Goal: Task Accomplishment & Management: Use online tool/utility

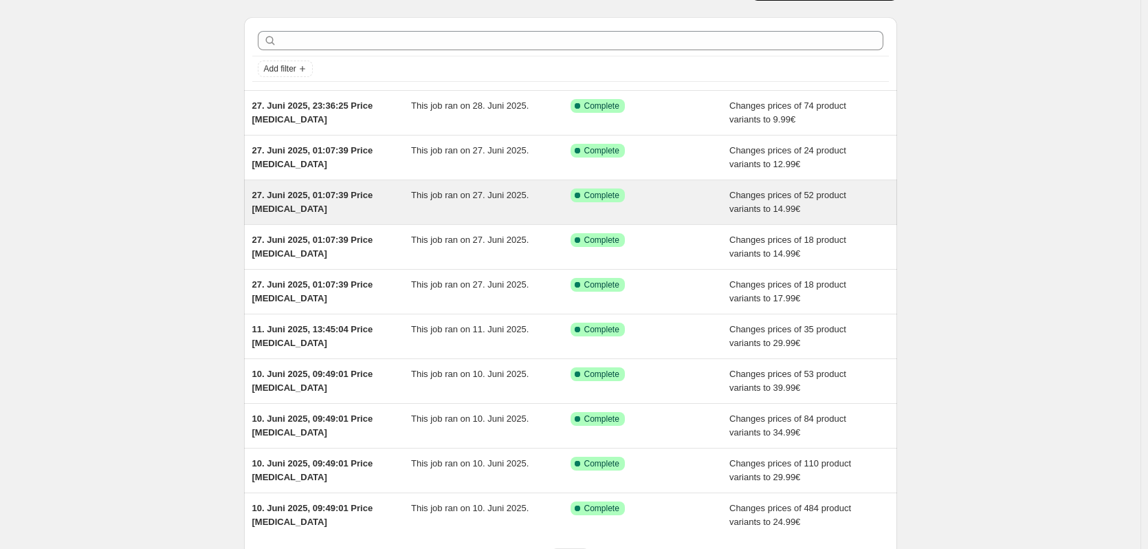
scroll to position [159, 0]
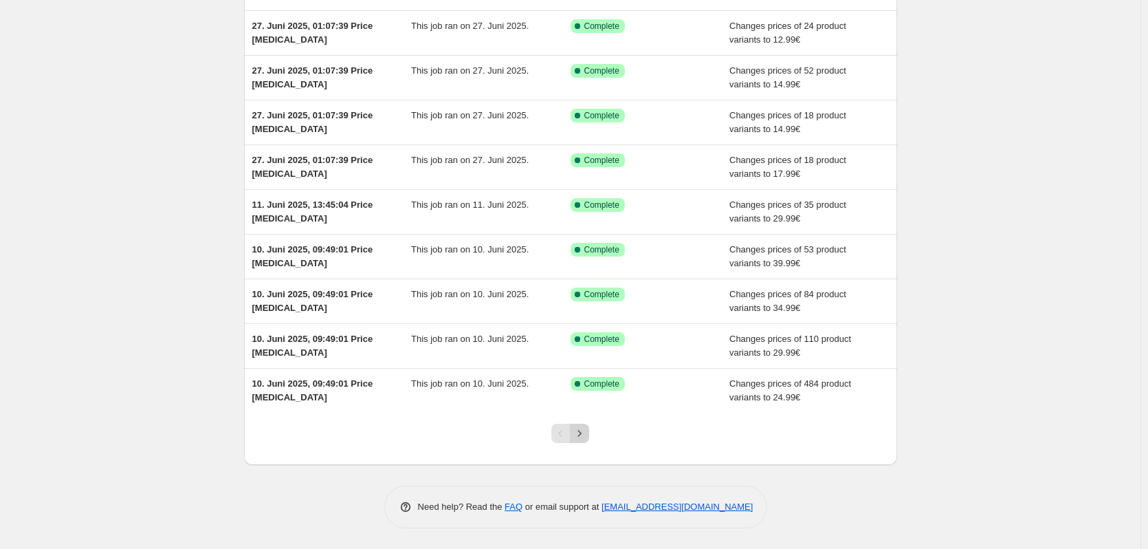
click at [586, 431] on icon "Next" at bounding box center [580, 433] width 14 height 14
click at [586, 428] on icon "Next" at bounding box center [580, 433] width 14 height 14
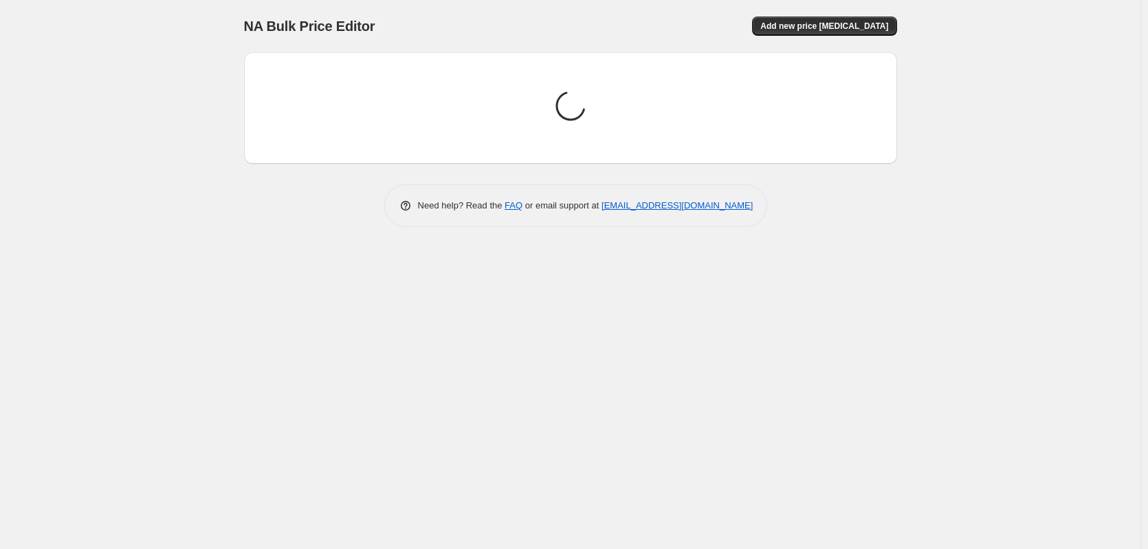
scroll to position [0, 0]
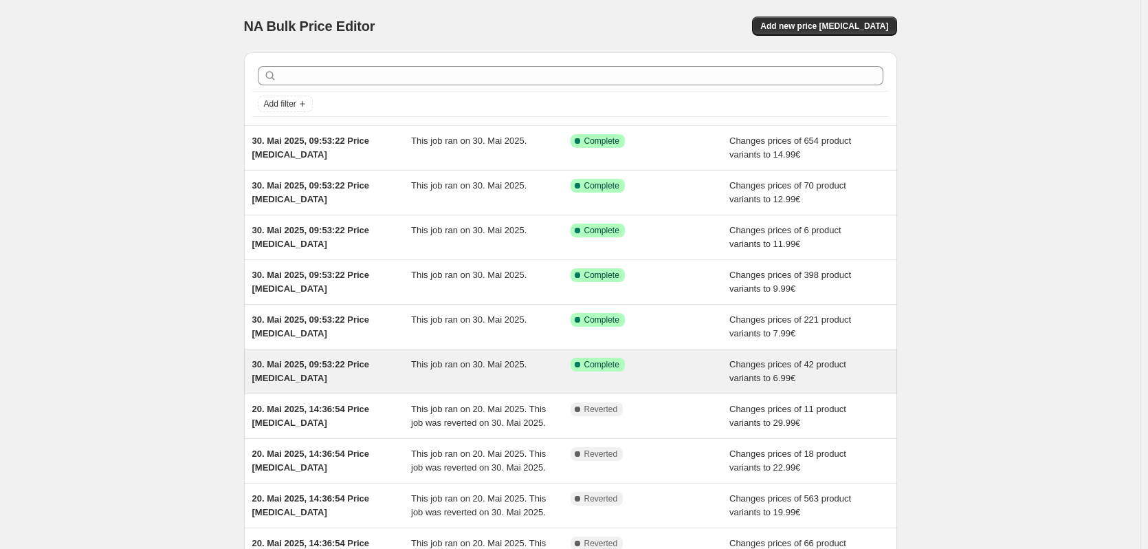
click at [404, 366] on div "30. Mai 2025, 09:53:22 Price [MEDICAL_DATA]" at bounding box center [331, 370] width 159 height 27
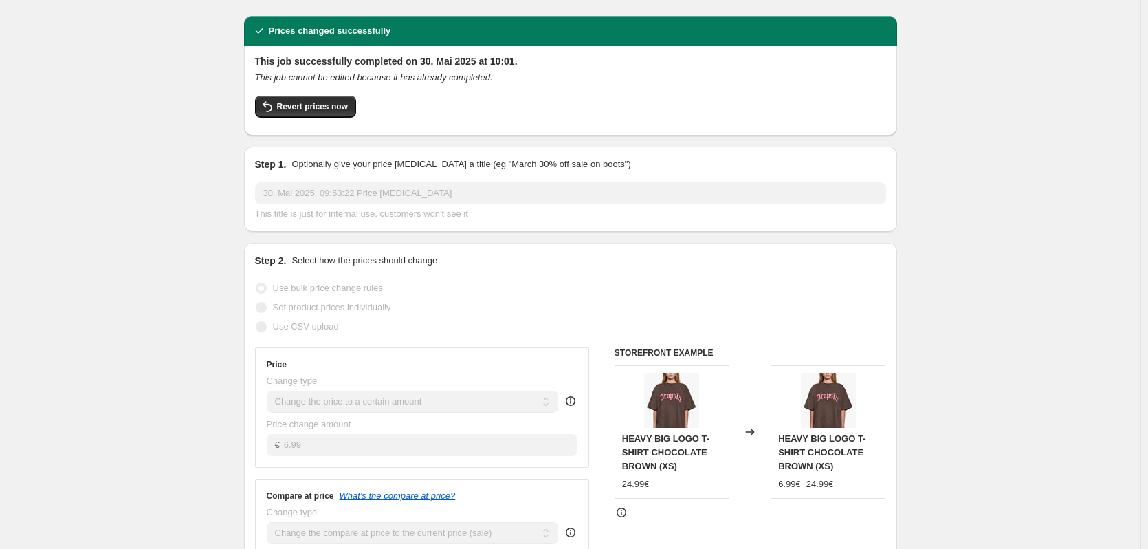
scroll to position [38, 0]
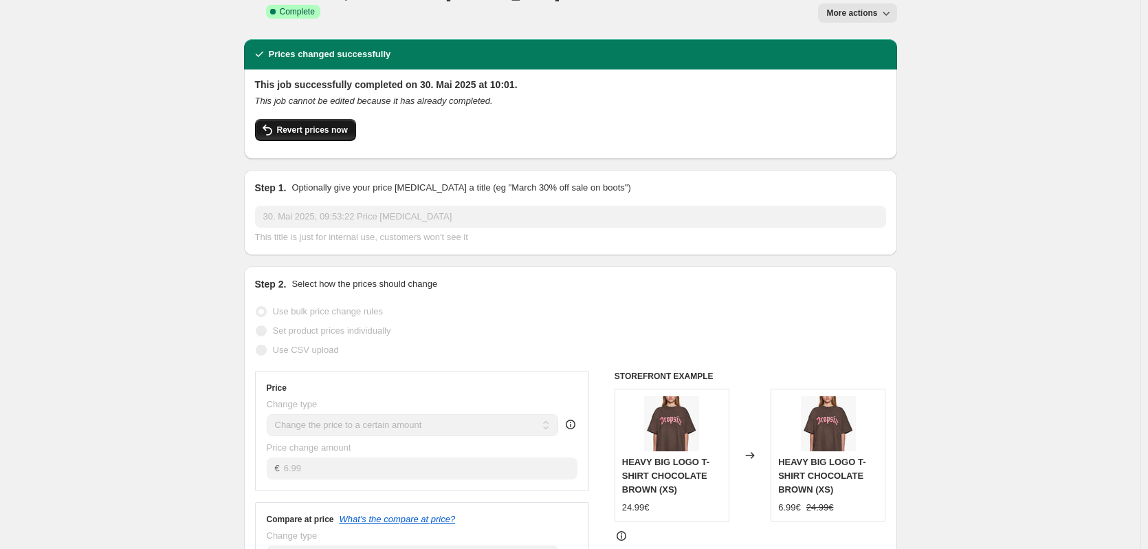
click at [329, 124] on span "Revert prices now" at bounding box center [312, 129] width 71 height 11
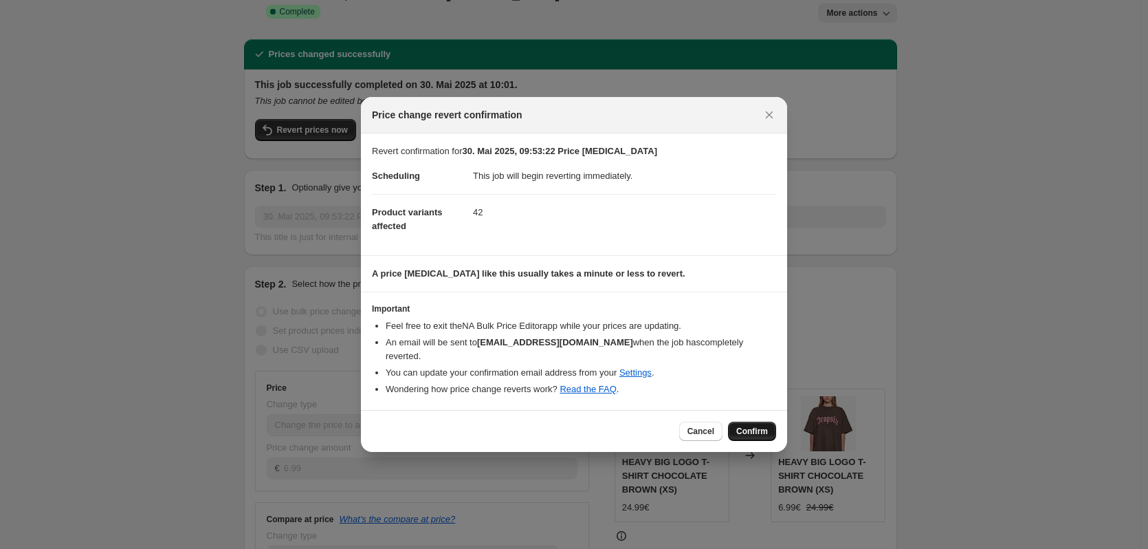
click at [740, 426] on span "Confirm" at bounding box center [752, 431] width 32 height 11
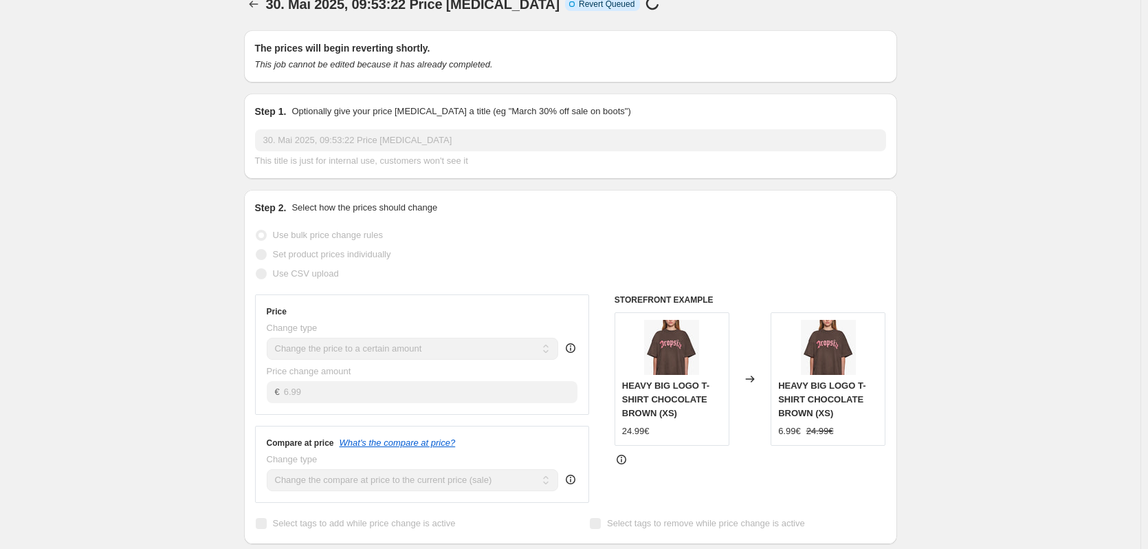
scroll to position [0, 0]
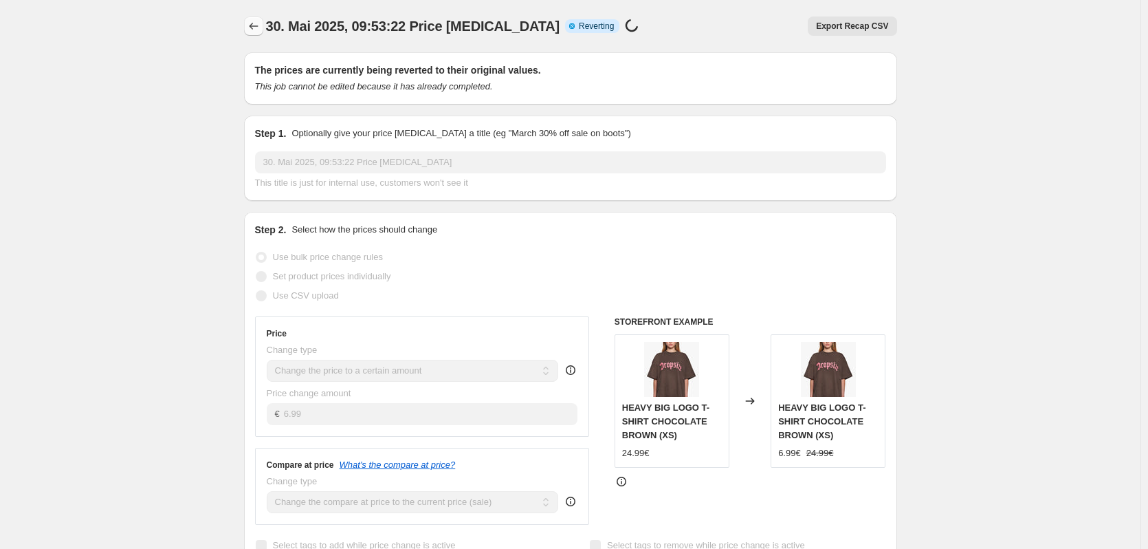
click at [256, 23] on icon "Price change jobs" at bounding box center [254, 26] width 14 height 14
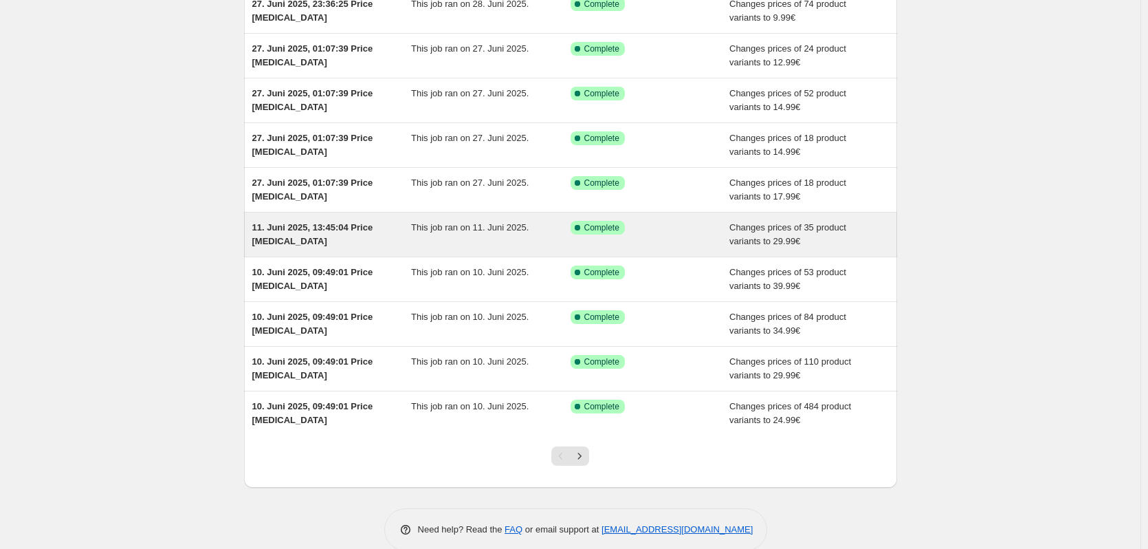
scroll to position [159, 0]
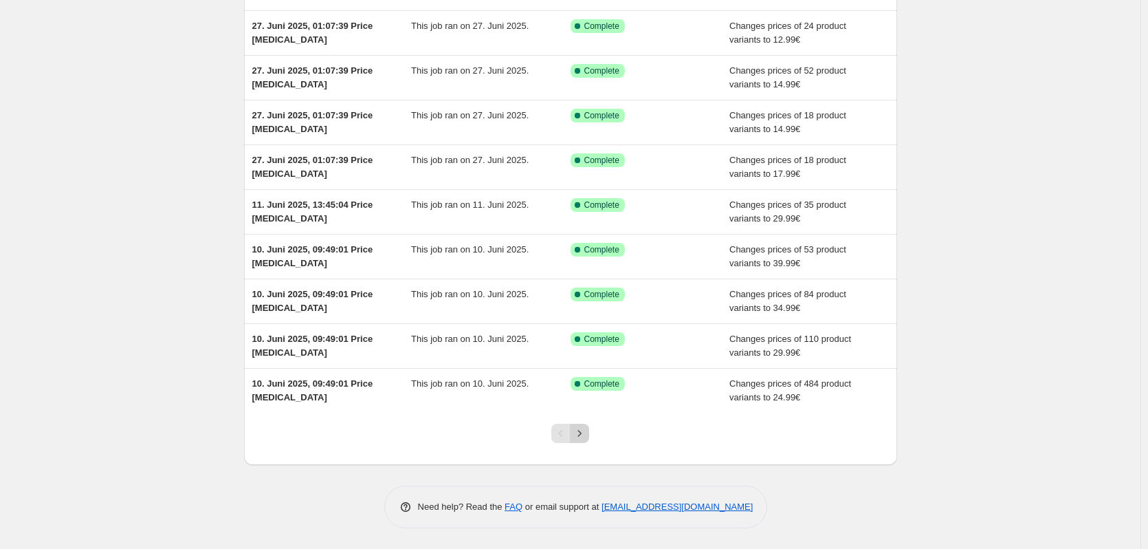
click at [585, 437] on icon "Next" at bounding box center [580, 433] width 14 height 14
click at [582, 433] on icon "Next" at bounding box center [580, 433] width 14 height 14
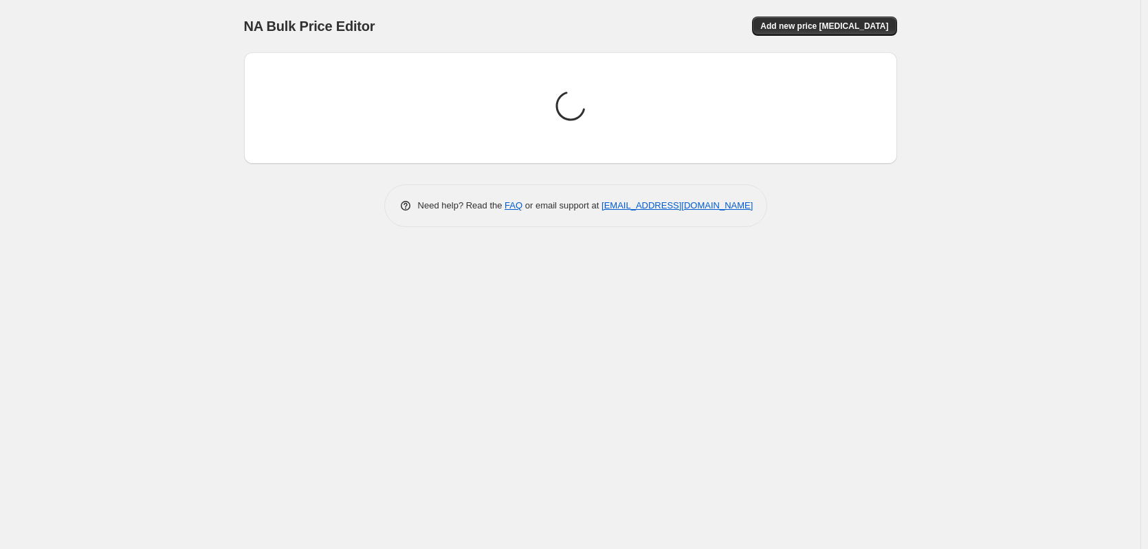
scroll to position [0, 0]
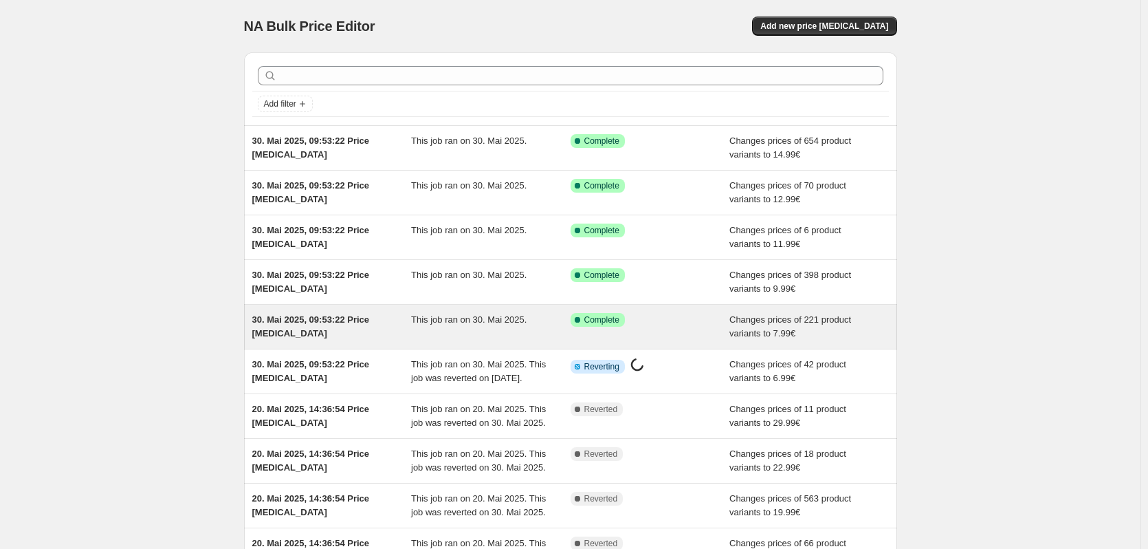
click at [479, 318] on span "This job ran on 30. Mai 2025." at bounding box center [468, 319] width 115 height 10
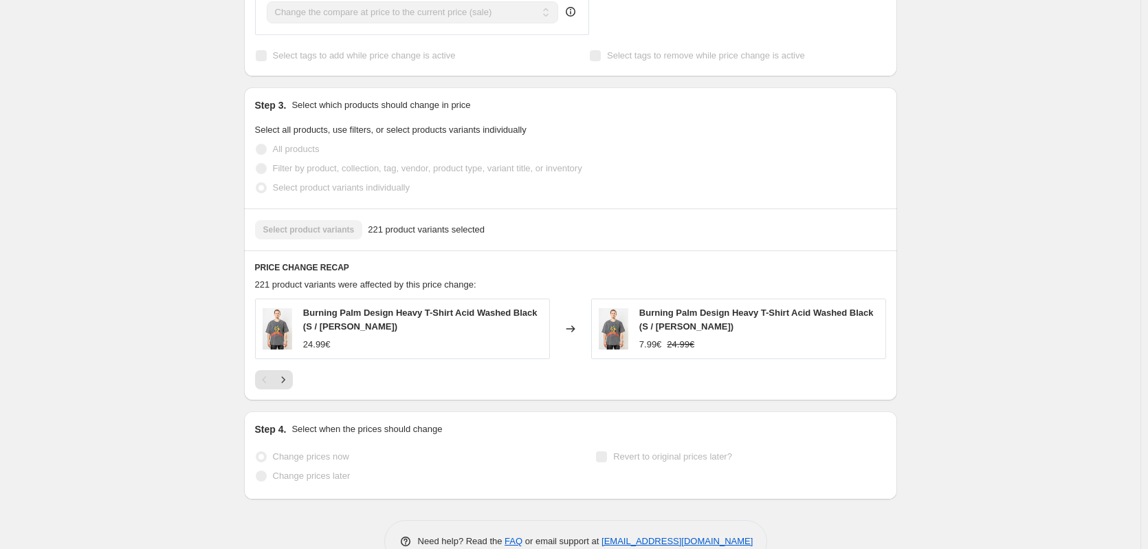
scroll to position [592, 0]
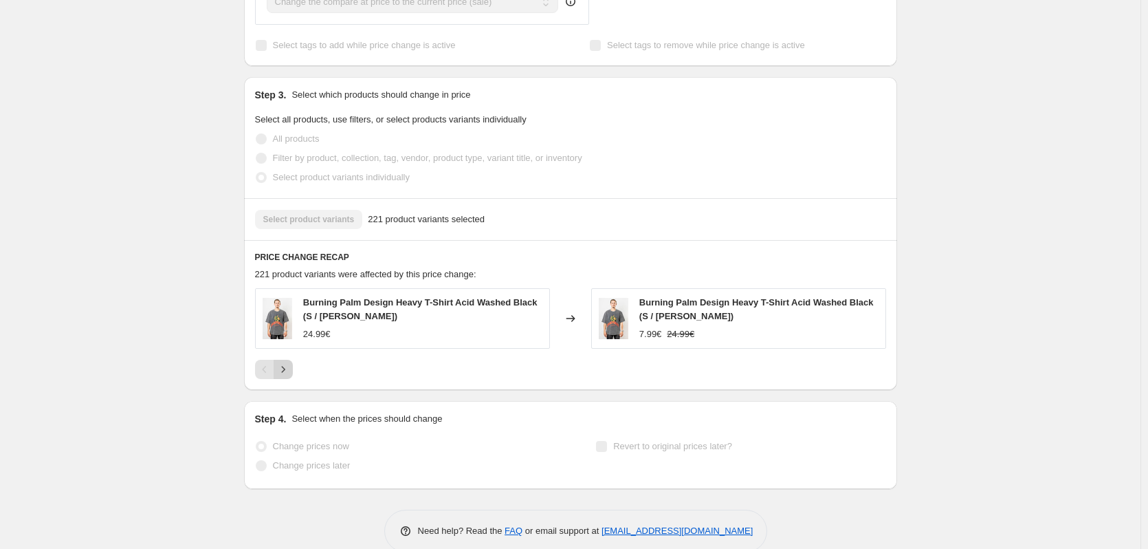
click at [283, 360] on button "Next" at bounding box center [283, 369] width 19 height 19
click at [281, 362] on icon "Next" at bounding box center [283, 369] width 14 height 14
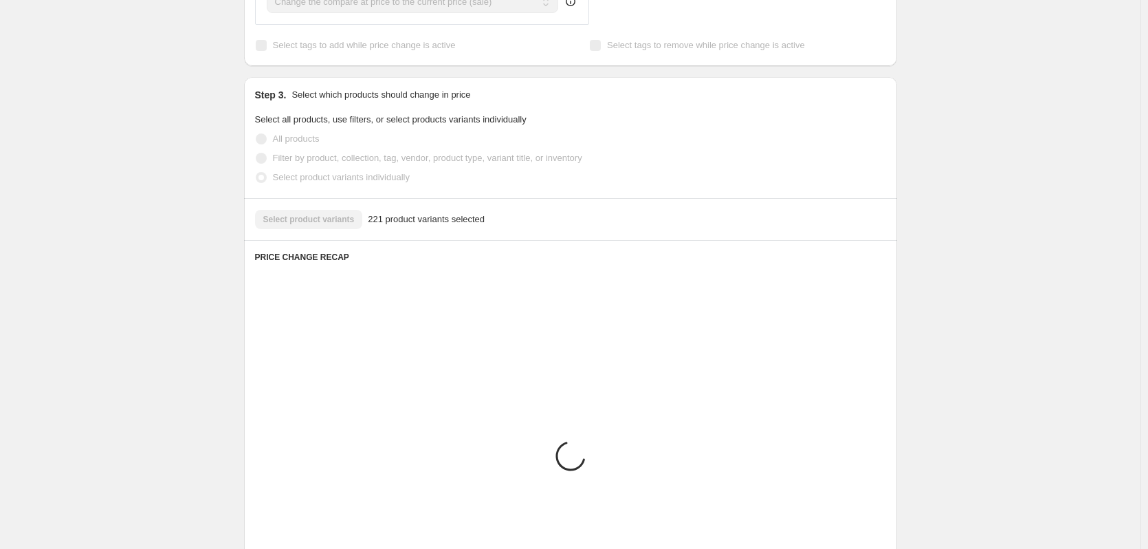
scroll to position [588, 0]
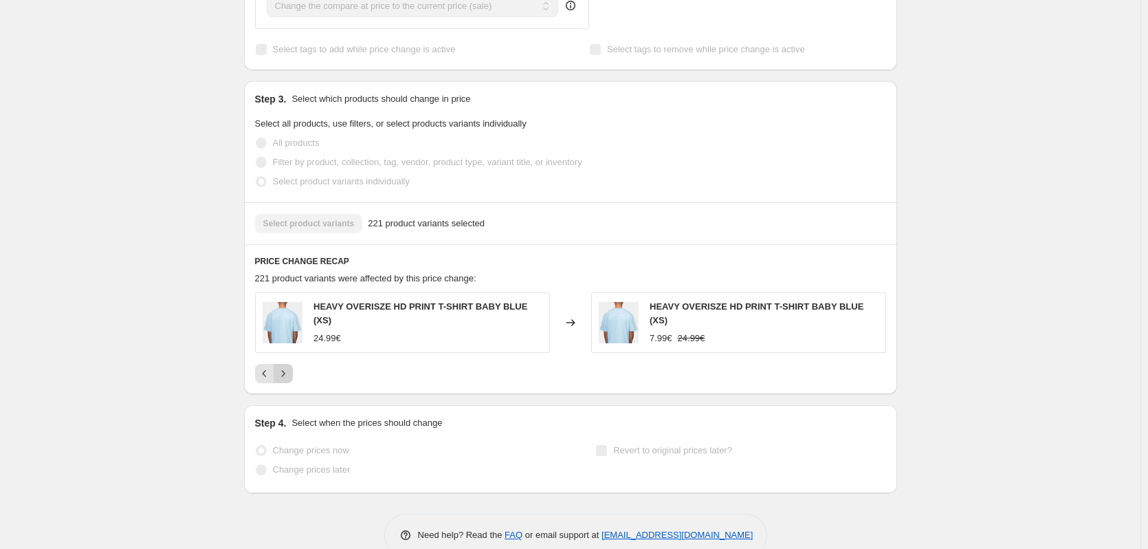
click at [285, 366] on icon "Next" at bounding box center [283, 373] width 14 height 14
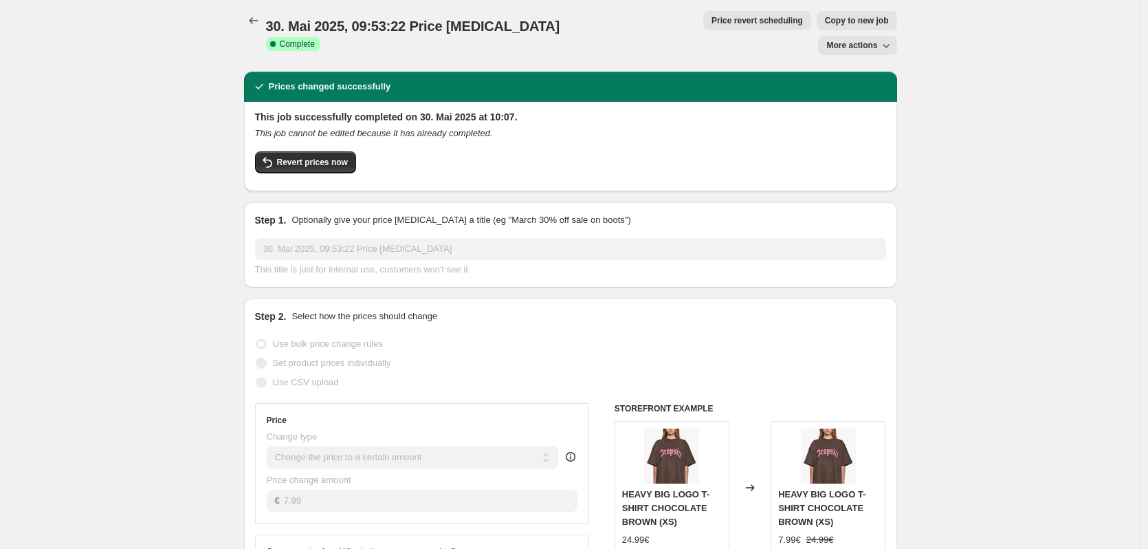
scroll to position [0, 0]
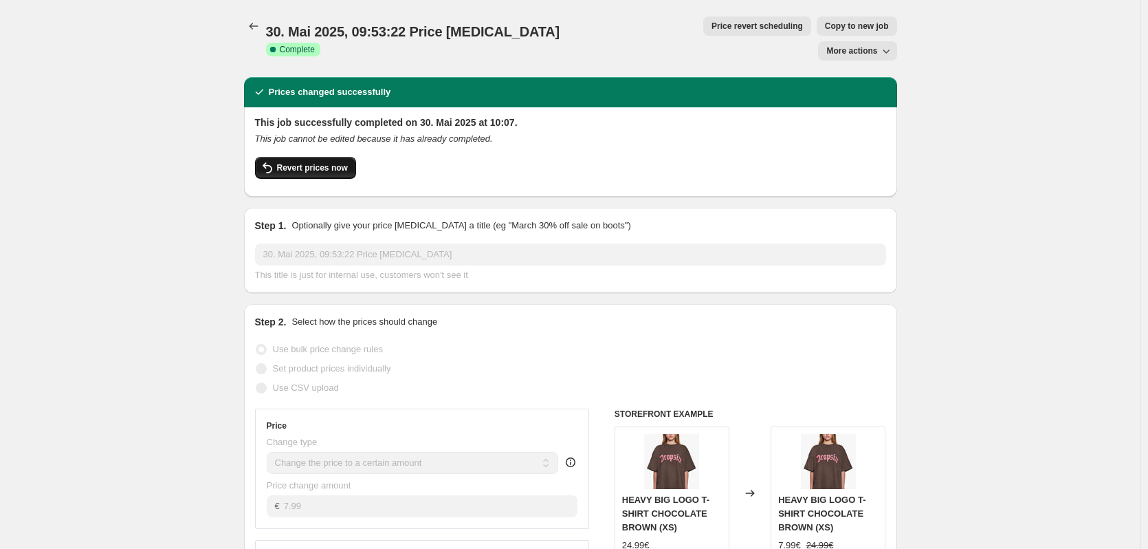
click at [303, 162] on span "Revert prices now" at bounding box center [312, 167] width 71 height 11
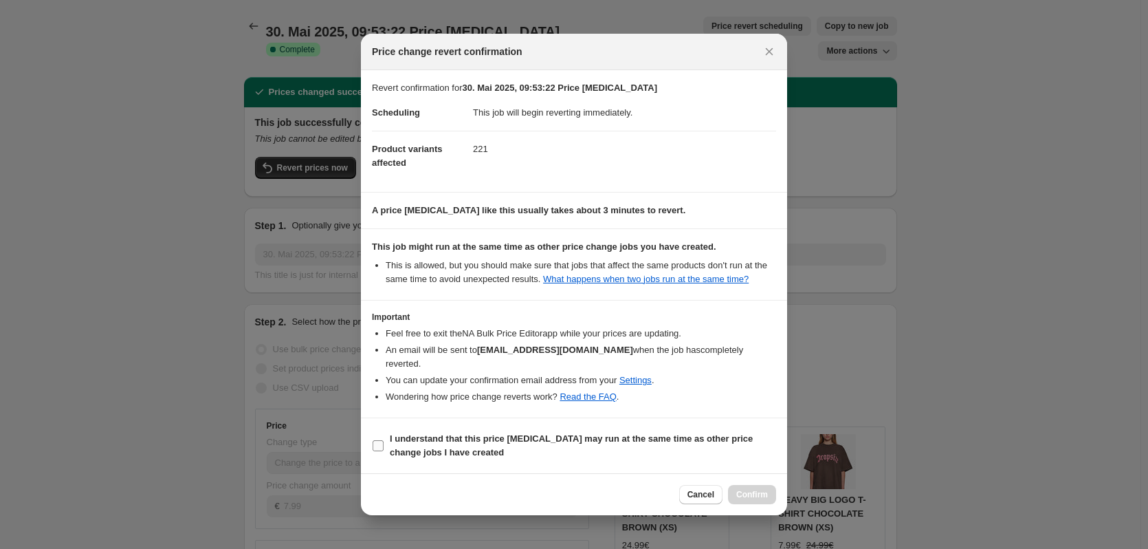
click at [572, 438] on span "I understand that this price [MEDICAL_DATA] may run at the same time as other p…" at bounding box center [583, 445] width 386 height 27
click at [384, 440] on input "I understand that this price [MEDICAL_DATA] may run at the same time as other p…" at bounding box center [378, 445] width 11 height 11
checkbox input "true"
click at [739, 489] on span "Confirm" at bounding box center [752, 494] width 32 height 11
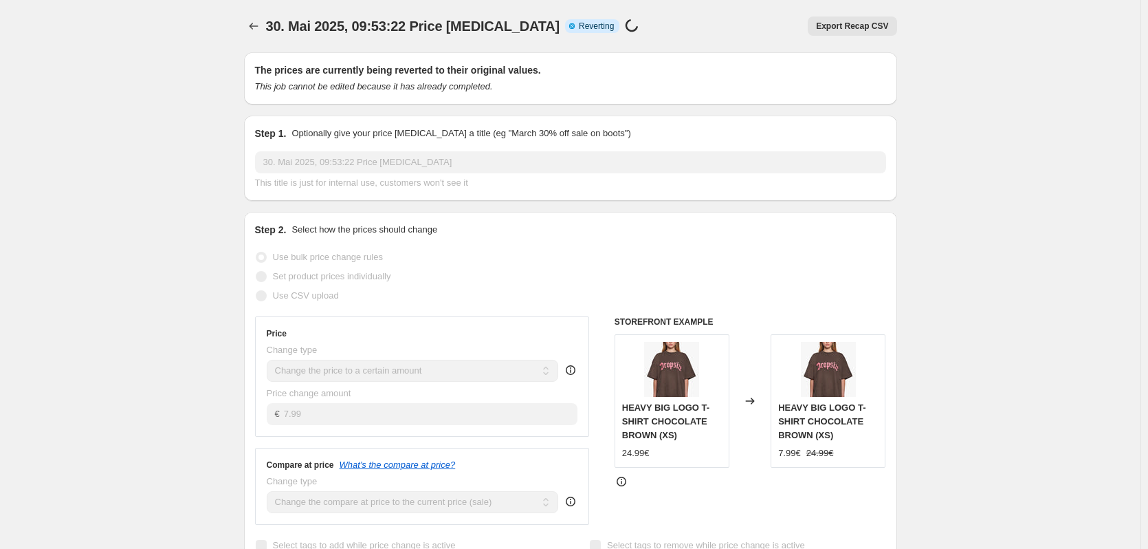
drag, startPoint x: 252, startPoint y: 28, endPoint x: 146, endPoint y: 45, distance: 107.8
click at [146, 45] on div "30. Mai 2025, 09:53:22 Price [MEDICAL_DATA]. This page is ready 30. Mai 2025, 0…" at bounding box center [570, 536] width 1140 height 1072
click at [258, 26] on icon "Price change jobs" at bounding box center [254, 26] width 14 height 14
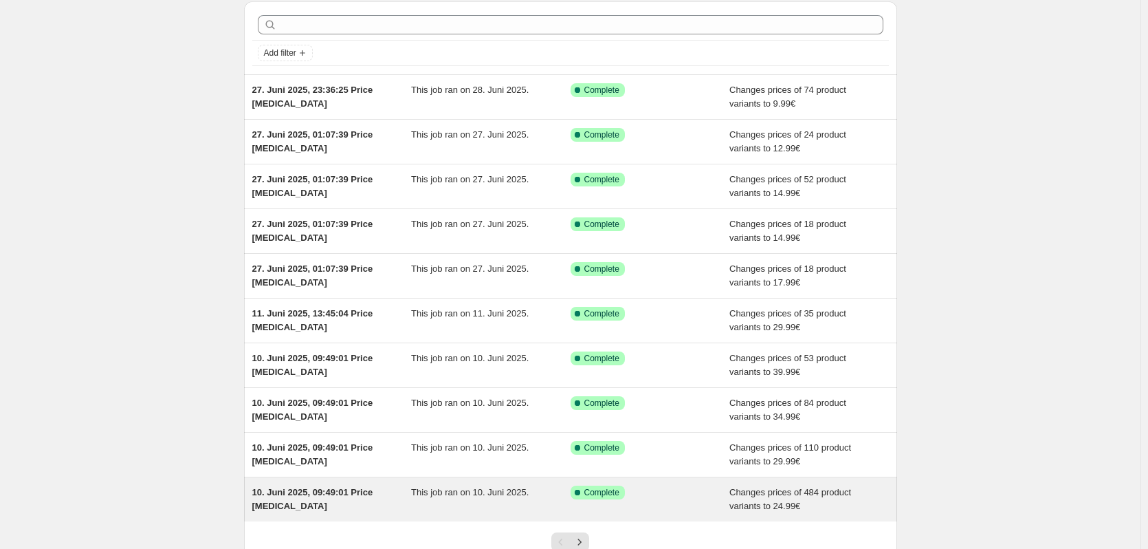
scroll to position [159, 0]
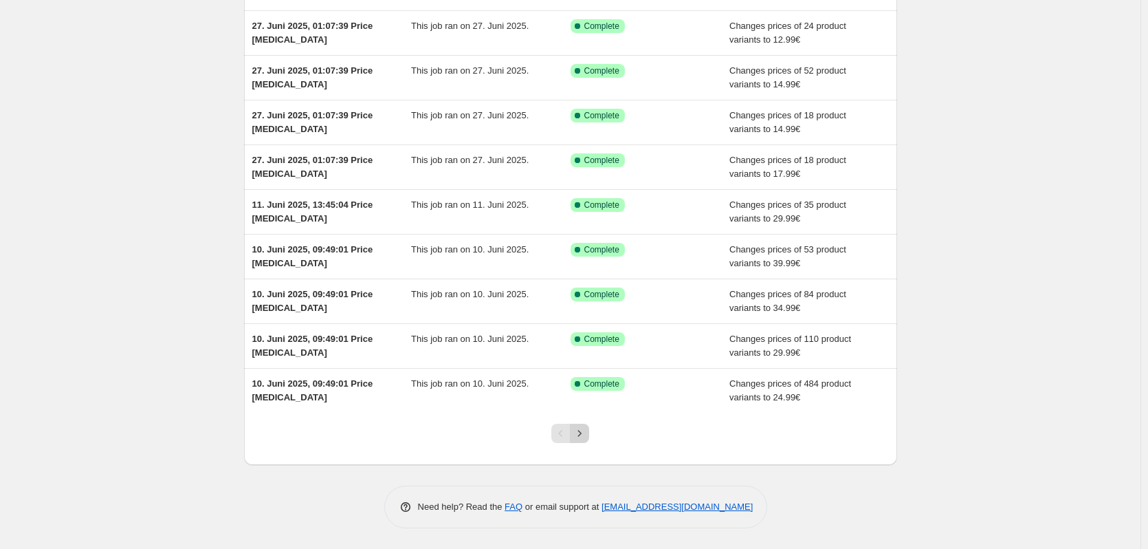
click at [586, 435] on icon "Next" at bounding box center [580, 433] width 14 height 14
click at [582, 439] on icon "Next" at bounding box center [580, 433] width 14 height 14
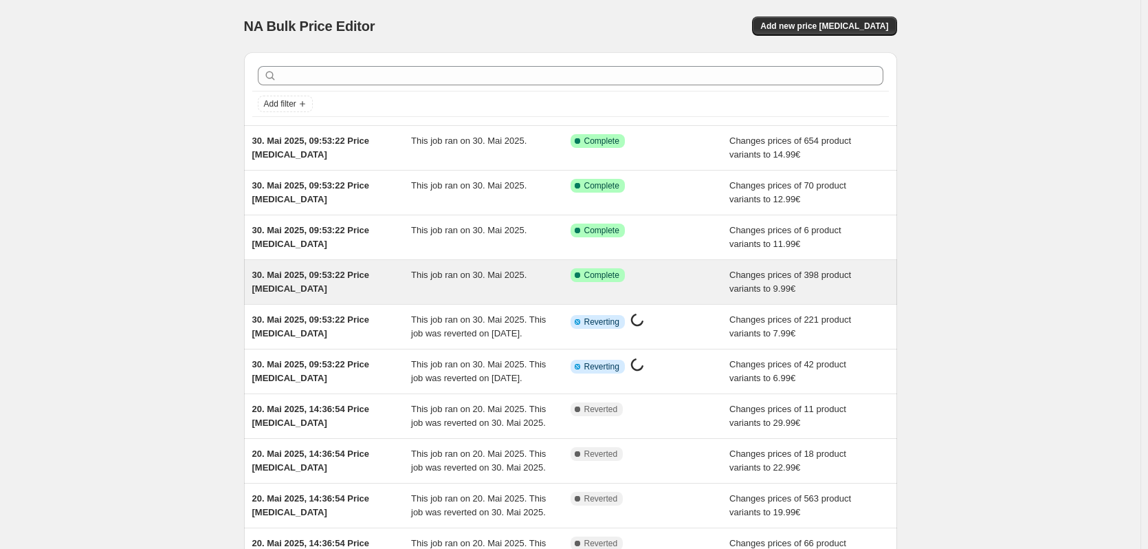
click at [458, 275] on span "This job ran on 30. Mai 2025." at bounding box center [468, 274] width 115 height 10
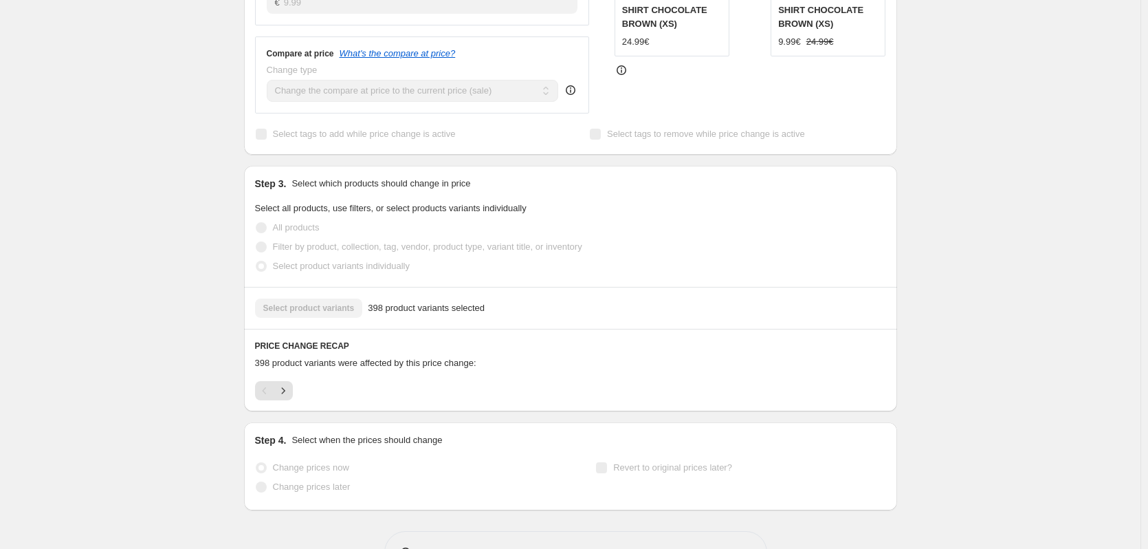
scroll to position [525, 0]
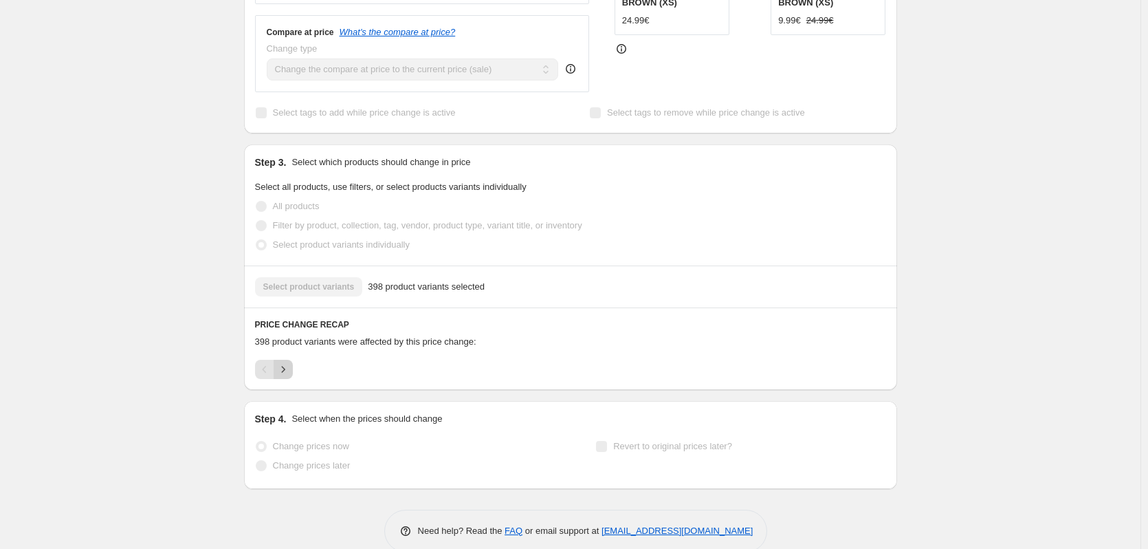
click at [287, 362] on icon "Next" at bounding box center [283, 369] width 14 height 14
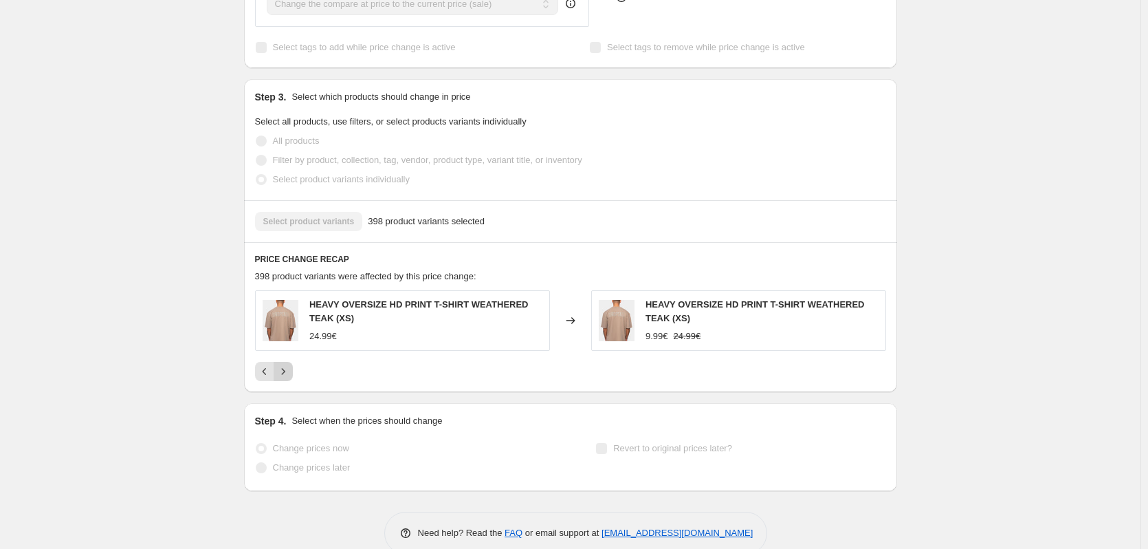
scroll to position [592, 0]
click at [293, 360] on button "Next" at bounding box center [283, 369] width 19 height 19
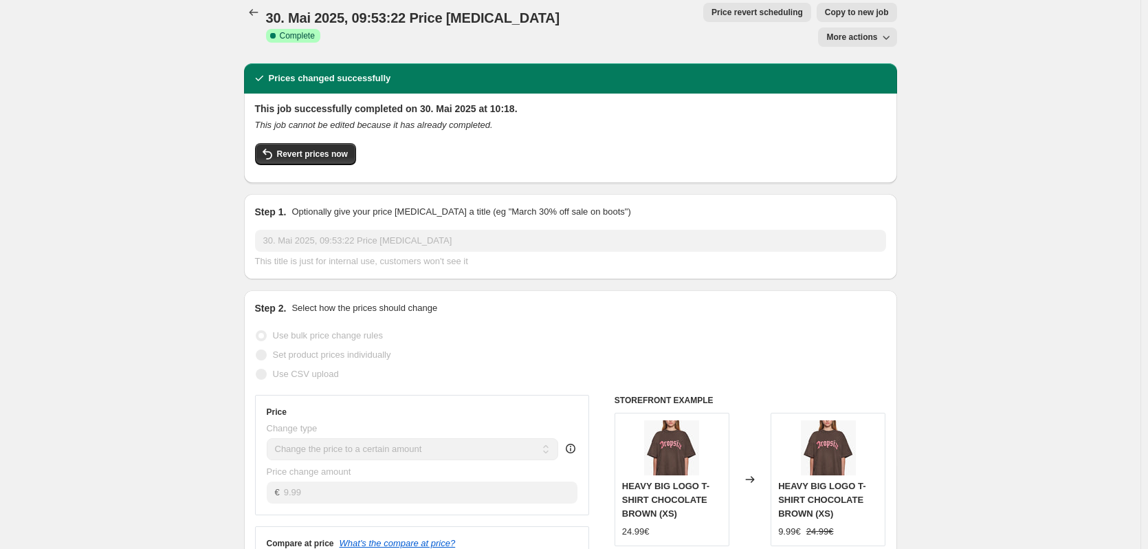
scroll to position [0, 0]
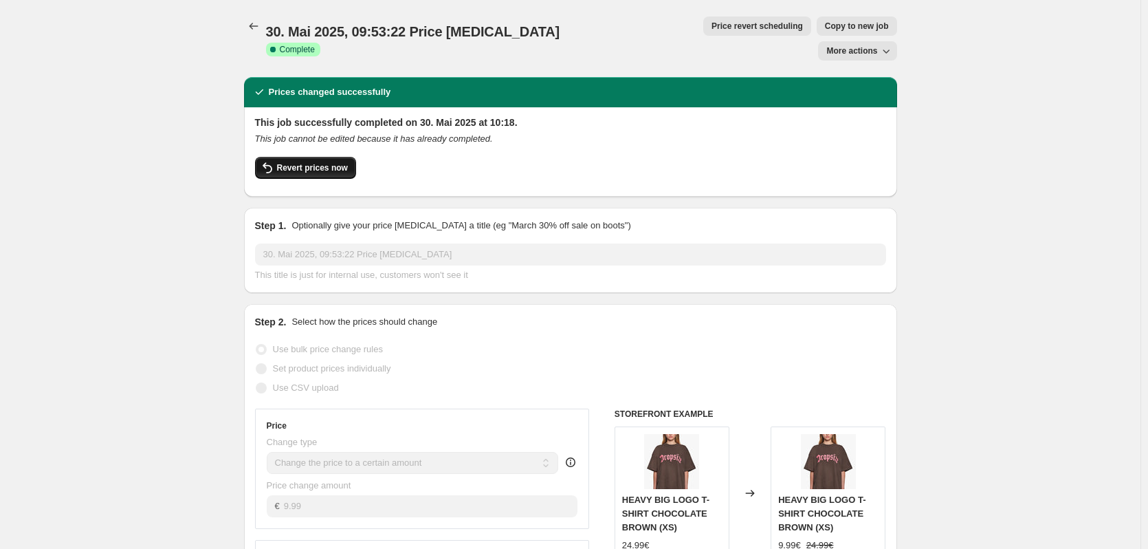
click at [311, 157] on button "Revert prices now" at bounding box center [305, 168] width 101 height 22
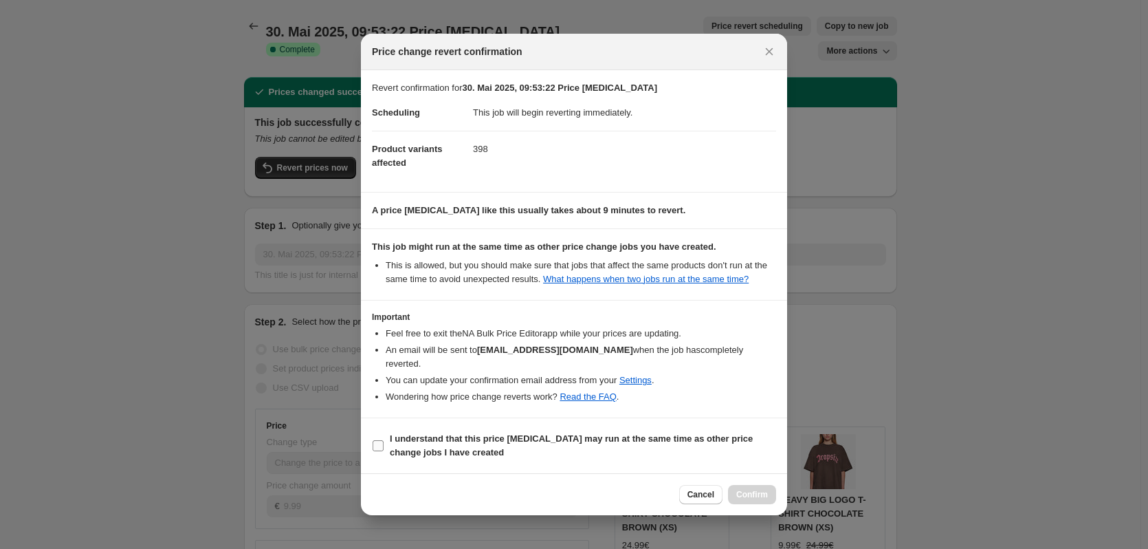
click at [582, 434] on b "I understand that this price [MEDICAL_DATA] may run at the same time as other p…" at bounding box center [571, 445] width 363 height 24
click at [384, 440] on input "I understand that this price [MEDICAL_DATA] may run at the same time as other p…" at bounding box center [378, 445] width 11 height 11
checkbox input "true"
click at [748, 489] on span "Confirm" at bounding box center [752, 494] width 32 height 11
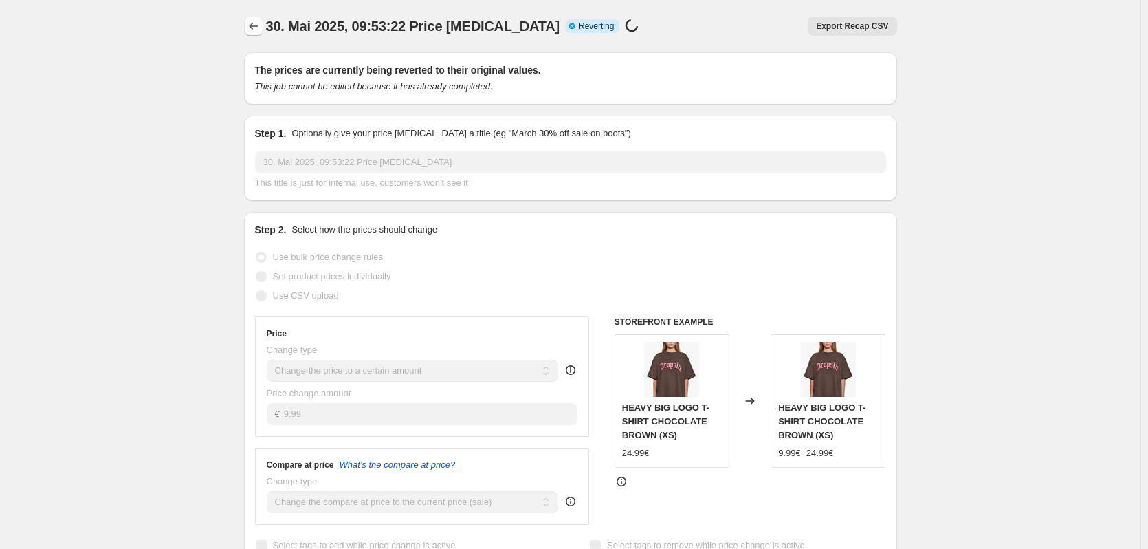
click at [261, 27] on icon "Price change jobs" at bounding box center [254, 26] width 14 height 14
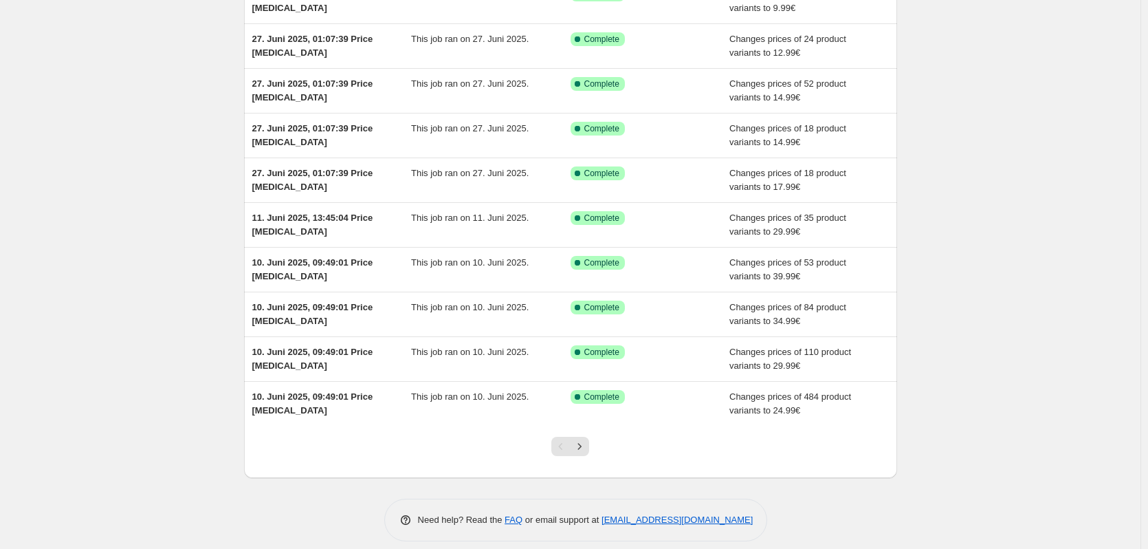
scroll to position [159, 0]
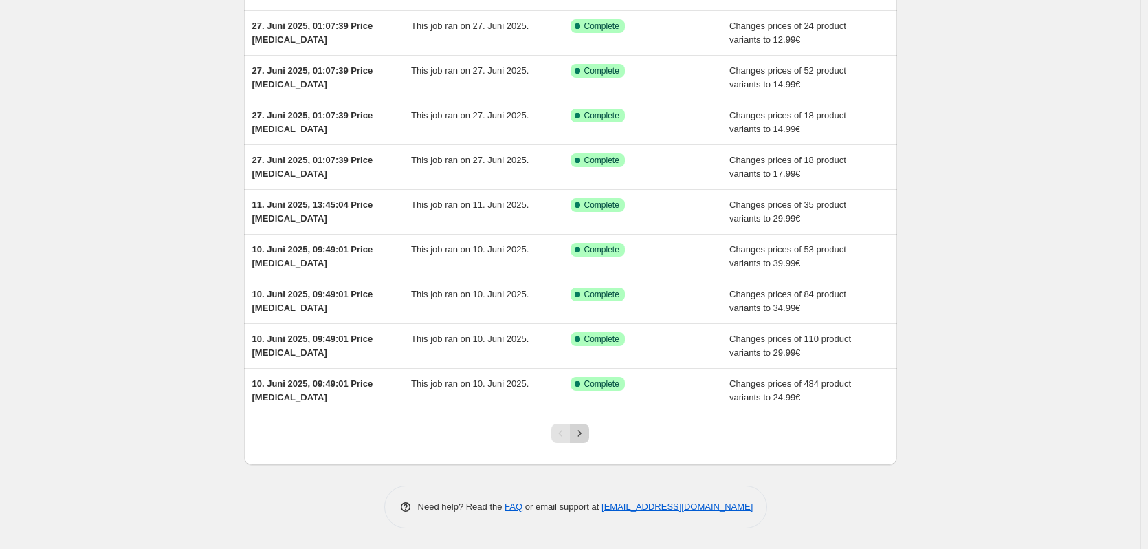
click at [588, 440] on button "Next" at bounding box center [579, 432] width 19 height 19
click at [589, 433] on button "Next" at bounding box center [579, 432] width 19 height 19
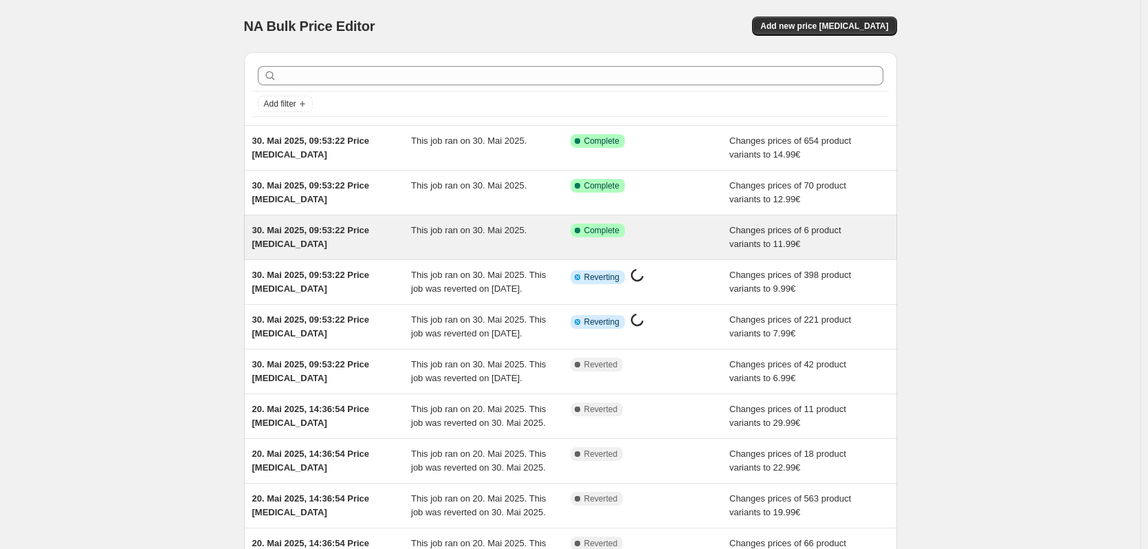
click at [511, 234] on span "This job ran on 30. Mai 2025." at bounding box center [468, 230] width 115 height 10
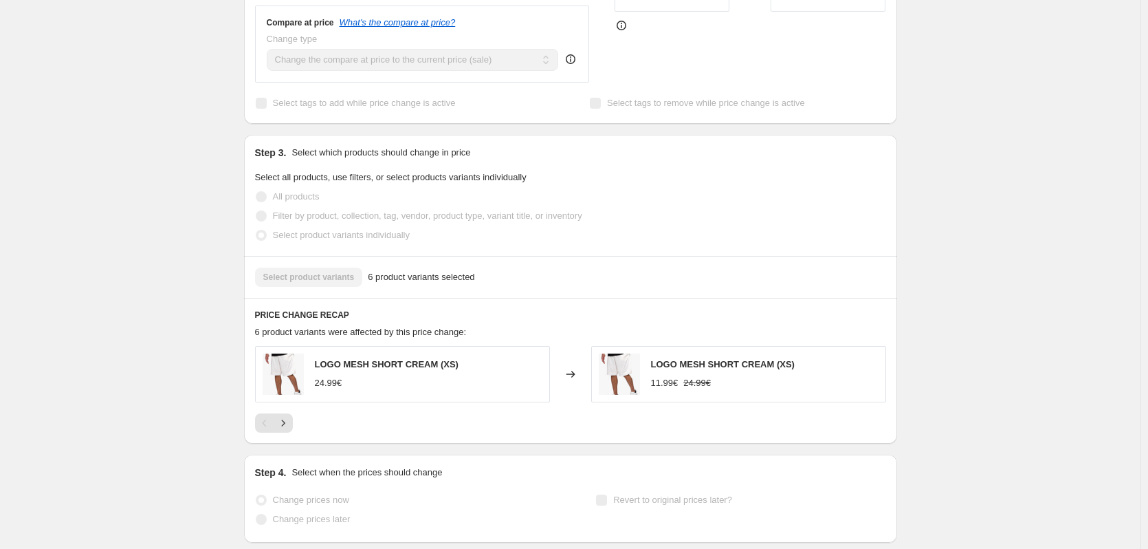
scroll to position [550, 0]
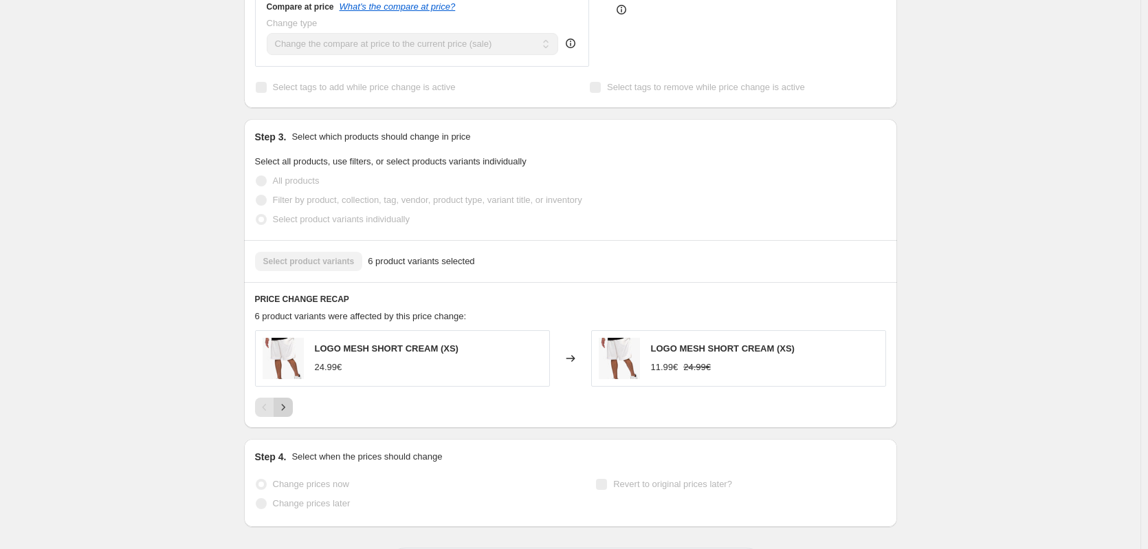
click at [285, 404] on icon "Next" at bounding box center [282, 407] width 3 height 6
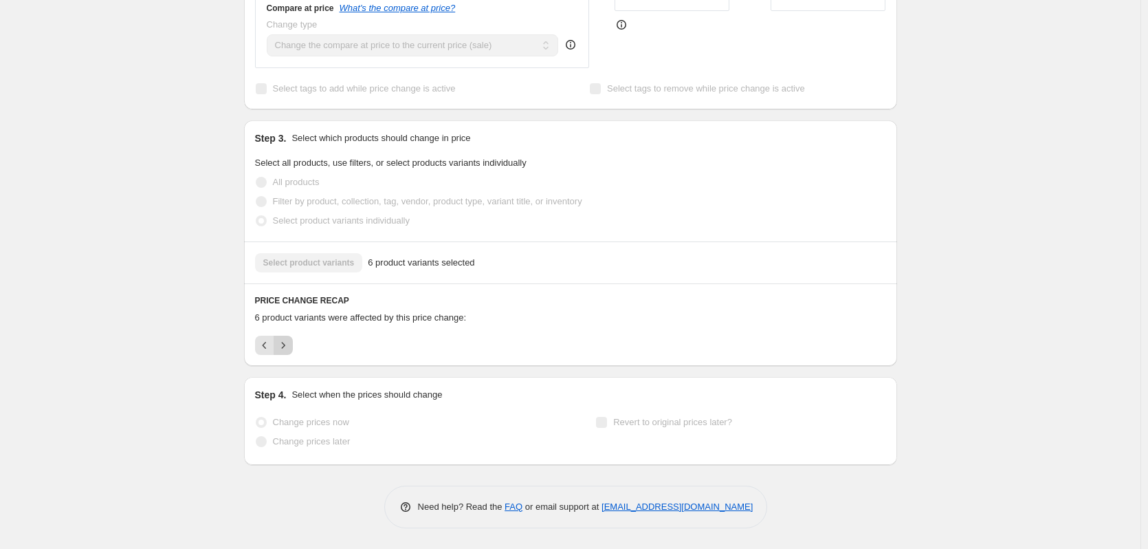
scroll to position [525, 0]
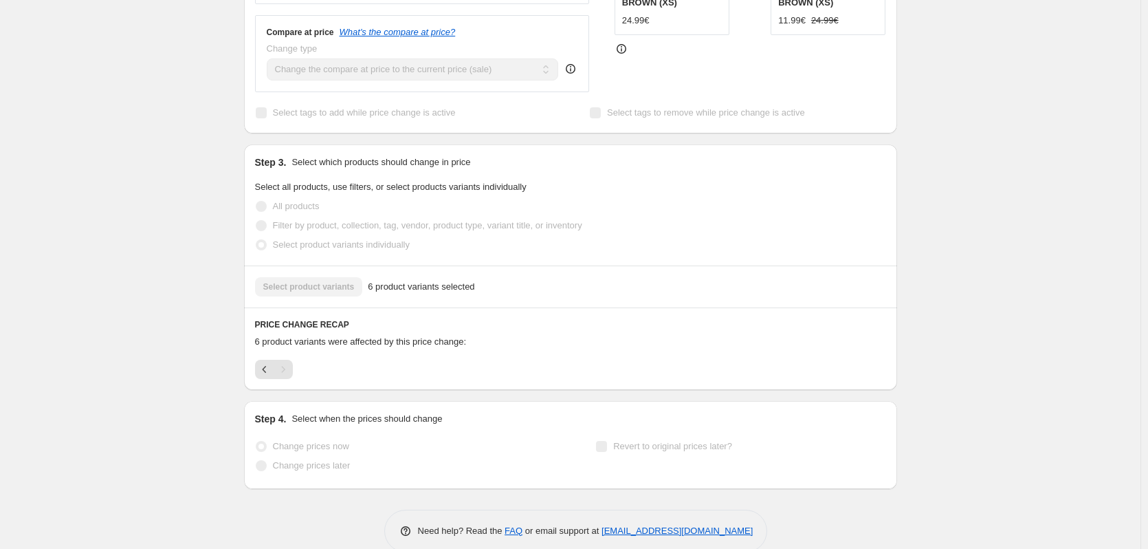
click at [282, 360] on div "Pagination" at bounding box center [283, 369] width 19 height 19
click at [267, 362] on icon "Previous" at bounding box center [265, 369] width 14 height 14
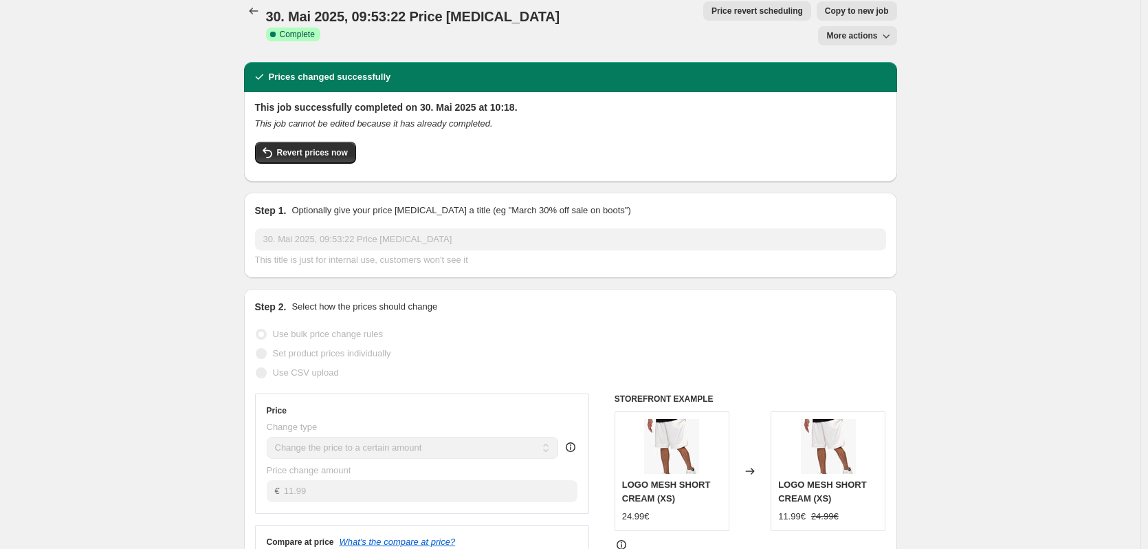
scroll to position [0, 0]
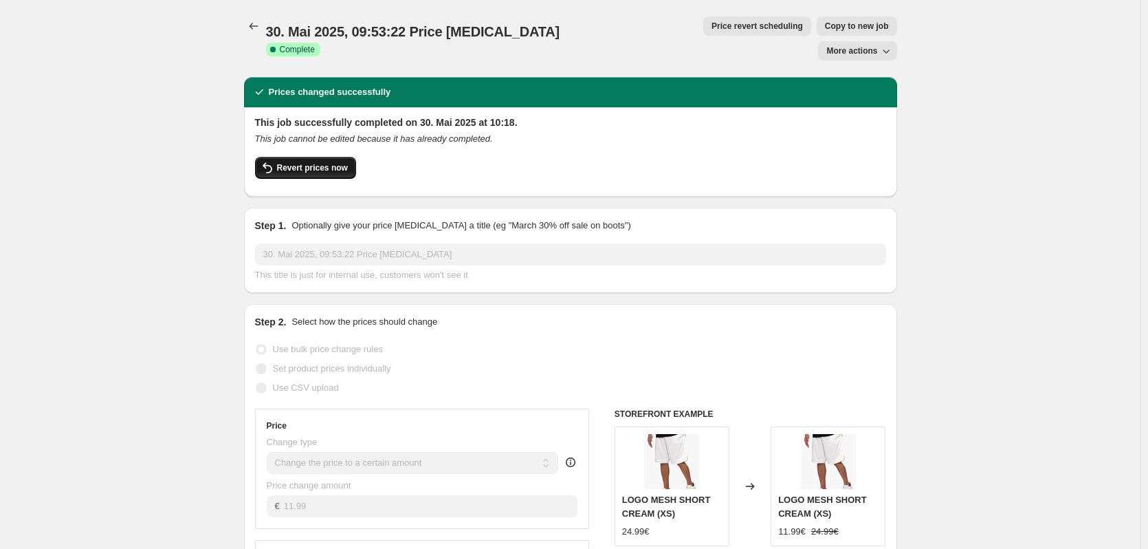
click at [333, 162] on span "Revert prices now" at bounding box center [312, 167] width 71 height 11
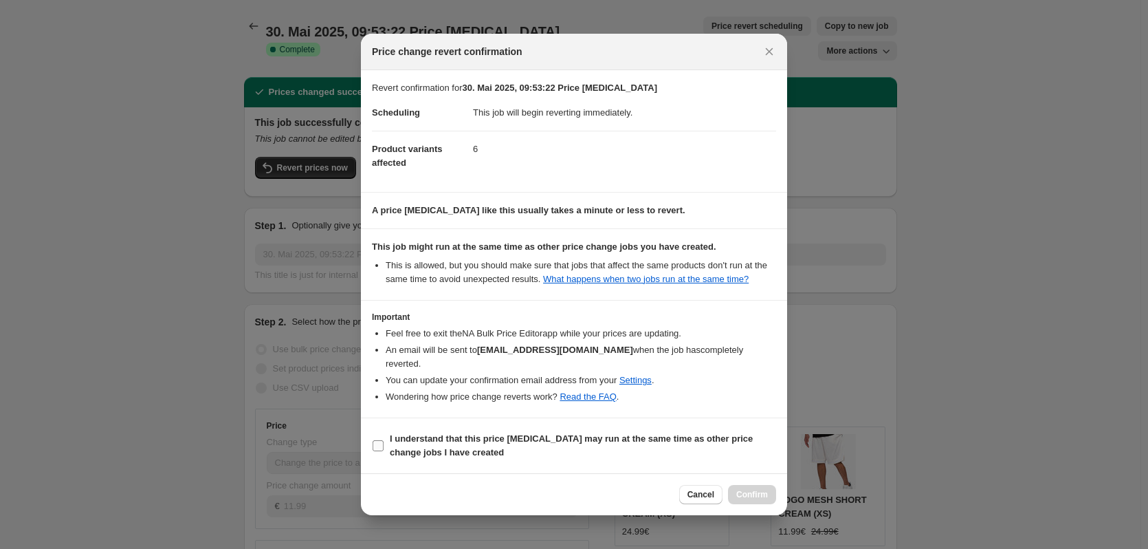
click at [547, 433] on b "I understand that this price [MEDICAL_DATA] may run at the same time as other p…" at bounding box center [571, 445] width 363 height 24
click at [384, 440] on input "I understand that this price [MEDICAL_DATA] may run at the same time as other p…" at bounding box center [378, 445] width 11 height 11
checkbox input "true"
click at [755, 489] on span "Confirm" at bounding box center [752, 494] width 32 height 11
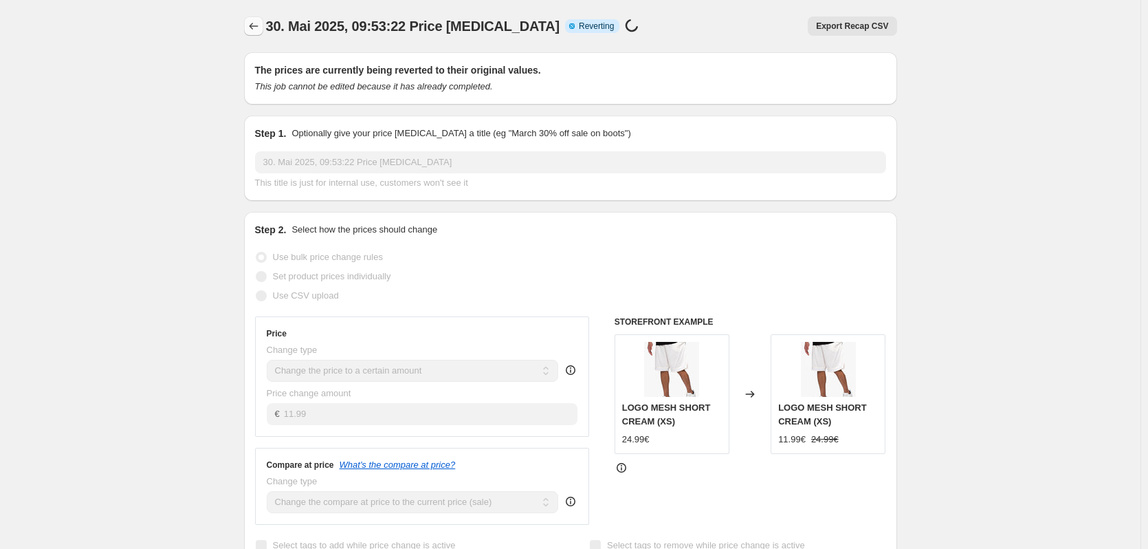
click at [249, 28] on button "Price change jobs" at bounding box center [253, 25] width 19 height 19
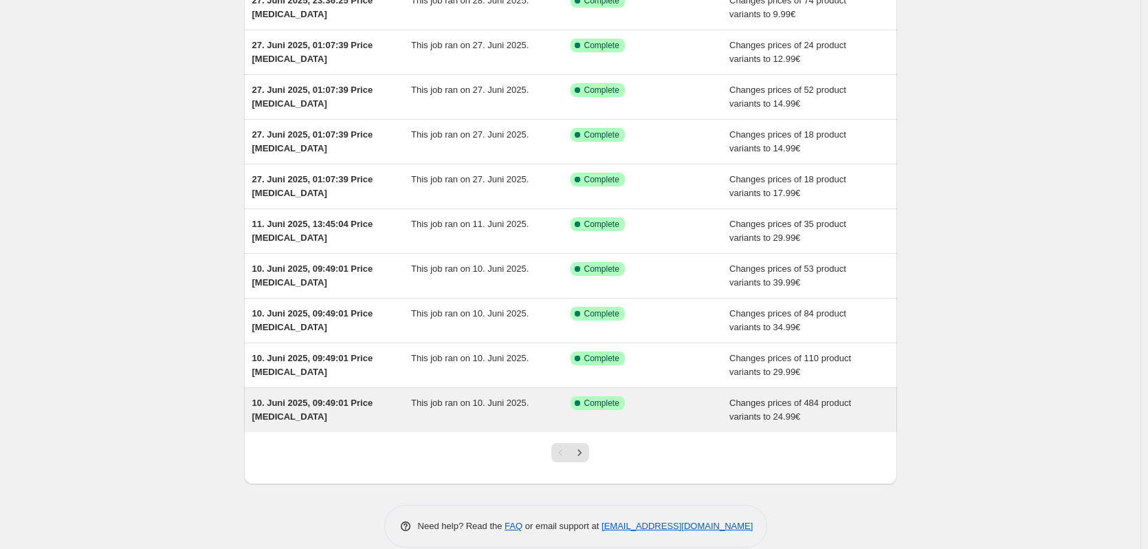
scroll to position [159, 0]
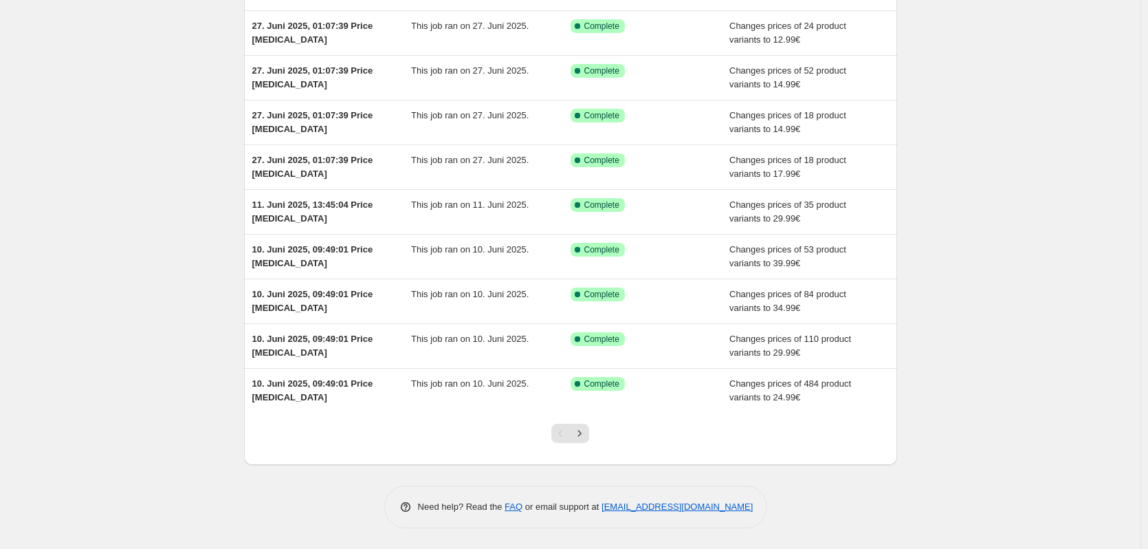
click at [589, 439] on button "Next" at bounding box center [579, 432] width 19 height 19
click at [586, 436] on icon "Next" at bounding box center [580, 433] width 14 height 14
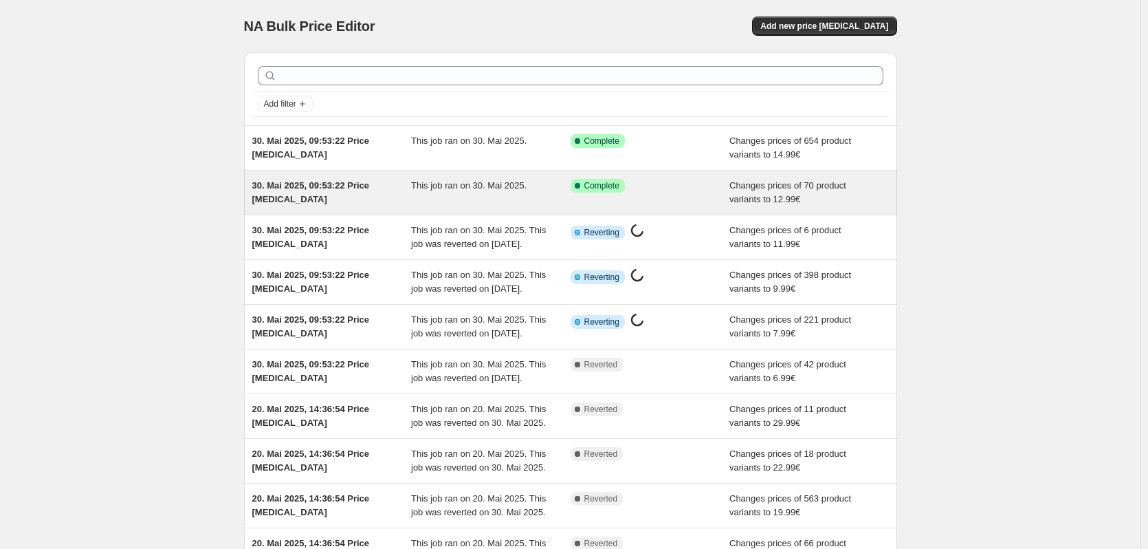
click at [458, 197] on div "This job ran on 30. Mai 2025." at bounding box center [490, 192] width 159 height 27
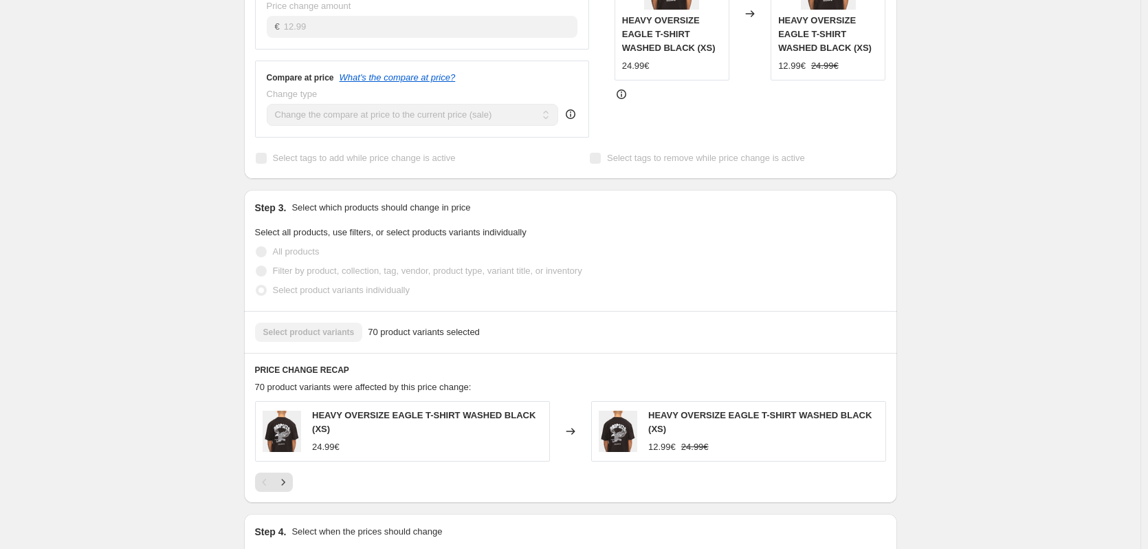
scroll to position [481, 0]
click at [285, 473] on icon "Next" at bounding box center [283, 480] width 14 height 14
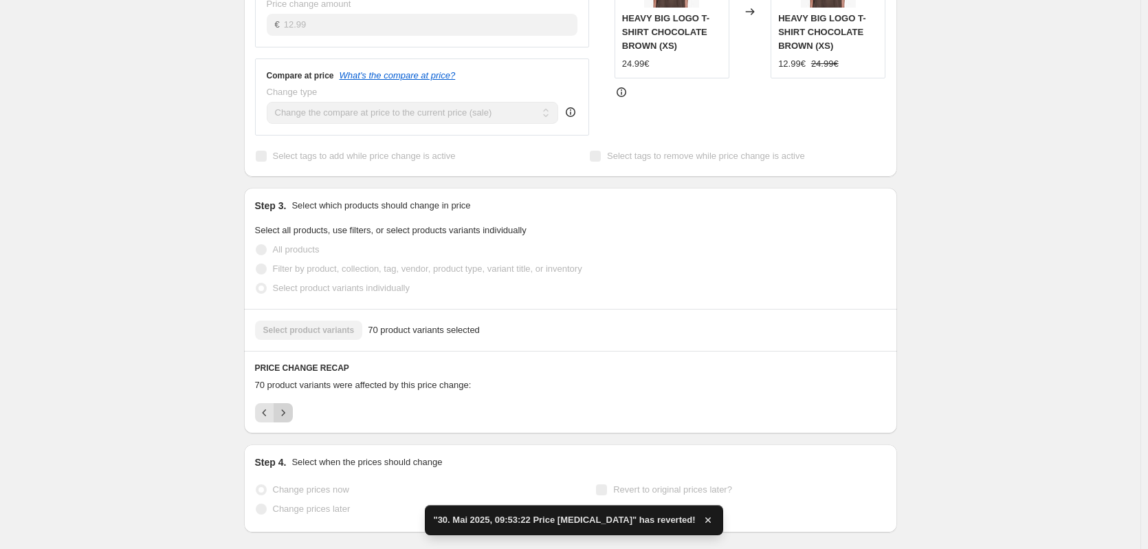
click at [290, 406] on icon "Next" at bounding box center [283, 413] width 14 height 14
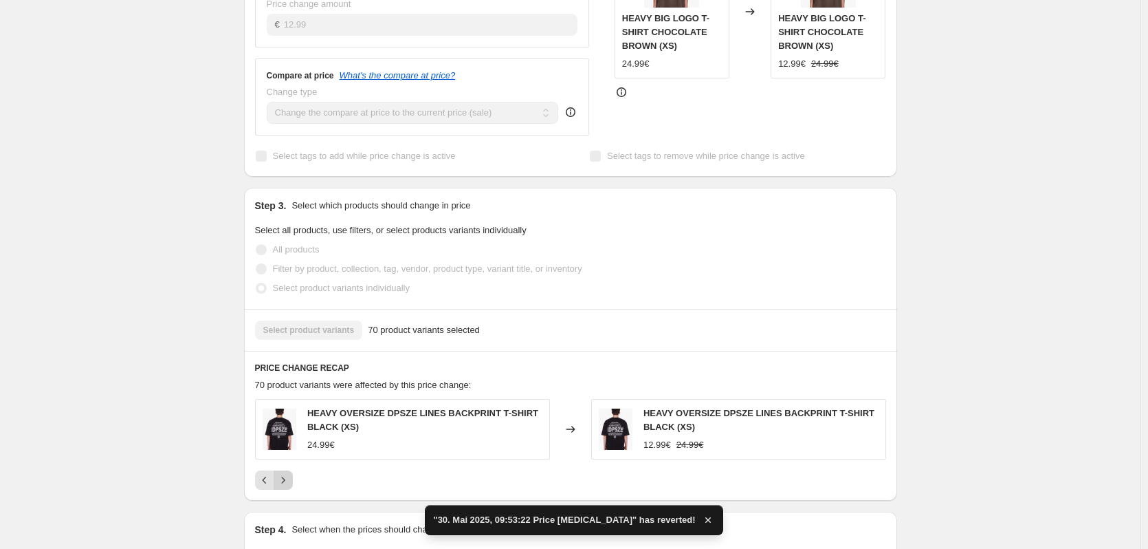
click at [293, 470] on button "Next" at bounding box center [283, 479] width 19 height 19
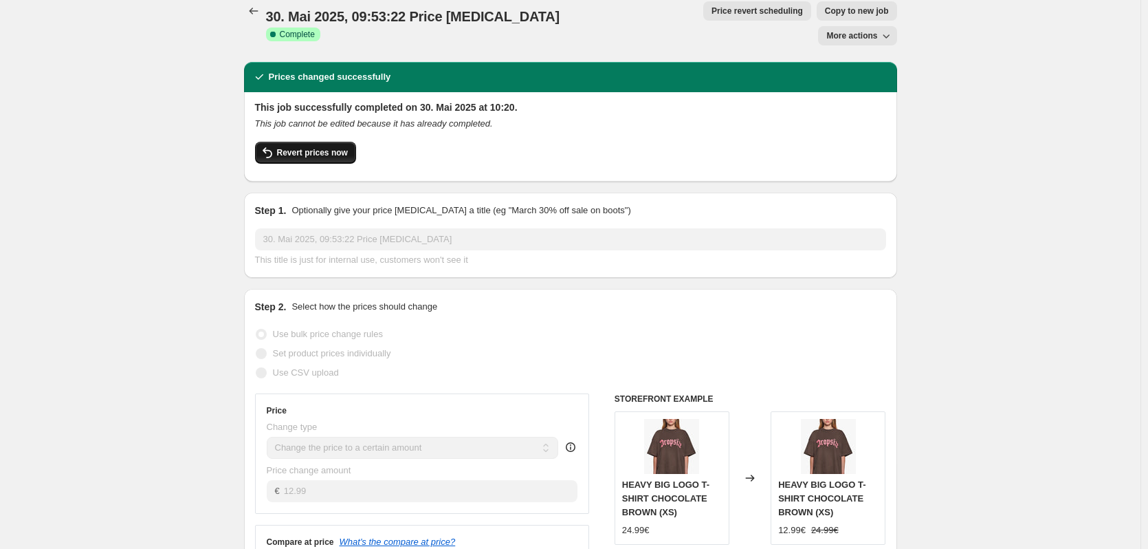
scroll to position [0, 0]
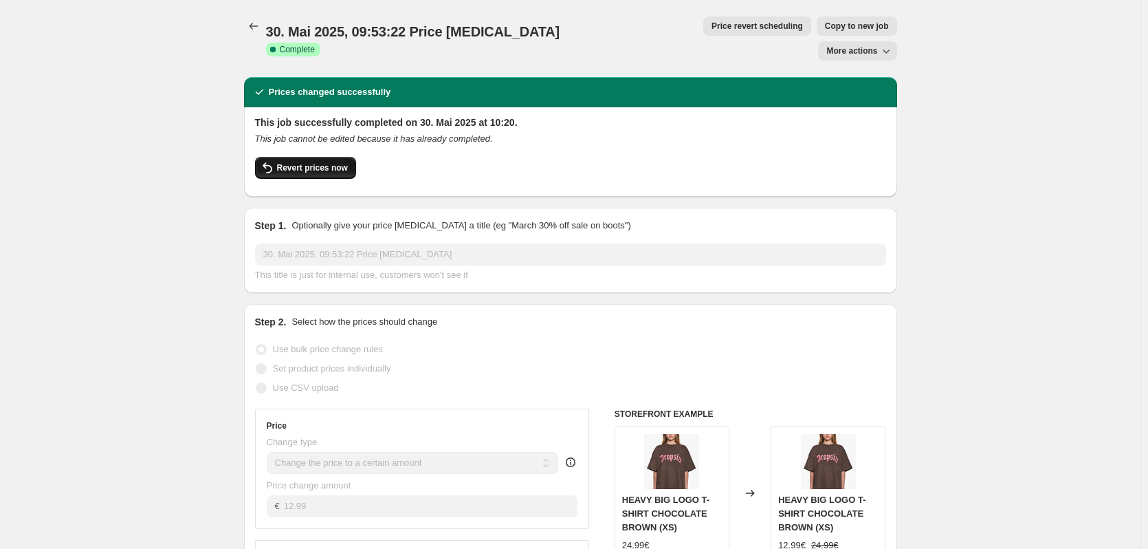
click at [316, 157] on button "Revert prices now" at bounding box center [305, 168] width 101 height 22
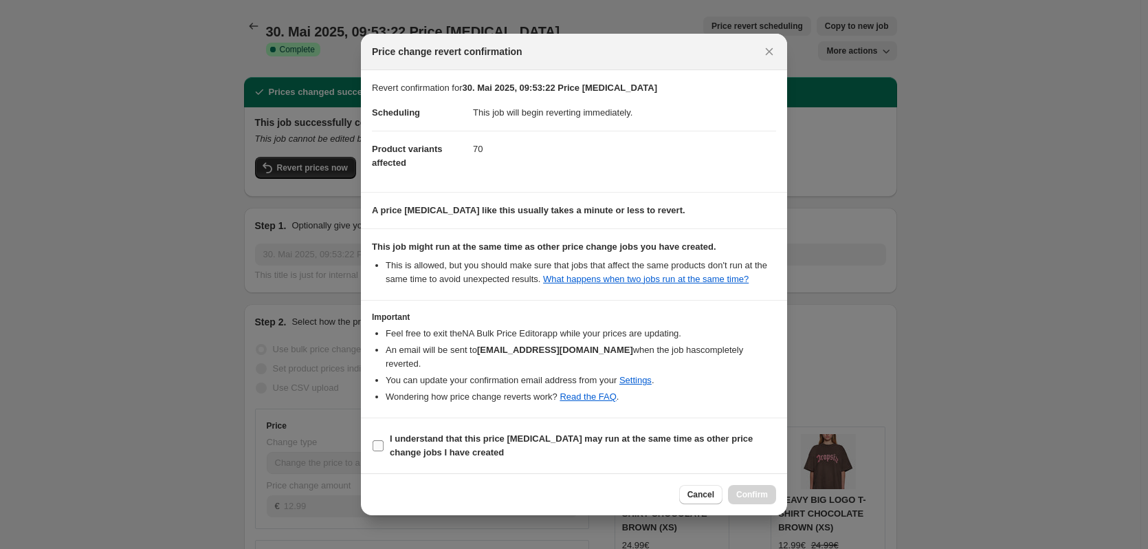
click at [566, 433] on b "I understand that this price [MEDICAL_DATA] may run at the same time as other p…" at bounding box center [571, 445] width 363 height 24
click at [384, 440] on input "I understand that this price [MEDICAL_DATA] may run at the same time as other p…" at bounding box center [378, 445] width 11 height 11
checkbox input "true"
click at [762, 489] on span "Confirm" at bounding box center [752, 494] width 32 height 11
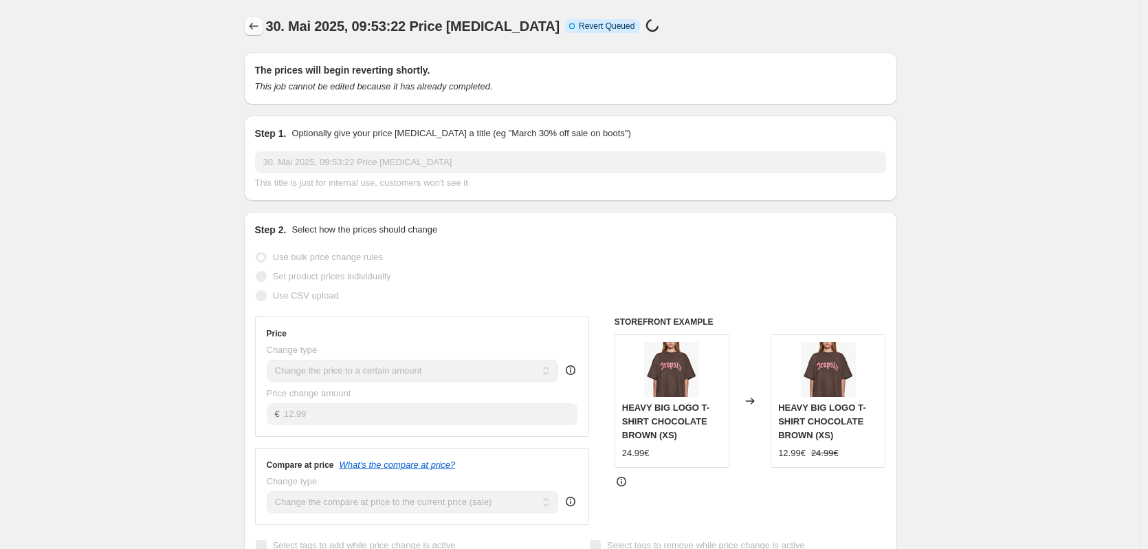
click at [261, 32] on icon "Price change jobs" at bounding box center [254, 26] width 14 height 14
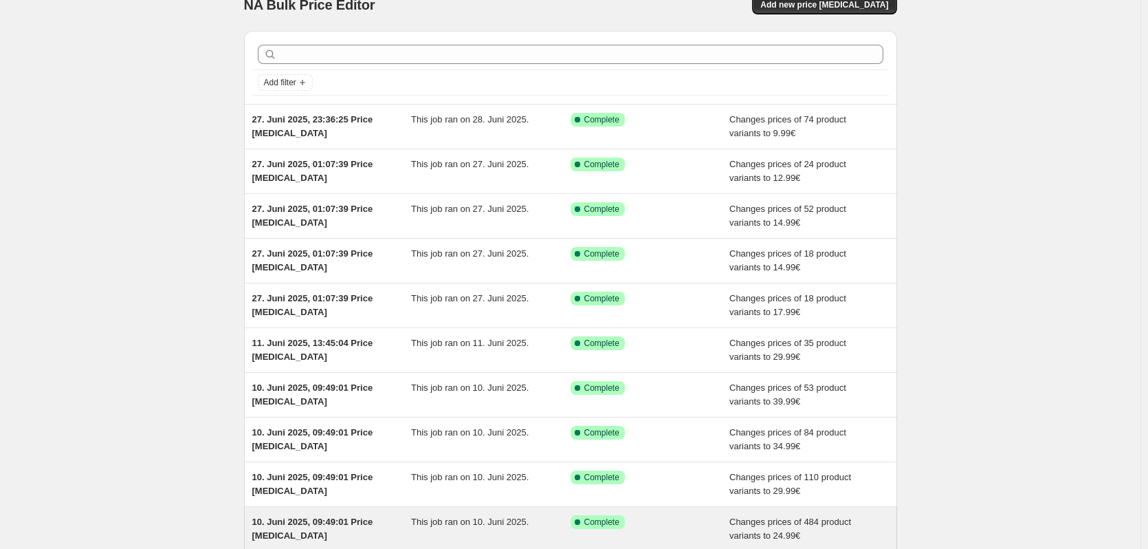
scroll to position [159, 0]
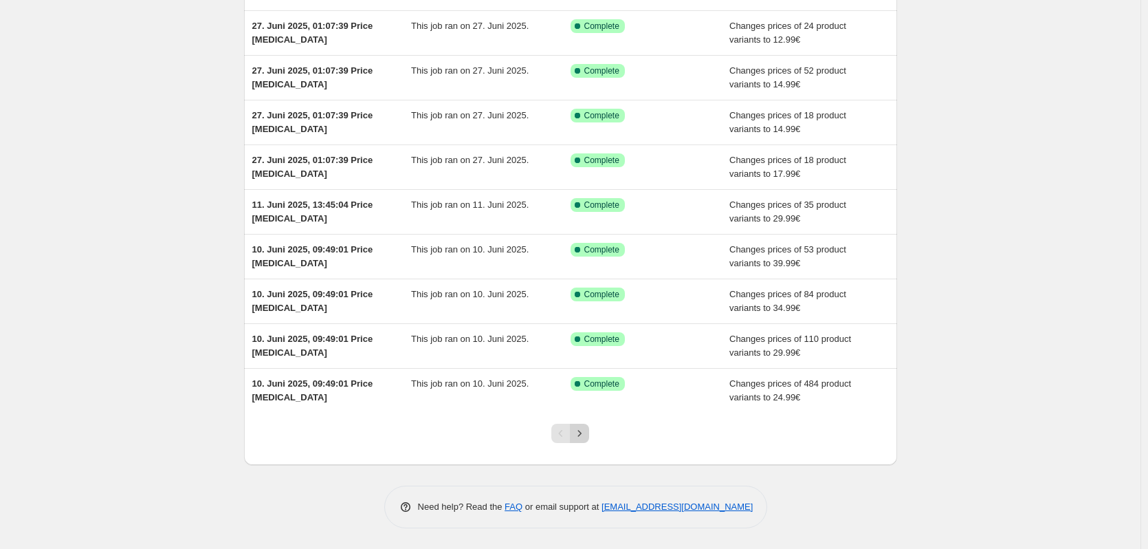
click at [585, 437] on icon "Next" at bounding box center [580, 433] width 14 height 14
click at [585, 439] on icon "Next" at bounding box center [580, 433] width 14 height 14
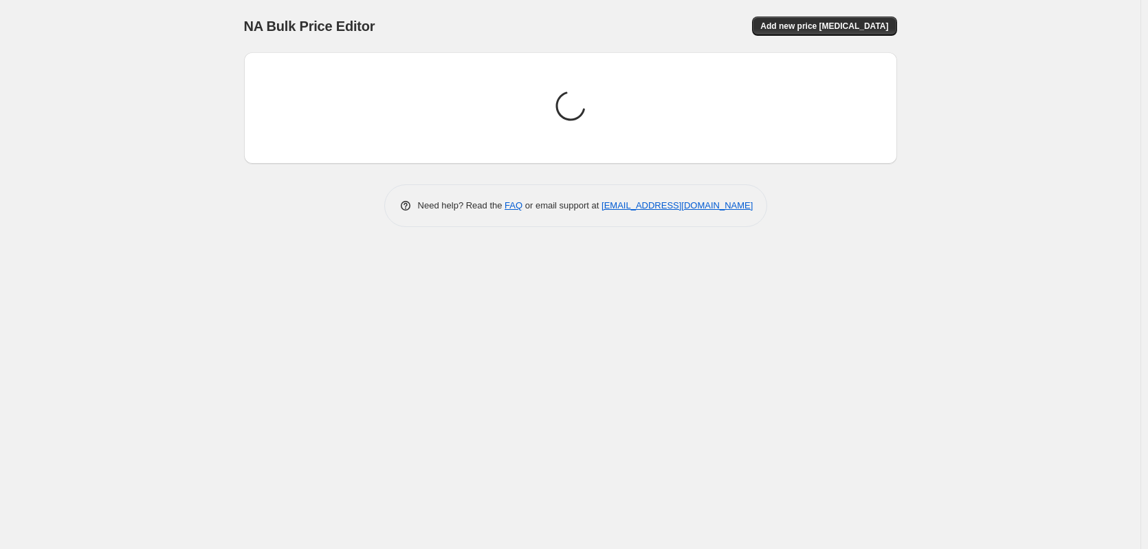
scroll to position [0, 0]
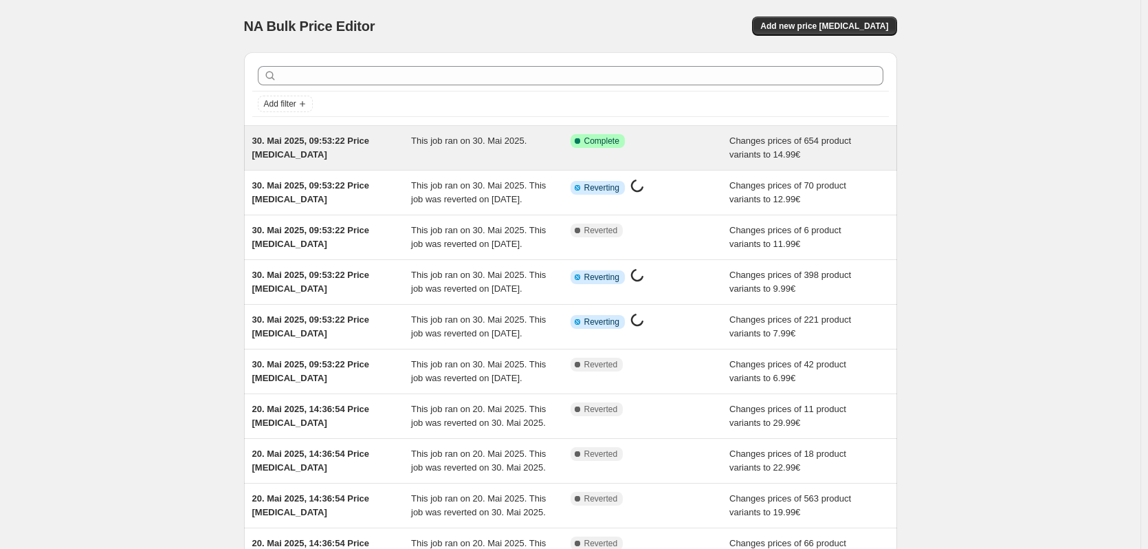
click at [422, 146] on span "This job ran on 30. Mai 2025." at bounding box center [468, 140] width 115 height 10
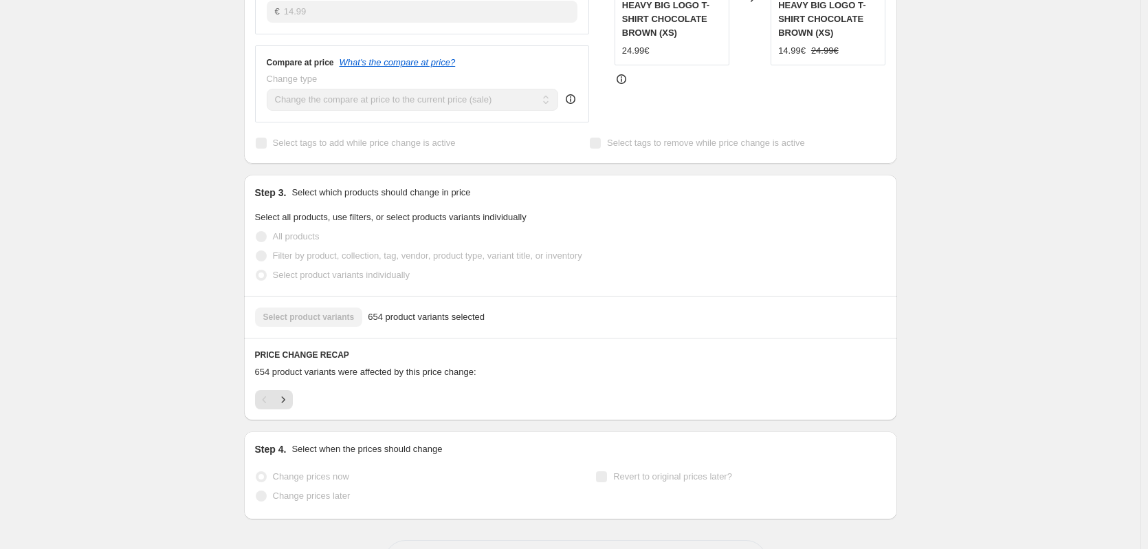
scroll to position [525, 0]
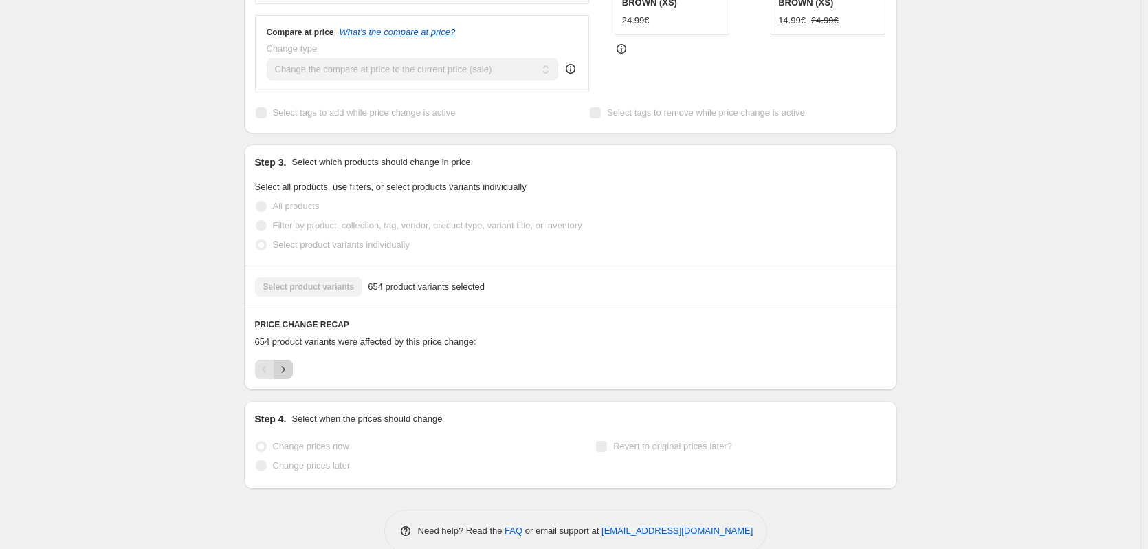
click at [289, 362] on icon "Next" at bounding box center [283, 369] width 14 height 14
click at [287, 362] on icon "Next" at bounding box center [283, 369] width 14 height 14
click at [290, 362] on icon "Next" at bounding box center [283, 369] width 14 height 14
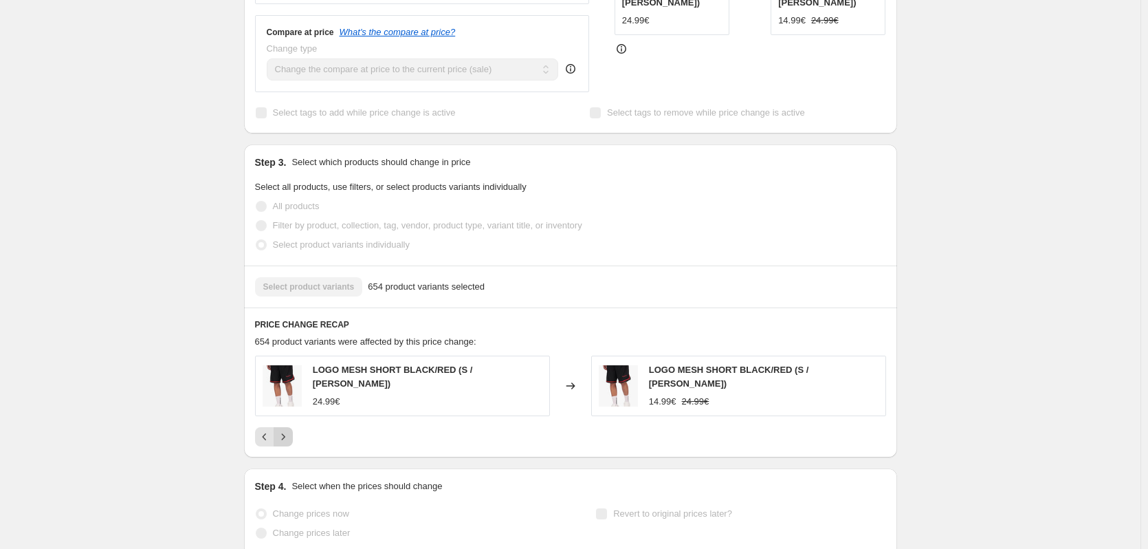
click at [289, 430] on icon "Next" at bounding box center [283, 437] width 14 height 14
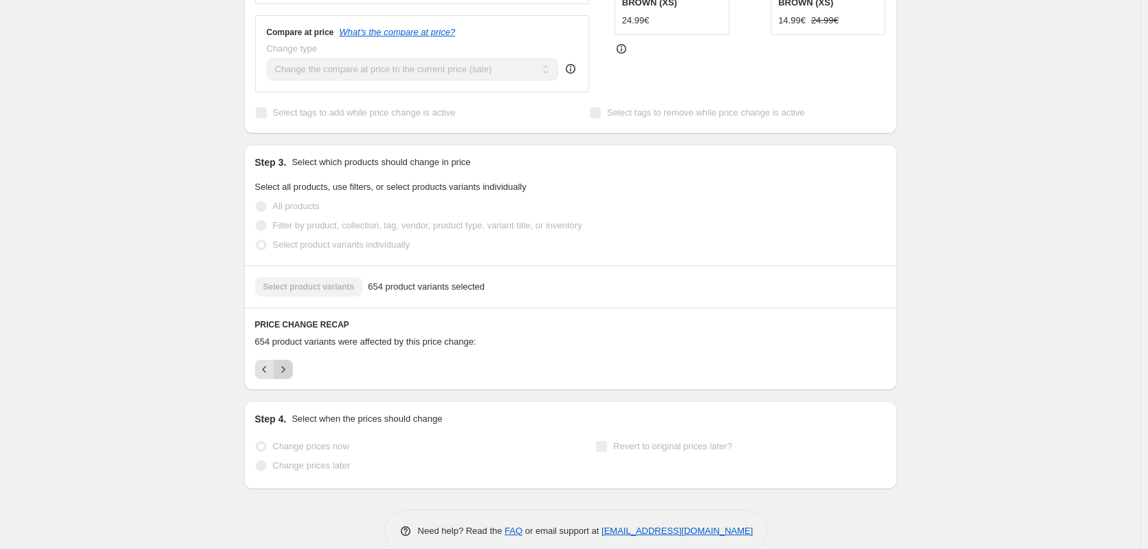
click at [287, 362] on icon "Next" at bounding box center [283, 369] width 14 height 14
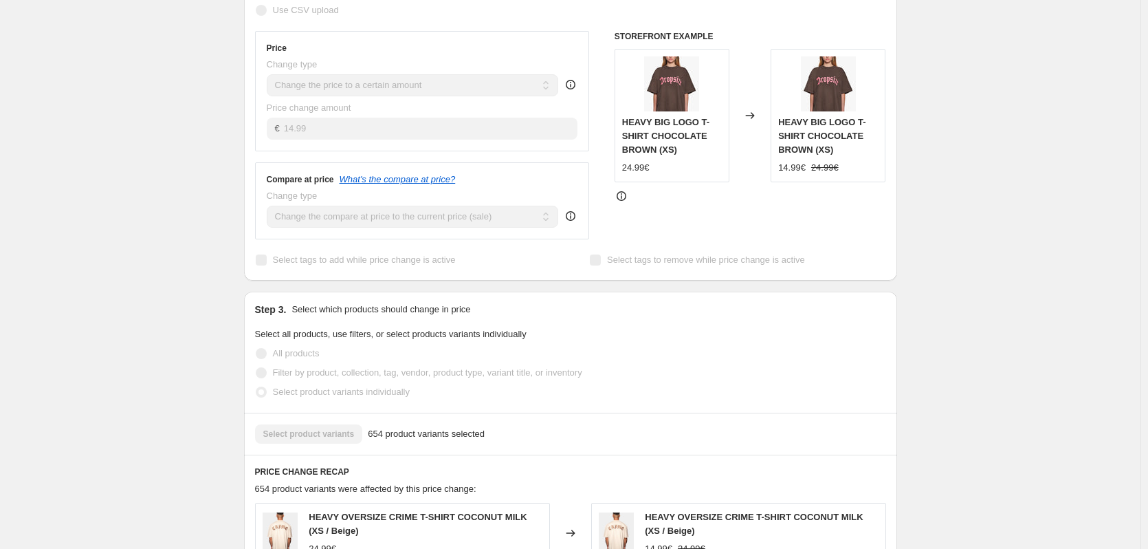
scroll to position [0, 0]
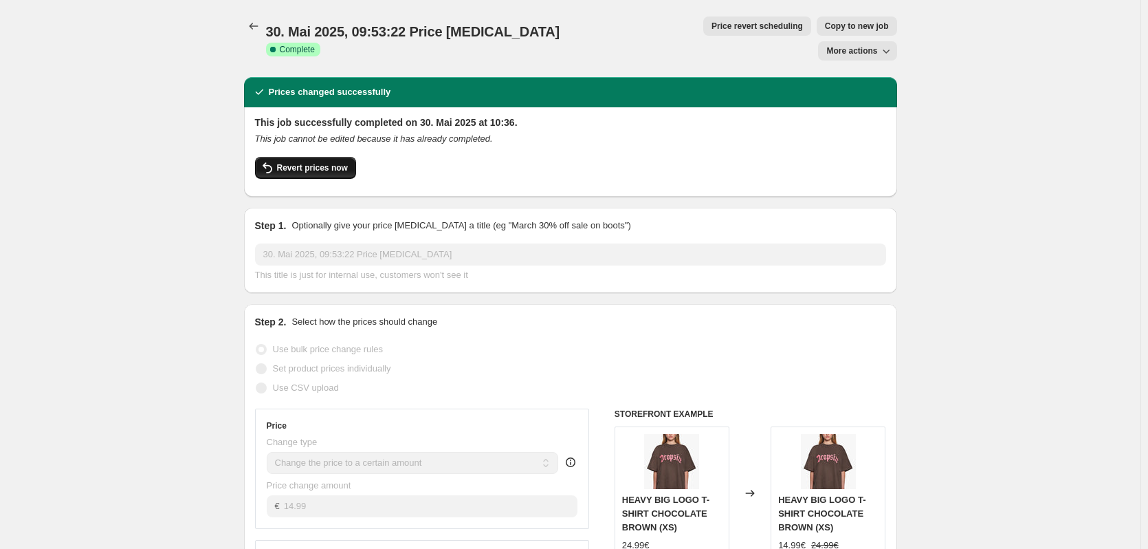
click at [309, 162] on span "Revert prices now" at bounding box center [312, 167] width 71 height 11
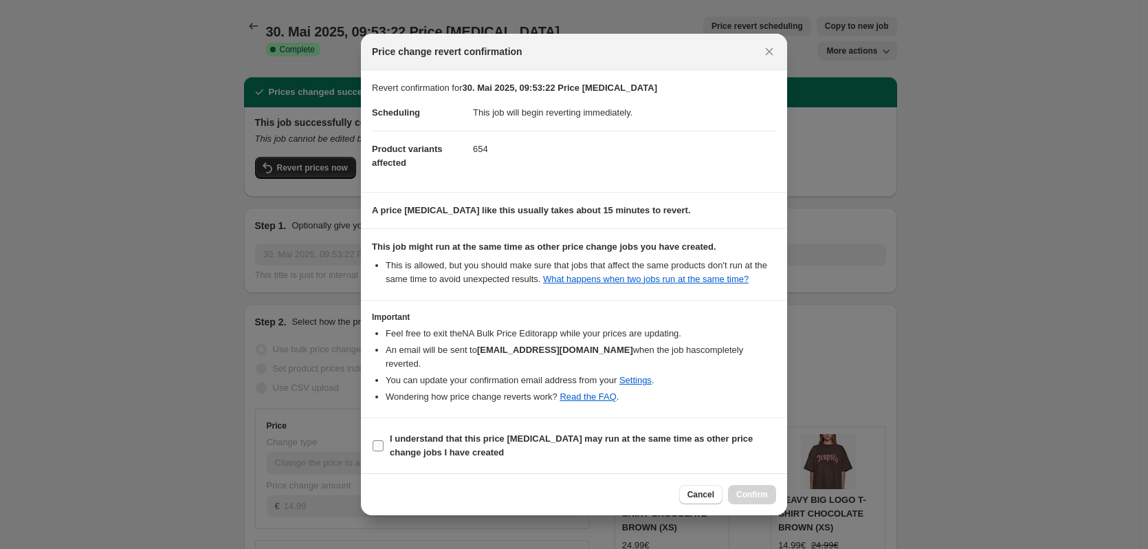
click at [729, 434] on b "I understand that this price [MEDICAL_DATA] may run at the same time as other p…" at bounding box center [571, 445] width 363 height 24
click at [384, 440] on input "I understand that this price [MEDICAL_DATA] may run at the same time as other p…" at bounding box center [378, 445] width 11 height 11
checkbox input "true"
click at [739, 498] on div "Cancel Confirm" at bounding box center [574, 494] width 426 height 42
click at [744, 489] on span "Confirm" at bounding box center [752, 494] width 32 height 11
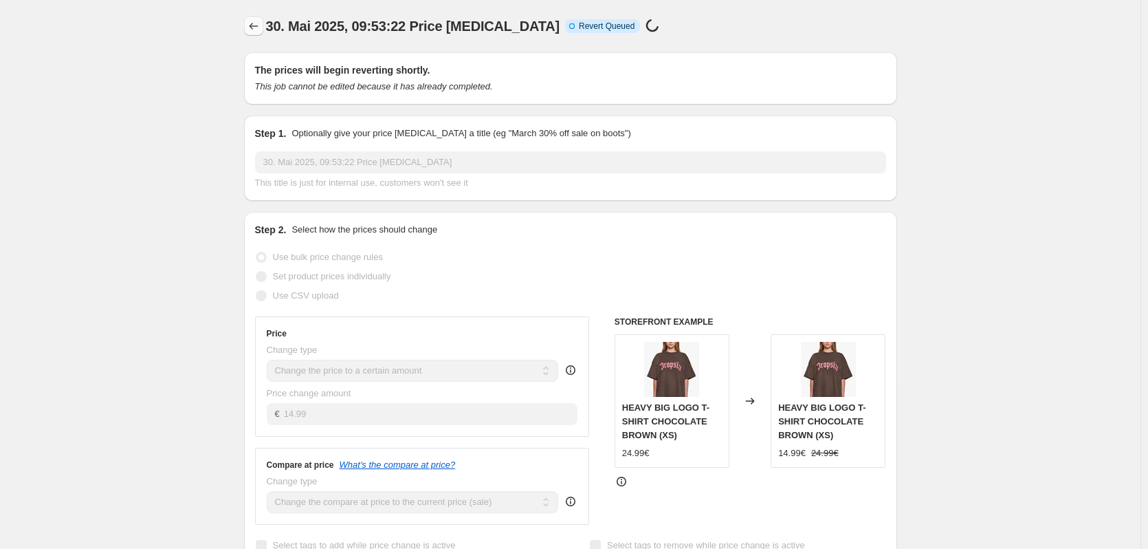
click at [256, 28] on icon "Price change jobs" at bounding box center [254, 26] width 14 height 14
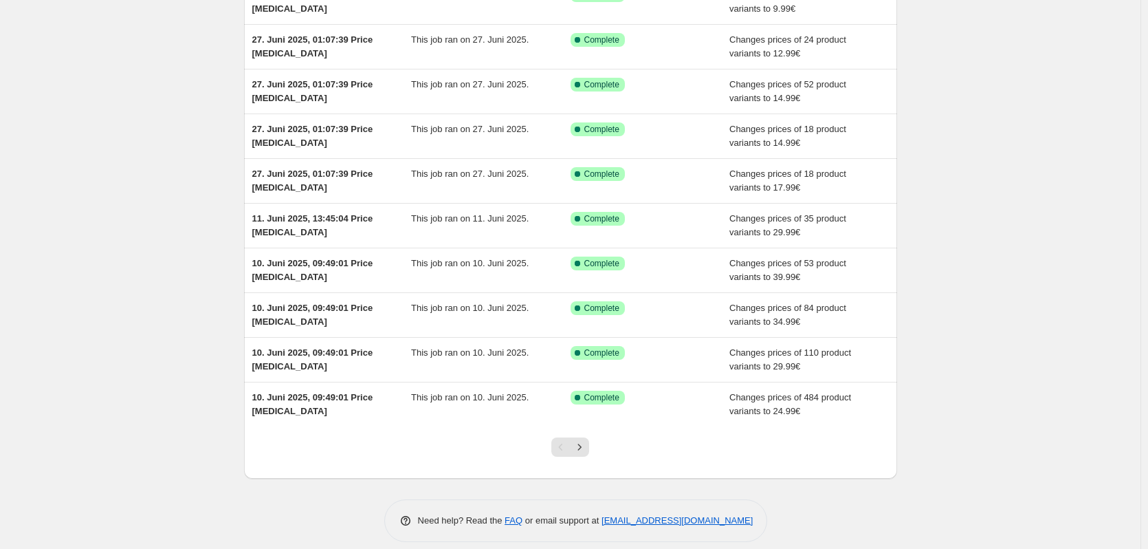
scroll to position [159, 0]
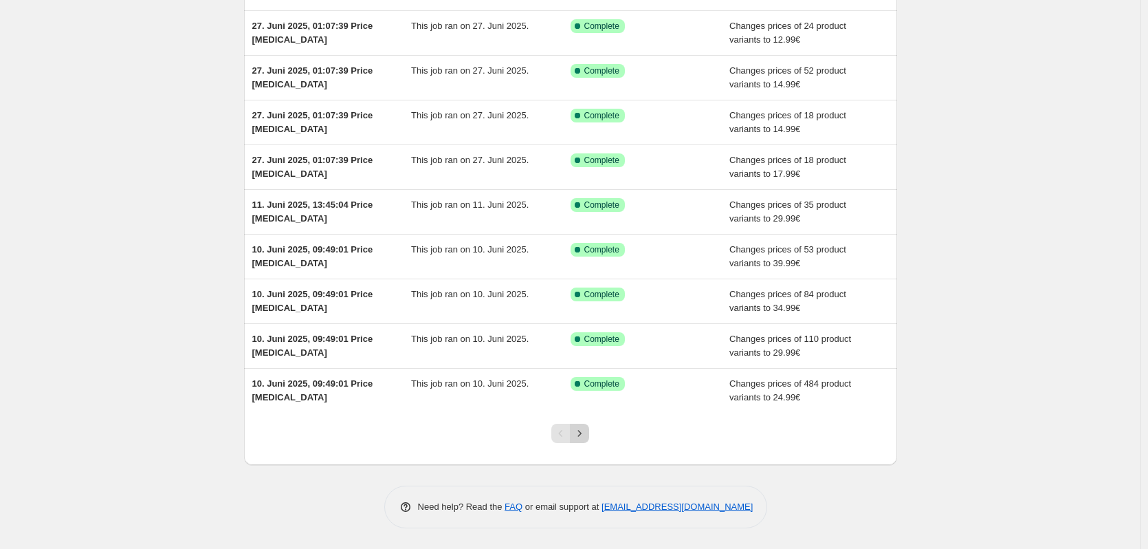
click at [578, 438] on icon "Next" at bounding box center [580, 433] width 14 height 14
click at [582, 442] on button "Next" at bounding box center [579, 432] width 19 height 19
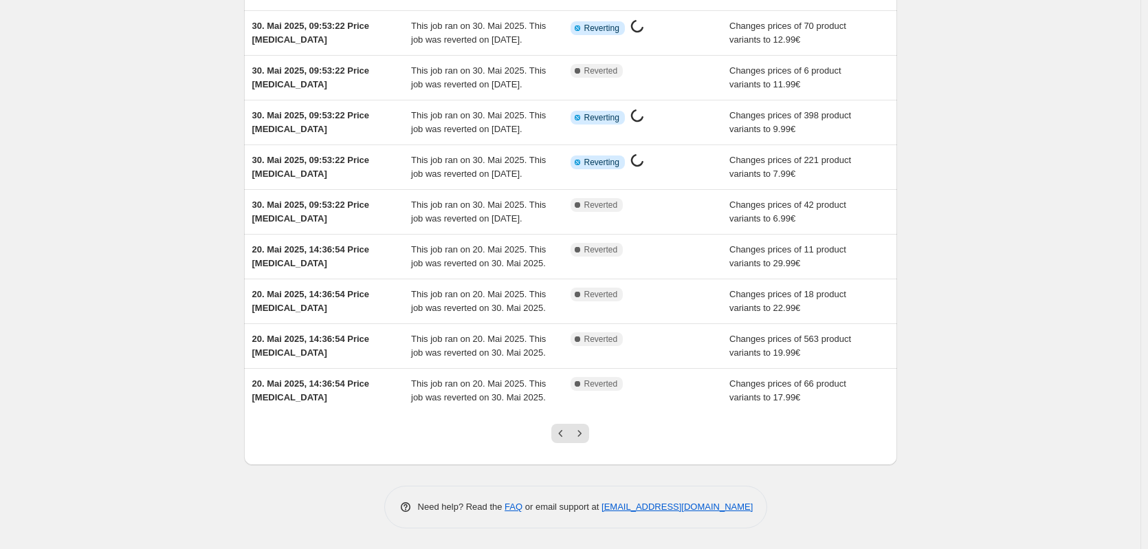
scroll to position [228, 0]
click at [560, 439] on icon "Previous" at bounding box center [561, 433] width 14 height 14
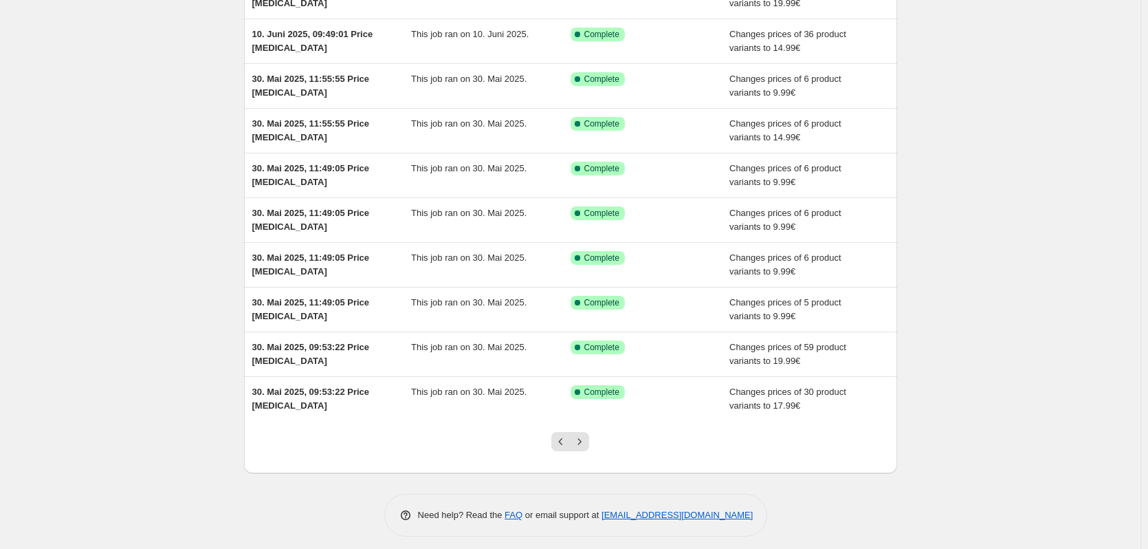
scroll to position [159, 0]
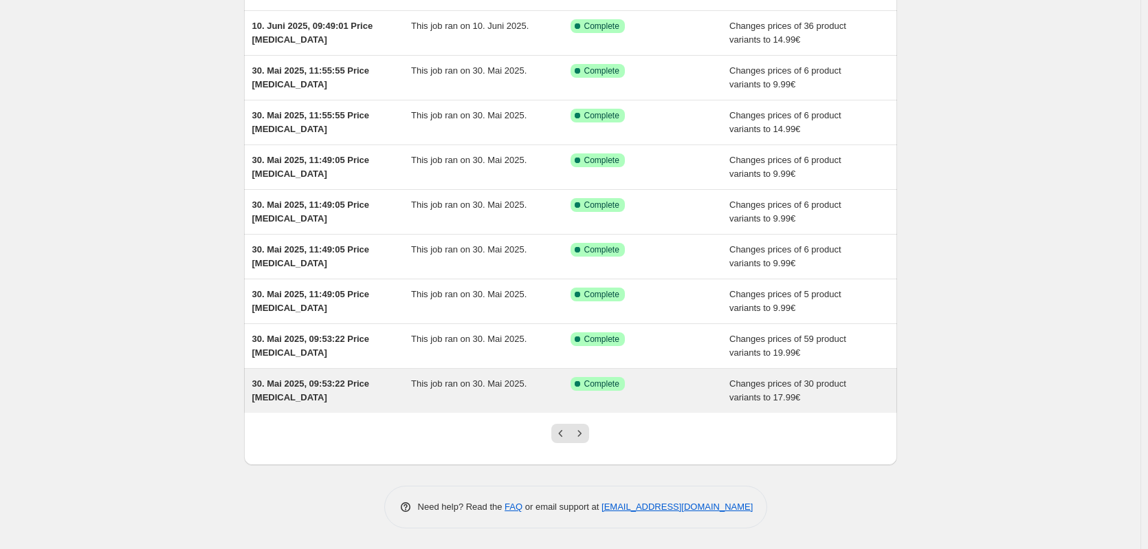
click at [356, 396] on div "30. Mai 2025, 09:53:22 Price [MEDICAL_DATA]" at bounding box center [331, 390] width 159 height 27
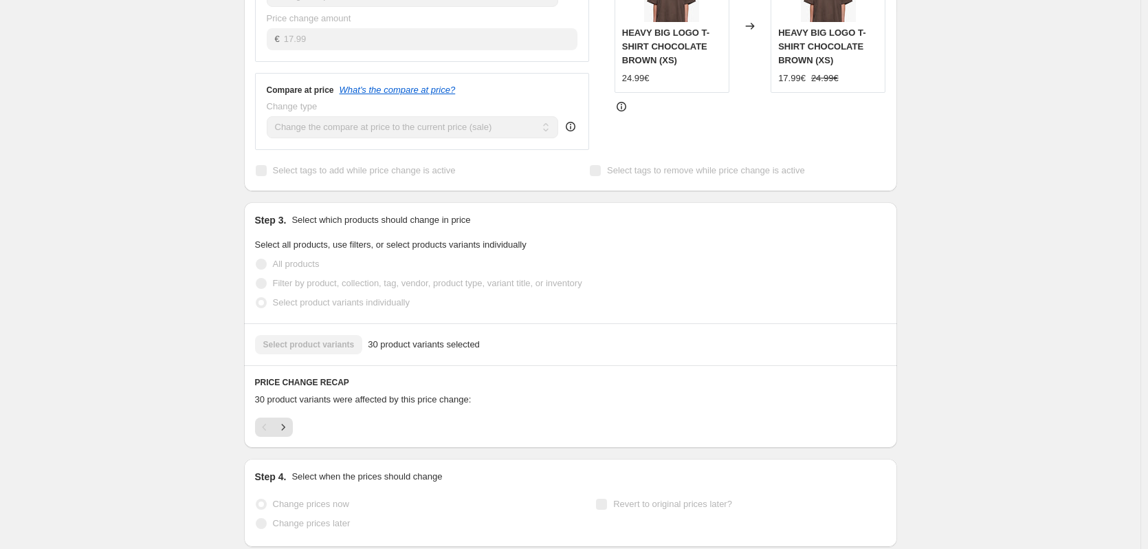
scroll to position [525, 0]
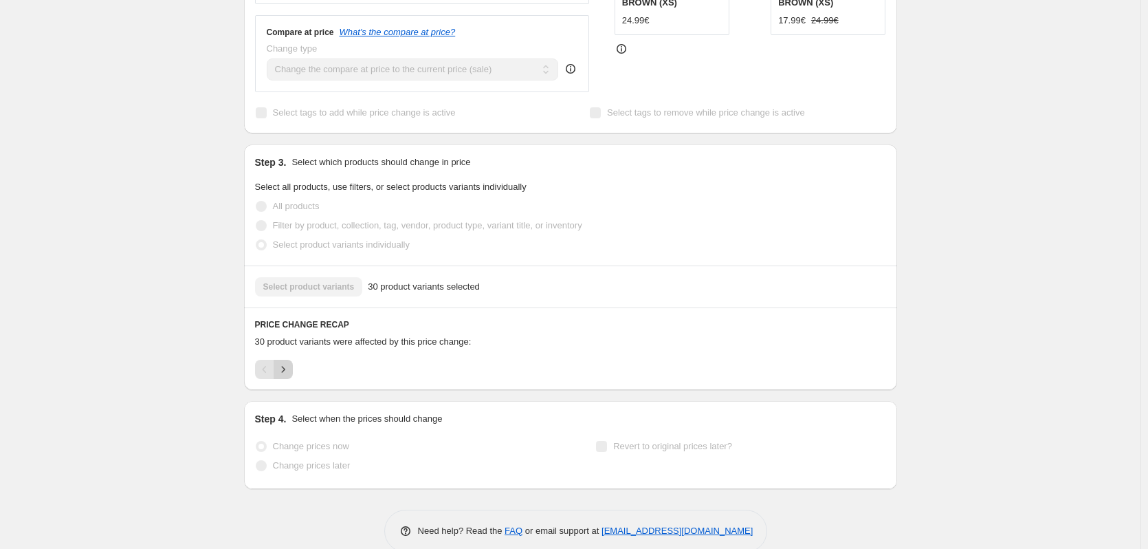
click at [290, 362] on icon "Next" at bounding box center [283, 369] width 14 height 14
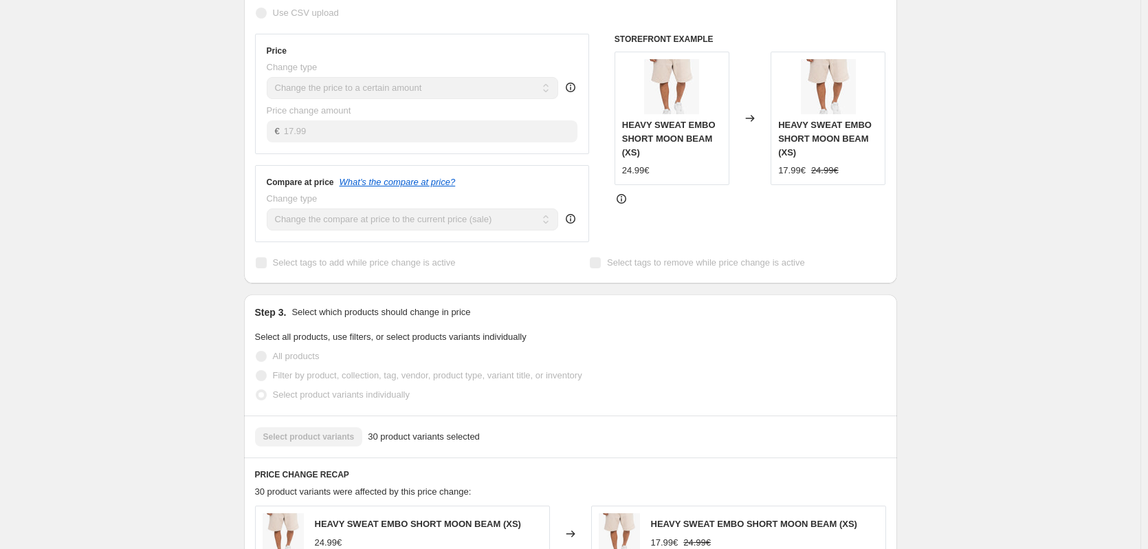
scroll to position [112, 0]
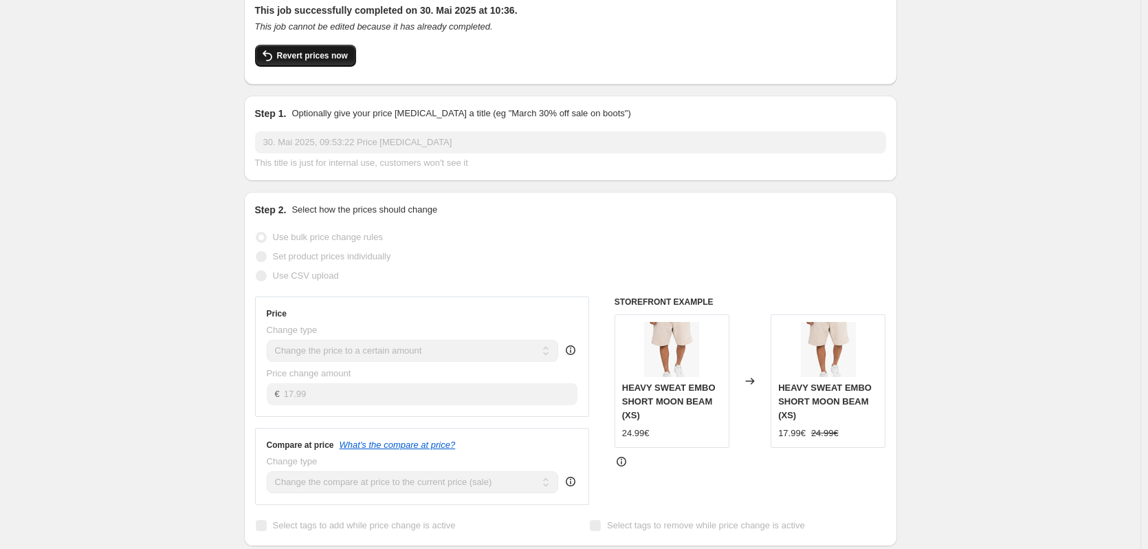
click at [292, 50] on span "Revert prices now" at bounding box center [312, 55] width 71 height 11
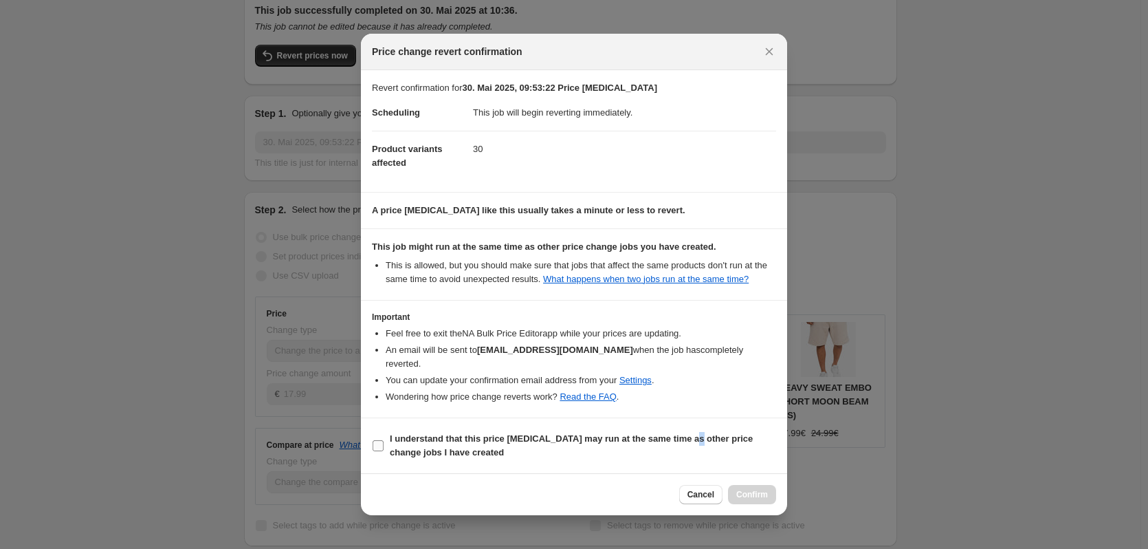
click at [688, 435] on b "I understand that this price [MEDICAL_DATA] may run at the same time as other p…" at bounding box center [571, 445] width 363 height 24
click at [724, 433] on b "I understand that this price [MEDICAL_DATA] may run at the same time as other p…" at bounding box center [571, 445] width 363 height 24
click at [384, 440] on input "I understand that this price [MEDICAL_DATA] may run at the same time as other p…" at bounding box center [378, 445] width 11 height 11
checkbox input "true"
click at [755, 489] on span "Confirm" at bounding box center [752, 494] width 32 height 11
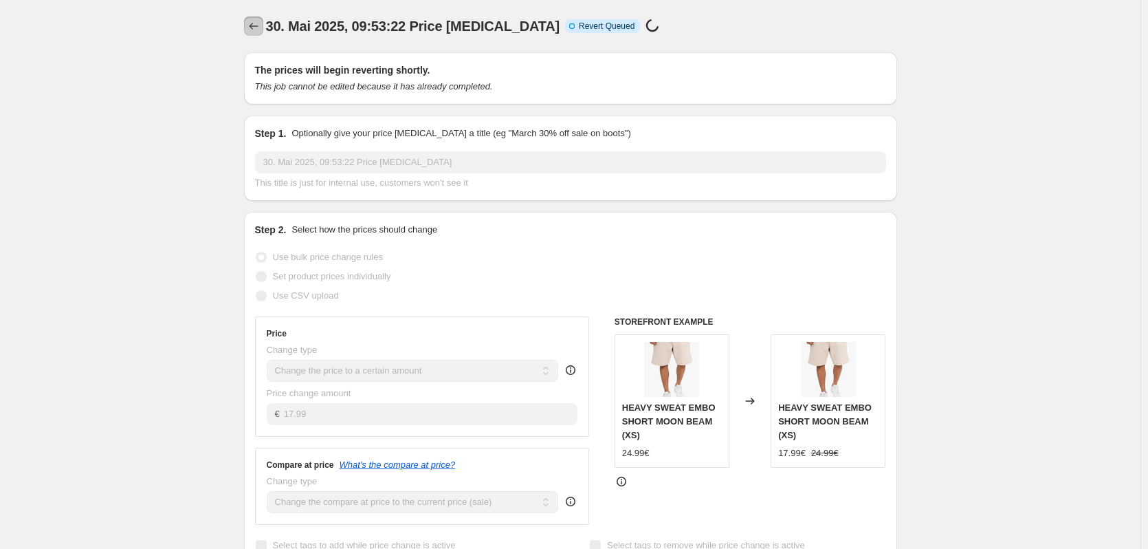
click at [255, 22] on icon "Price change jobs" at bounding box center [254, 26] width 14 height 14
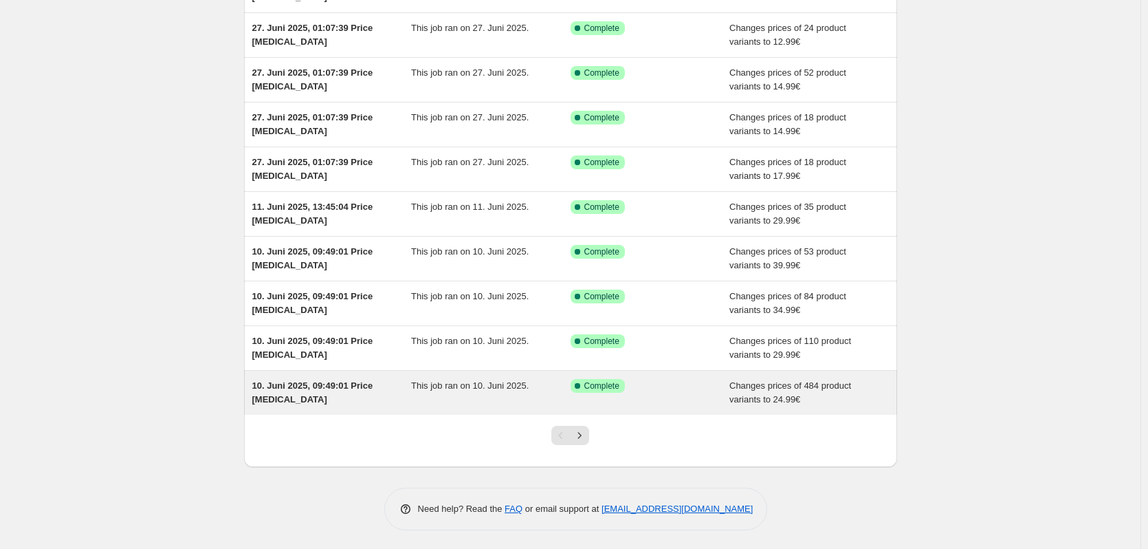
scroll to position [159, 0]
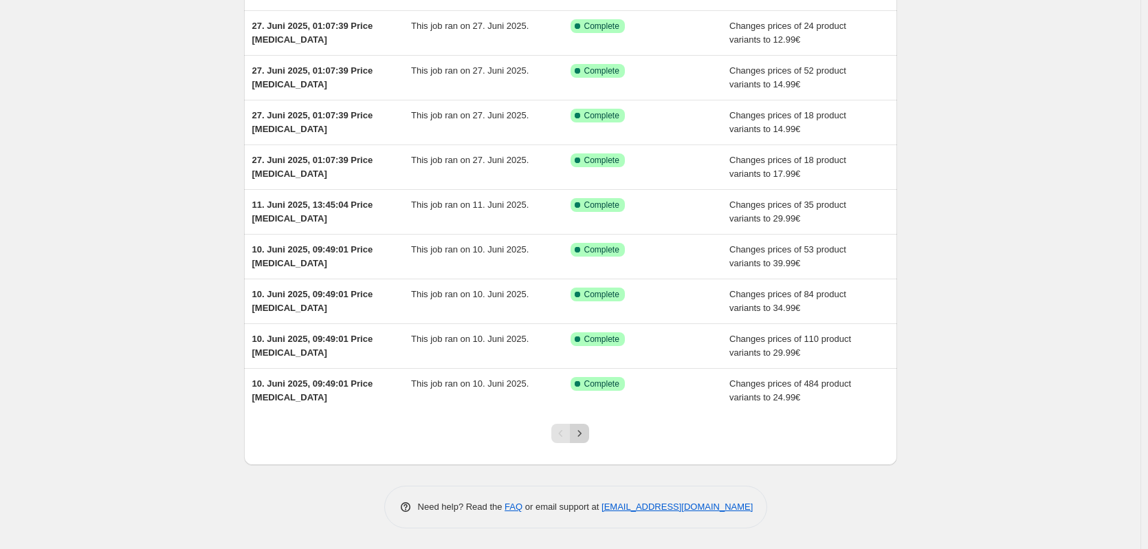
click at [586, 430] on icon "Next" at bounding box center [580, 433] width 14 height 14
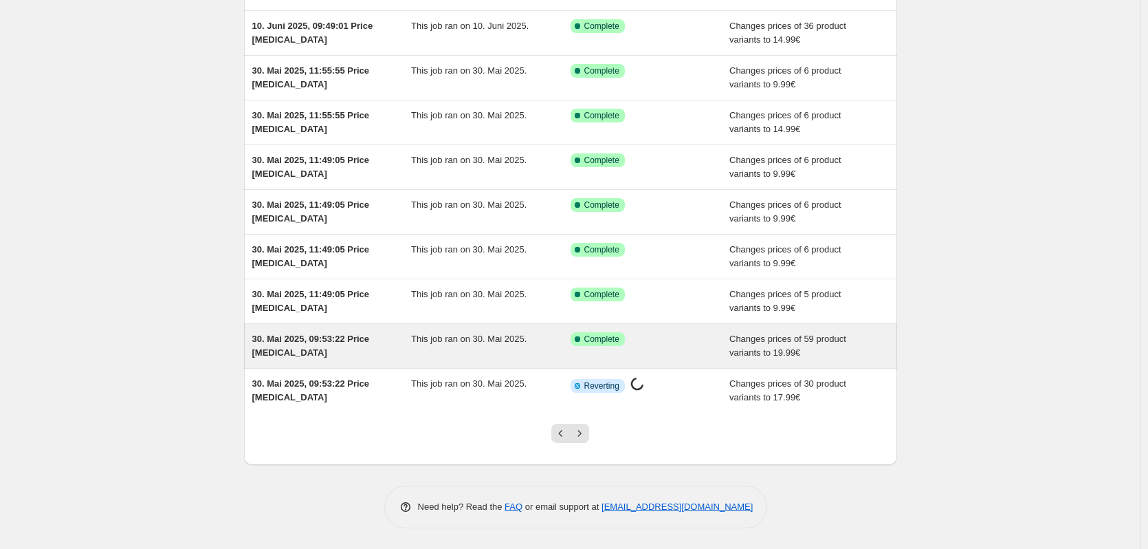
click at [522, 350] on div "This job ran on 30. Mai 2025." at bounding box center [490, 345] width 159 height 27
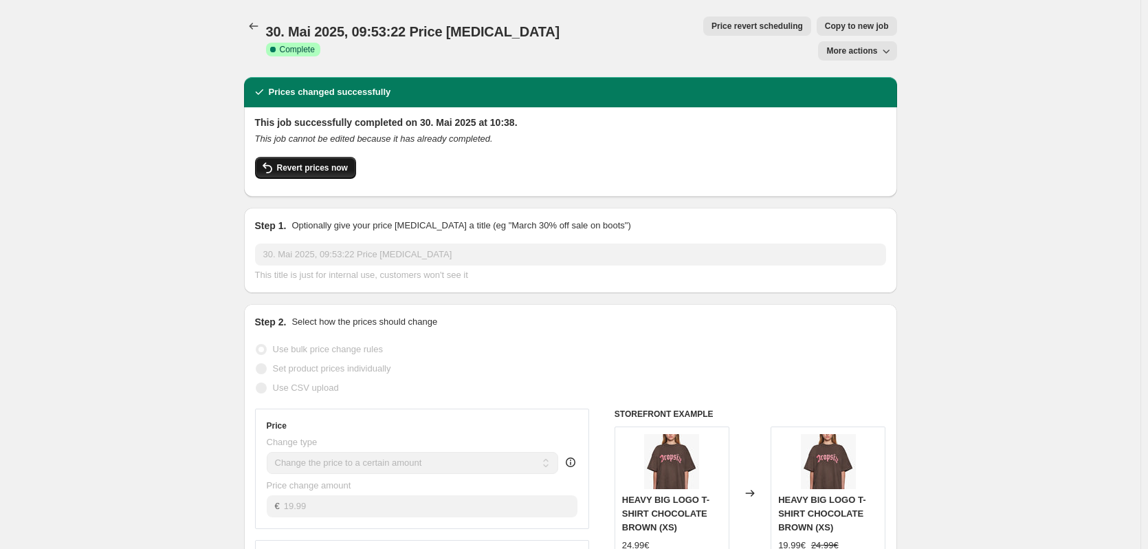
click at [291, 157] on button "Revert prices now" at bounding box center [305, 168] width 101 height 22
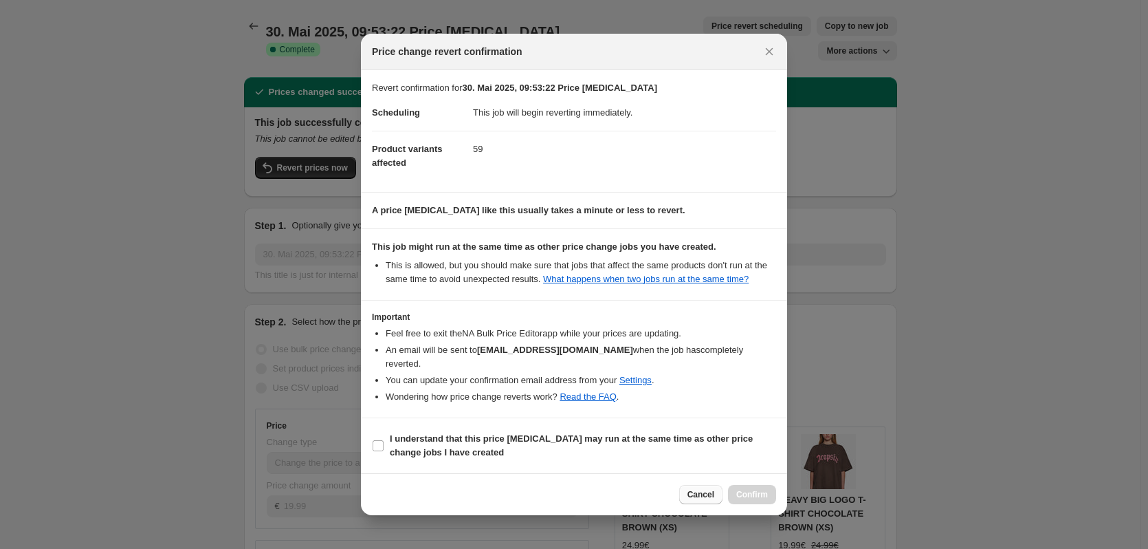
click at [688, 492] on button "Cancel" at bounding box center [700, 494] width 43 height 19
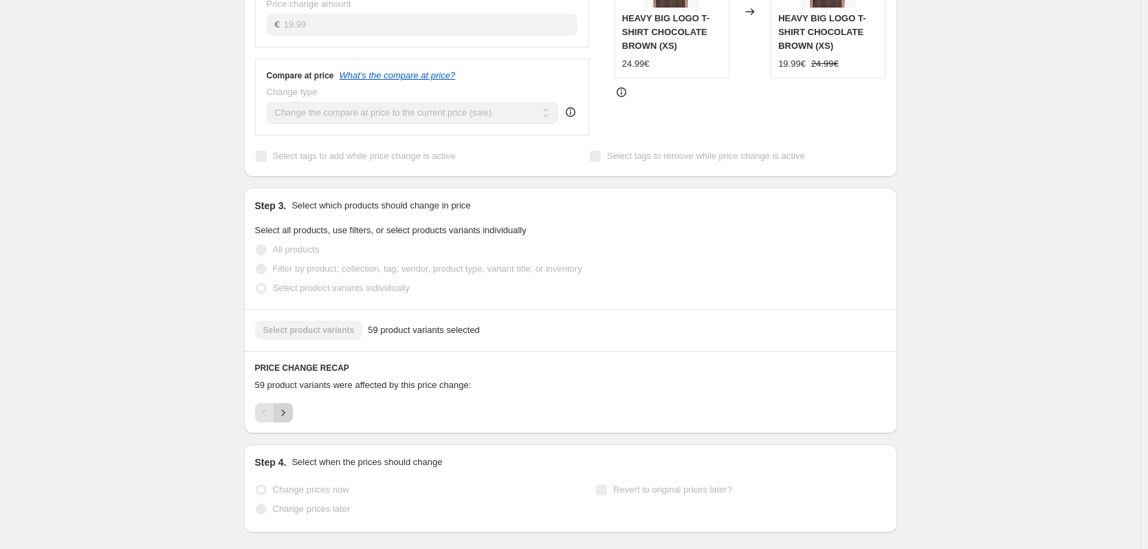
click at [293, 403] on button "Next" at bounding box center [283, 412] width 19 height 19
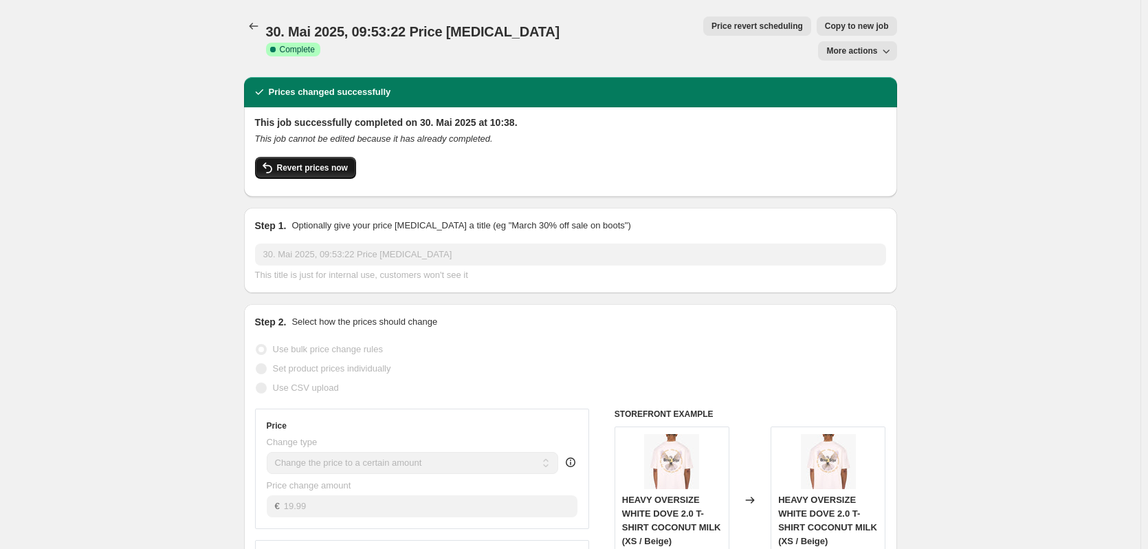
click at [319, 157] on button "Revert prices now" at bounding box center [305, 168] width 101 height 22
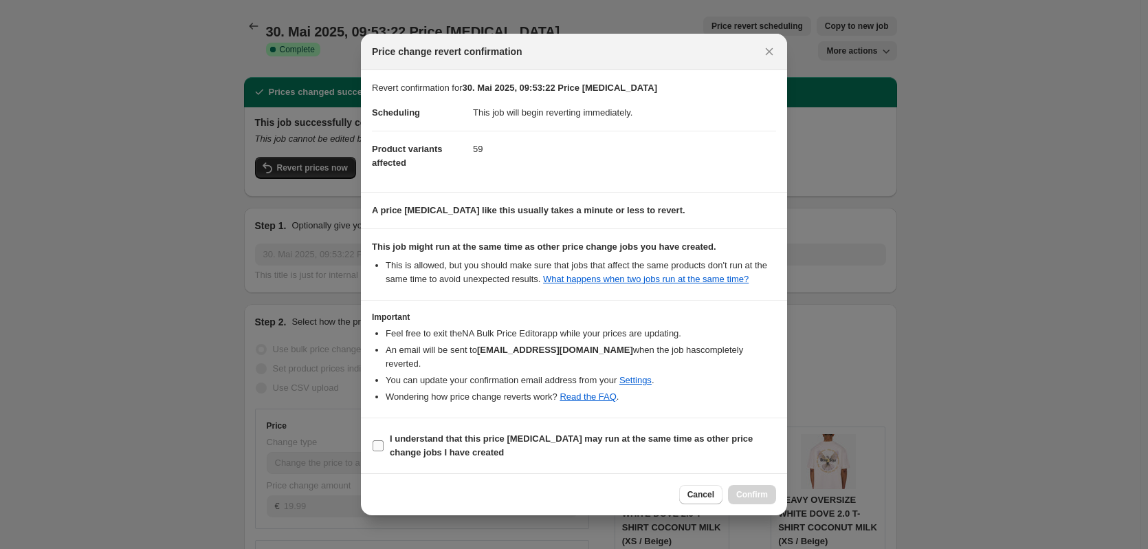
click at [538, 437] on b "I understand that this price [MEDICAL_DATA] may run at the same time as other p…" at bounding box center [571, 445] width 363 height 24
click at [384, 440] on input "I understand that this price [MEDICAL_DATA] may run at the same time as other p…" at bounding box center [378, 445] width 11 height 11
checkbox input "true"
click at [768, 485] on button "Confirm" at bounding box center [752, 494] width 48 height 19
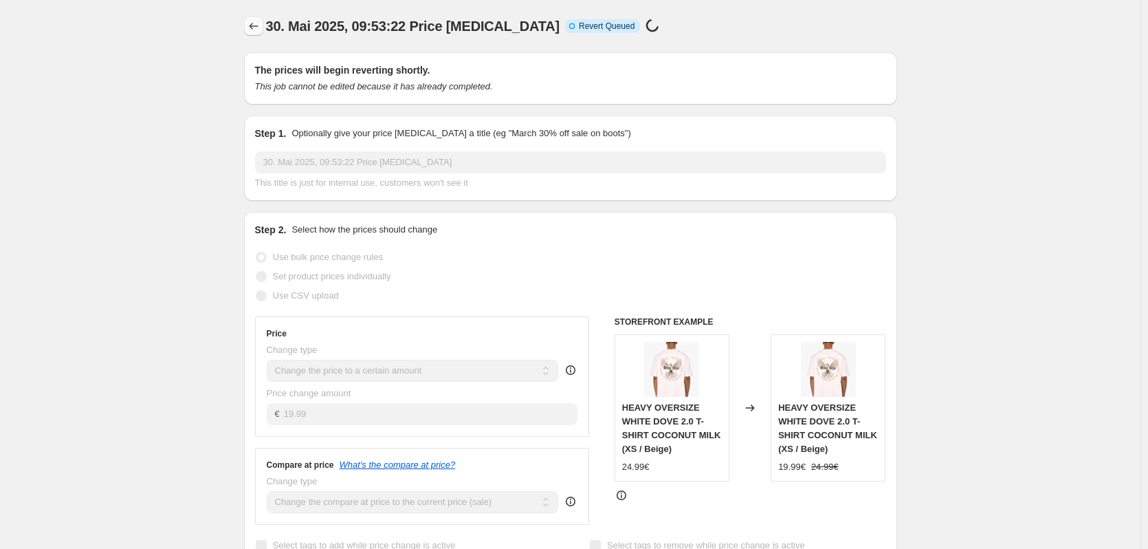
click at [260, 33] on button "Price change jobs" at bounding box center [253, 25] width 19 height 19
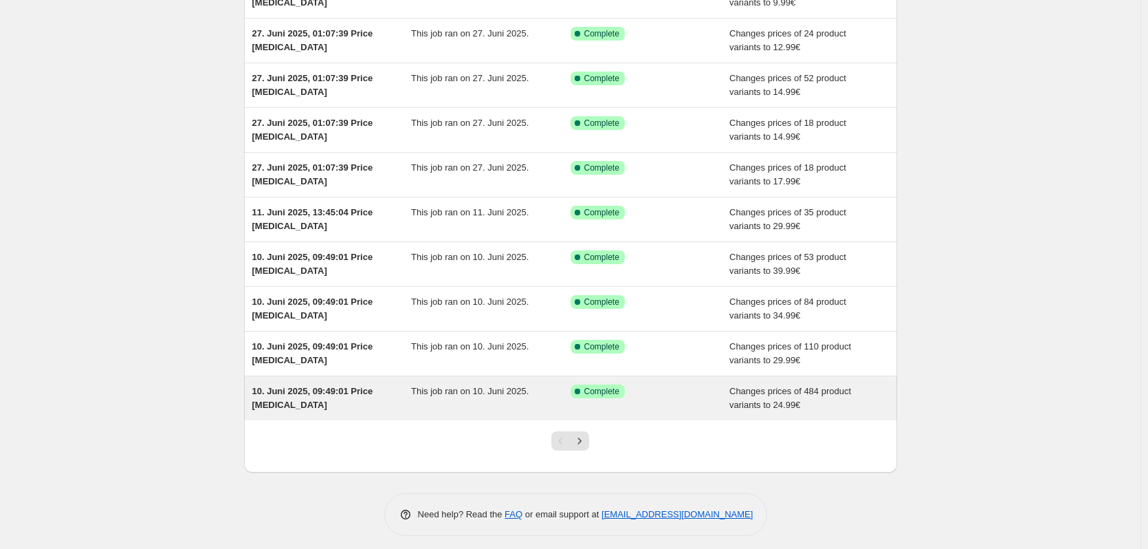
scroll to position [159, 0]
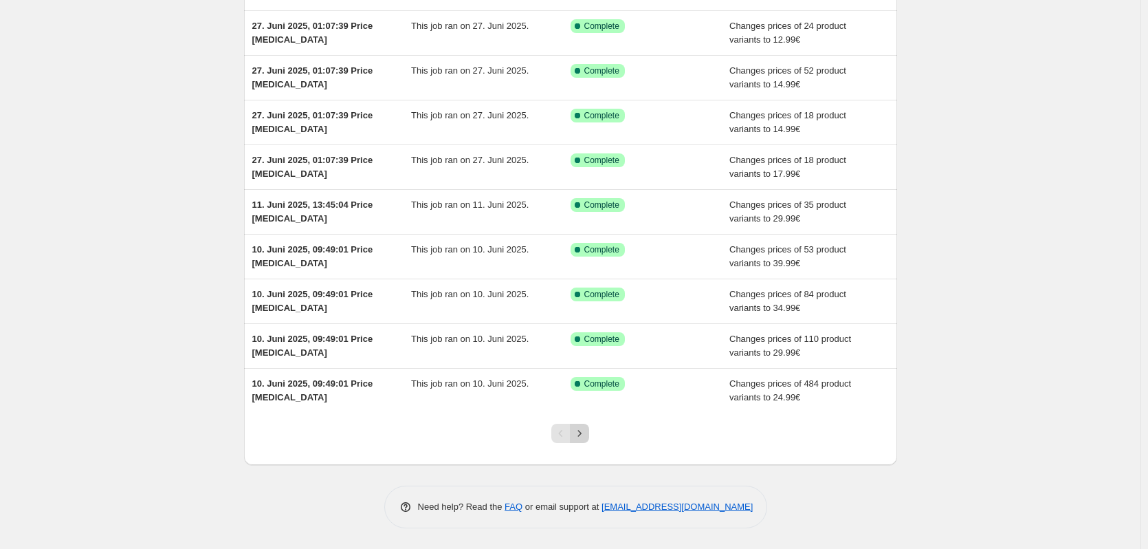
click at [589, 429] on button "Next" at bounding box center [579, 432] width 19 height 19
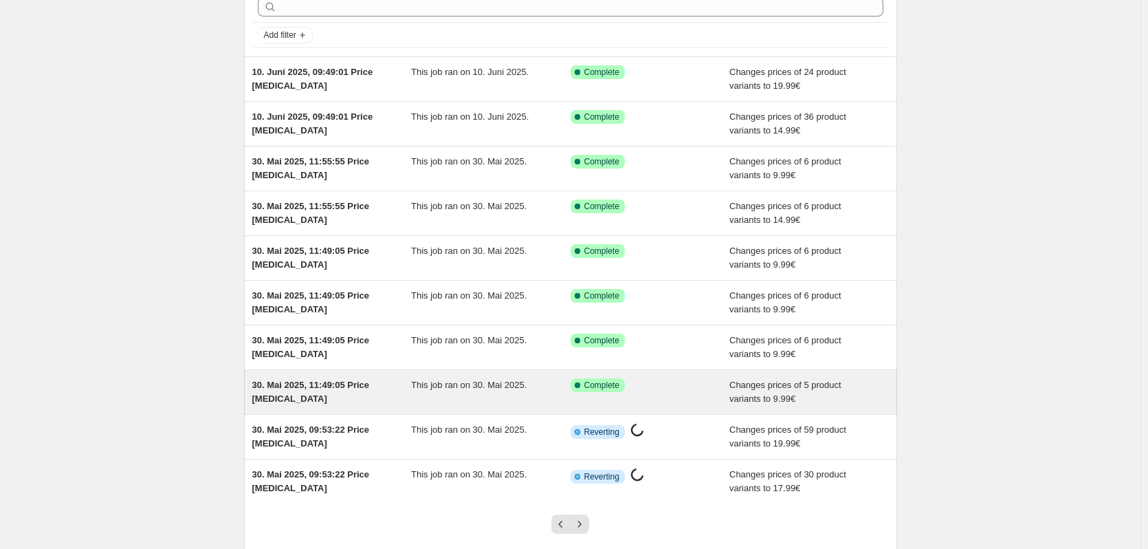
click at [513, 373] on div "30. Mai 2025, 11:49:05 Price [MEDICAL_DATA] This job ran on 30. Mai 2025. Succe…" at bounding box center [570, 392] width 653 height 44
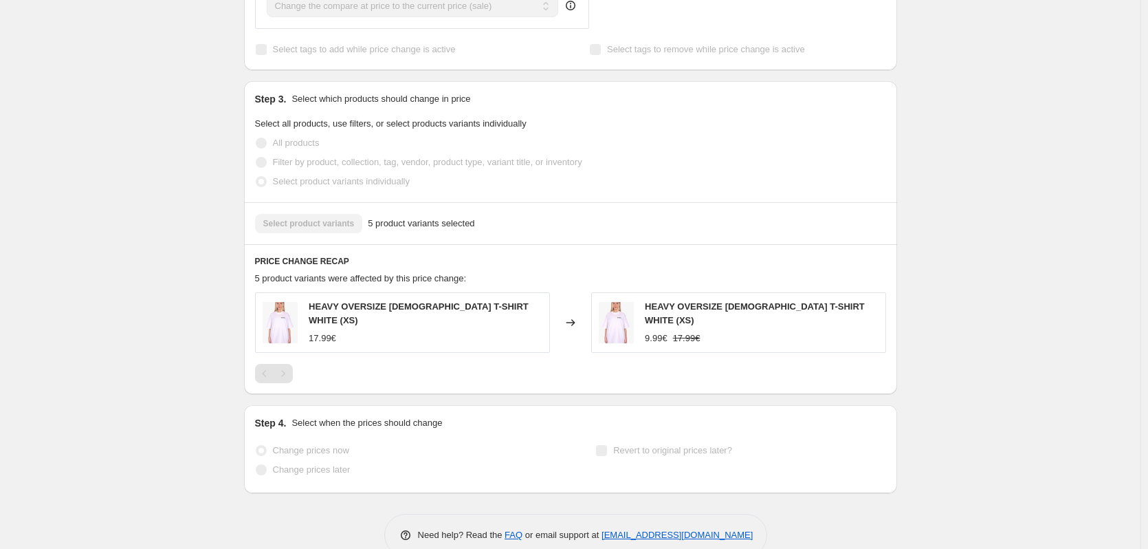
click at [284, 364] on div "Pagination" at bounding box center [283, 373] width 19 height 19
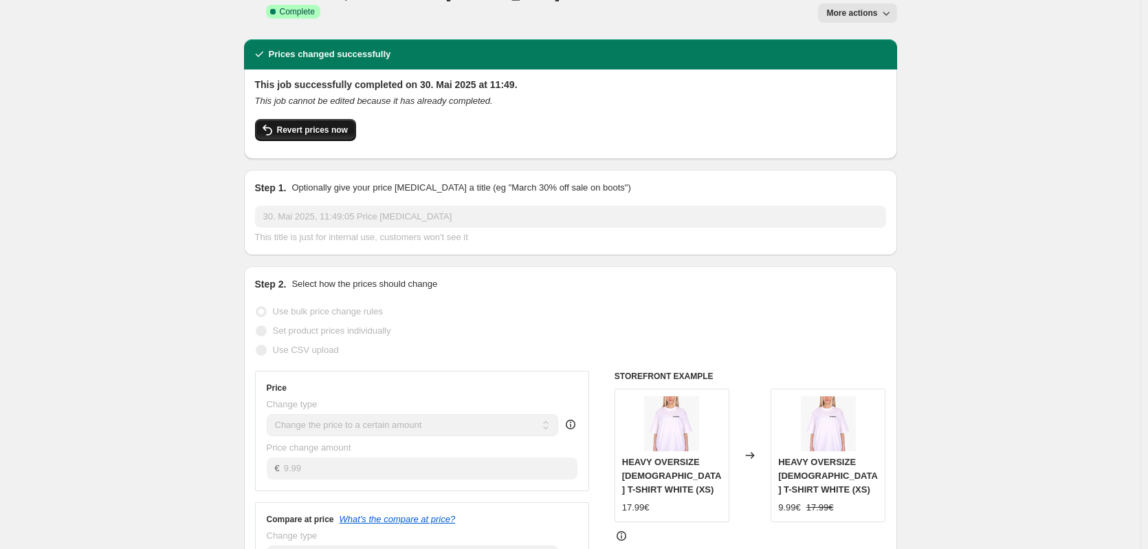
click at [298, 124] on span "Revert prices now" at bounding box center [312, 129] width 71 height 11
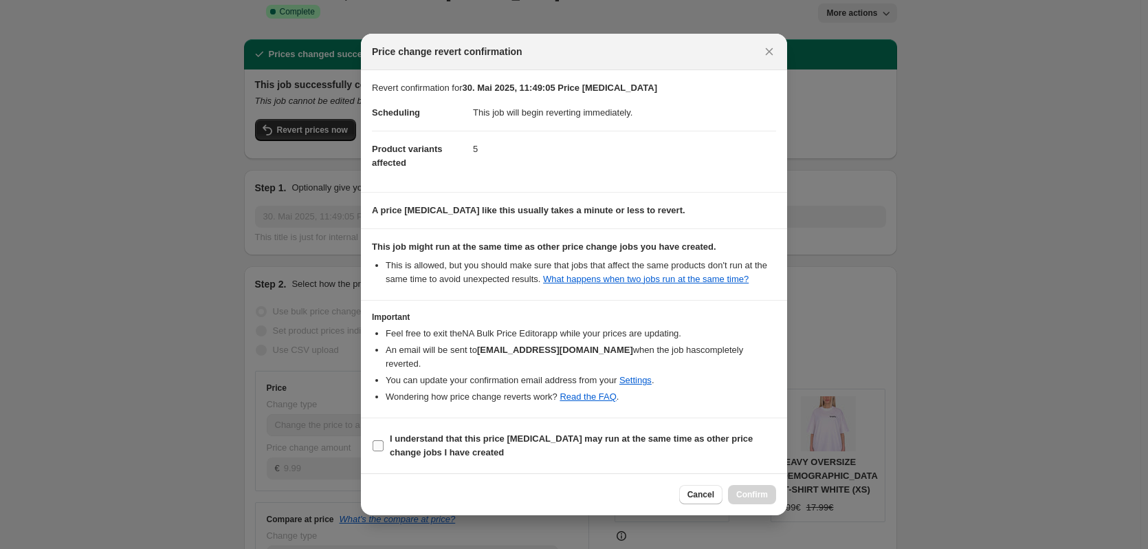
click at [733, 433] on b "I understand that this price [MEDICAL_DATA] may run at the same time as other p…" at bounding box center [571, 445] width 363 height 24
click at [384, 440] on input "I understand that this price [MEDICAL_DATA] may run at the same time as other p…" at bounding box center [378, 445] width 11 height 11
checkbox input "true"
click at [762, 489] on span "Confirm" at bounding box center [752, 494] width 32 height 11
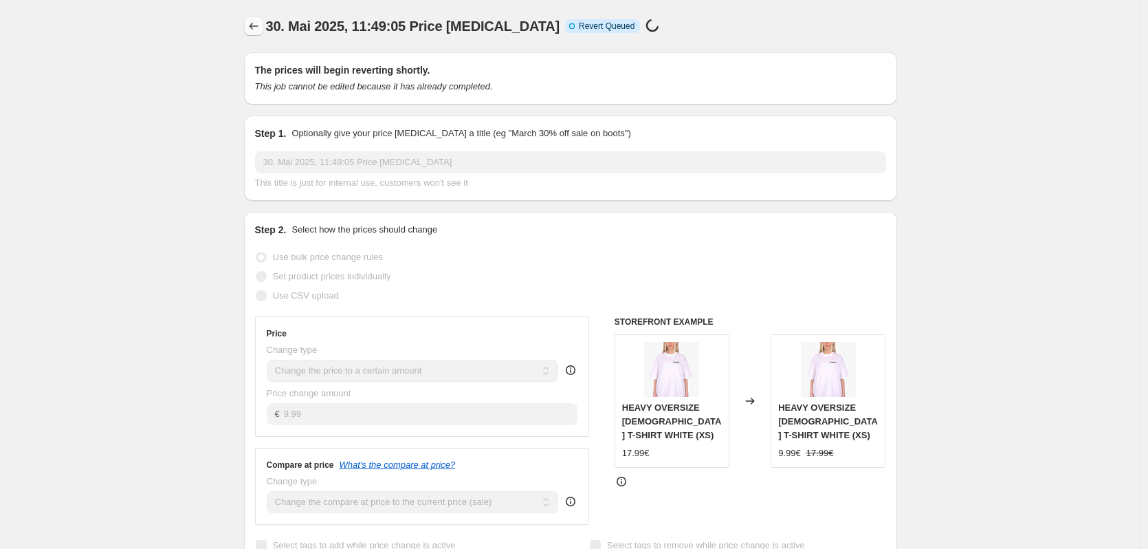
click at [259, 20] on icon "Price change jobs" at bounding box center [254, 26] width 14 height 14
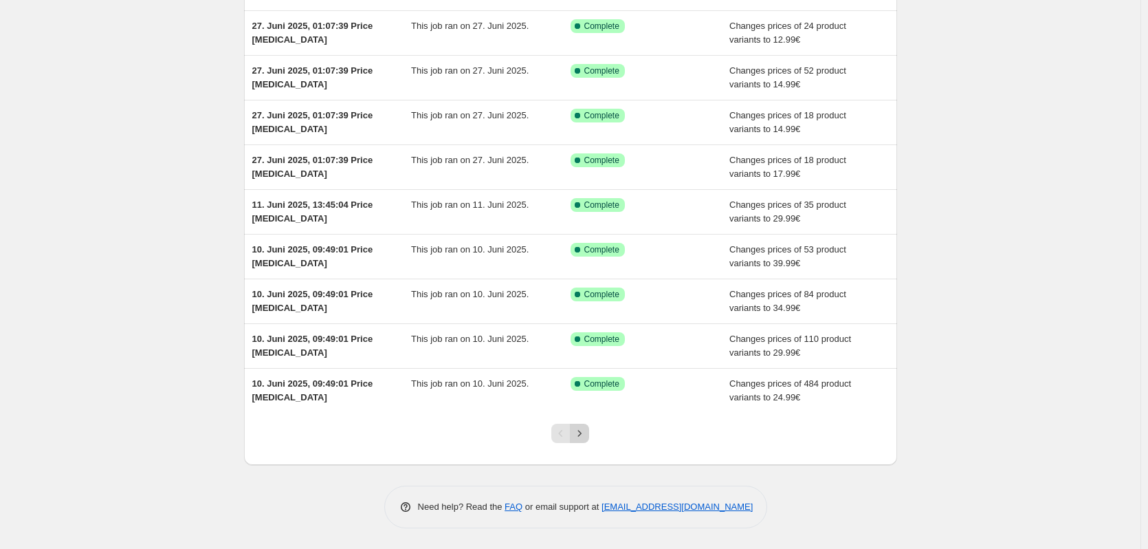
click at [586, 436] on icon "Next" at bounding box center [580, 433] width 14 height 14
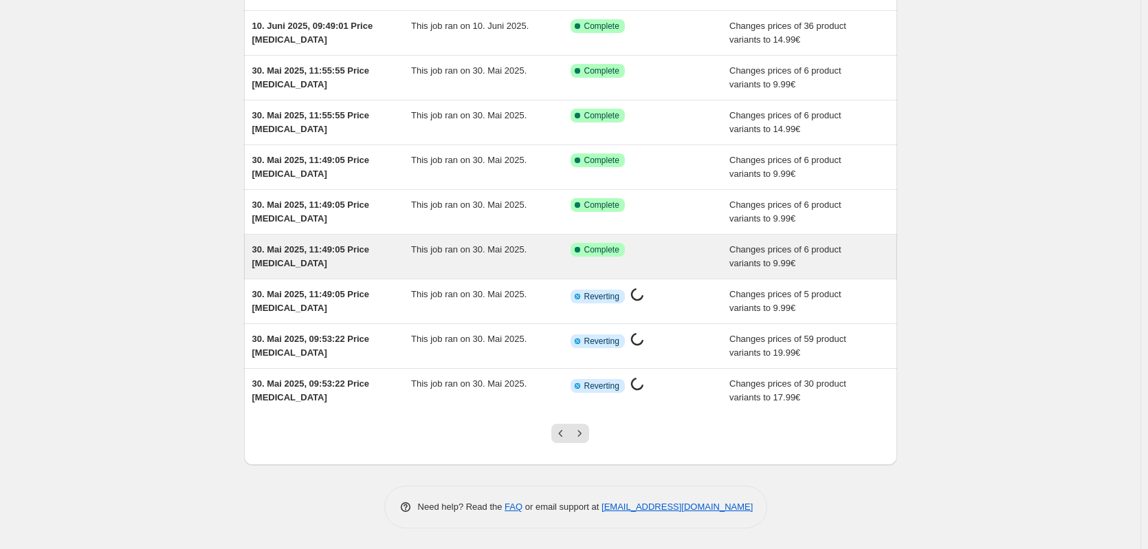
click at [529, 259] on div "This job ran on 30. Mai 2025." at bounding box center [490, 256] width 159 height 27
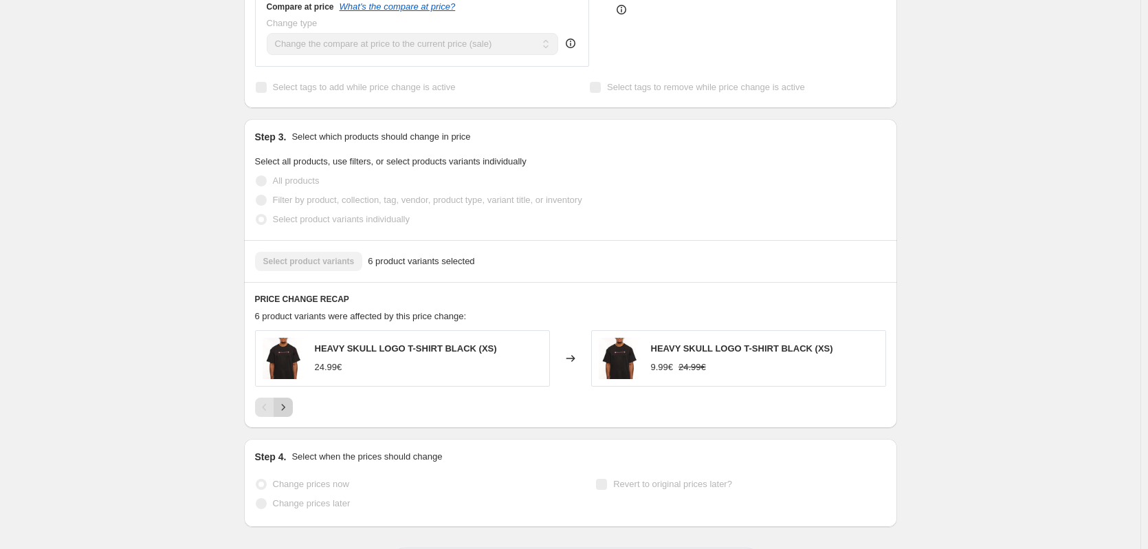
click at [282, 400] on icon "Next" at bounding box center [283, 407] width 14 height 14
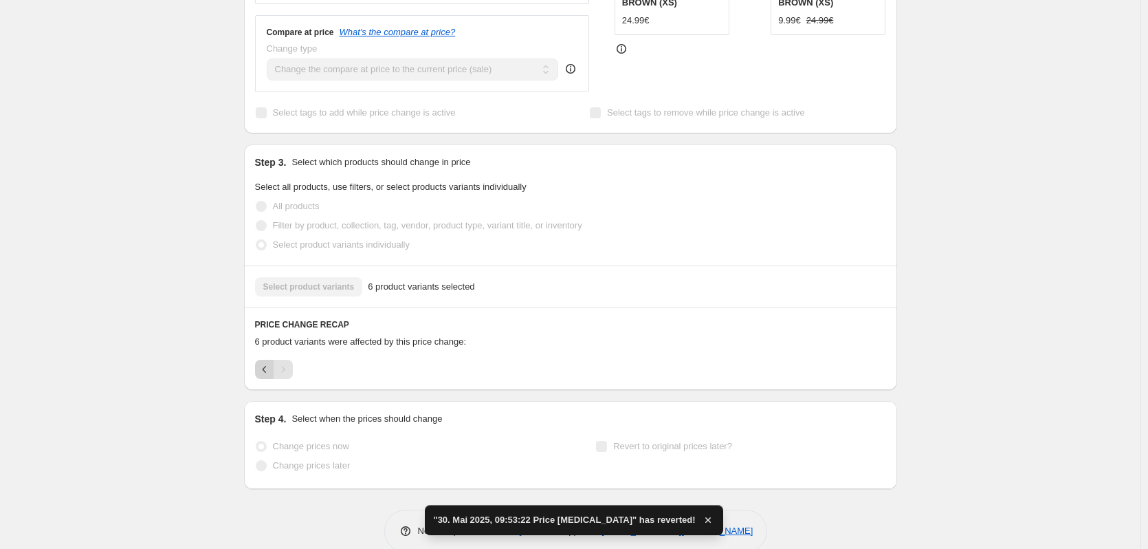
click at [260, 360] on button "Previous" at bounding box center [264, 369] width 19 height 19
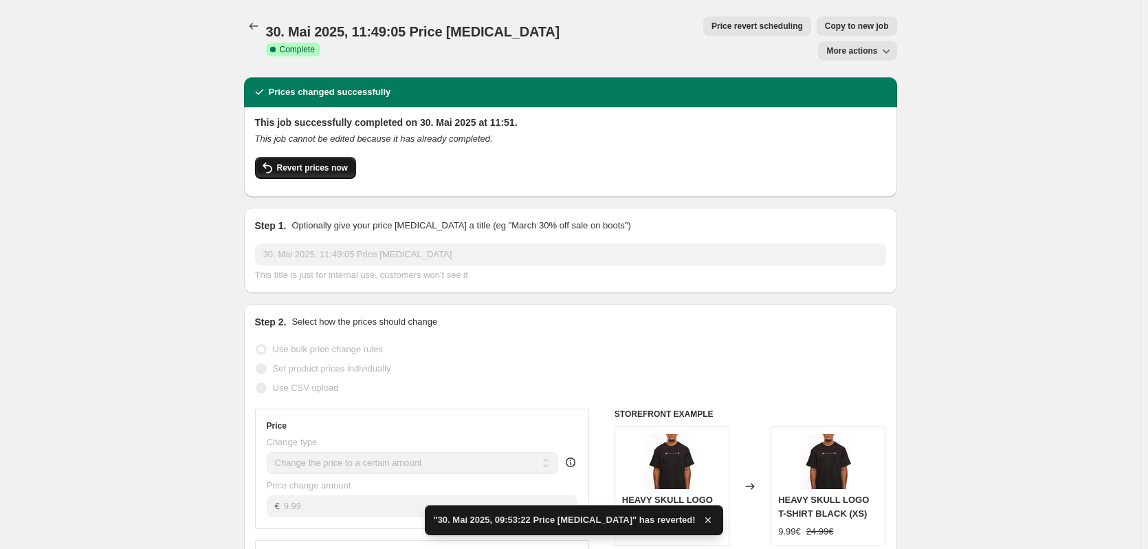
click at [324, 162] on span "Revert prices now" at bounding box center [312, 167] width 71 height 11
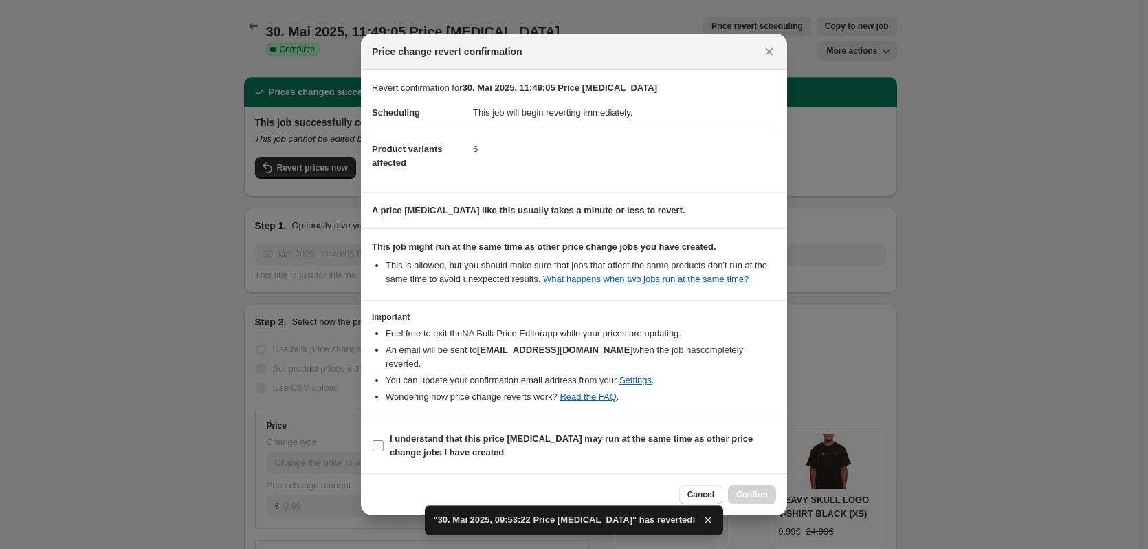
click at [617, 439] on span "I understand that this price [MEDICAL_DATA] may run at the same time as other p…" at bounding box center [583, 445] width 386 height 27
click at [384, 440] on input "I understand that this price [MEDICAL_DATA] may run at the same time as other p…" at bounding box center [378, 445] width 11 height 11
checkbox input "true"
click at [762, 489] on span "Confirm" at bounding box center [752, 494] width 32 height 11
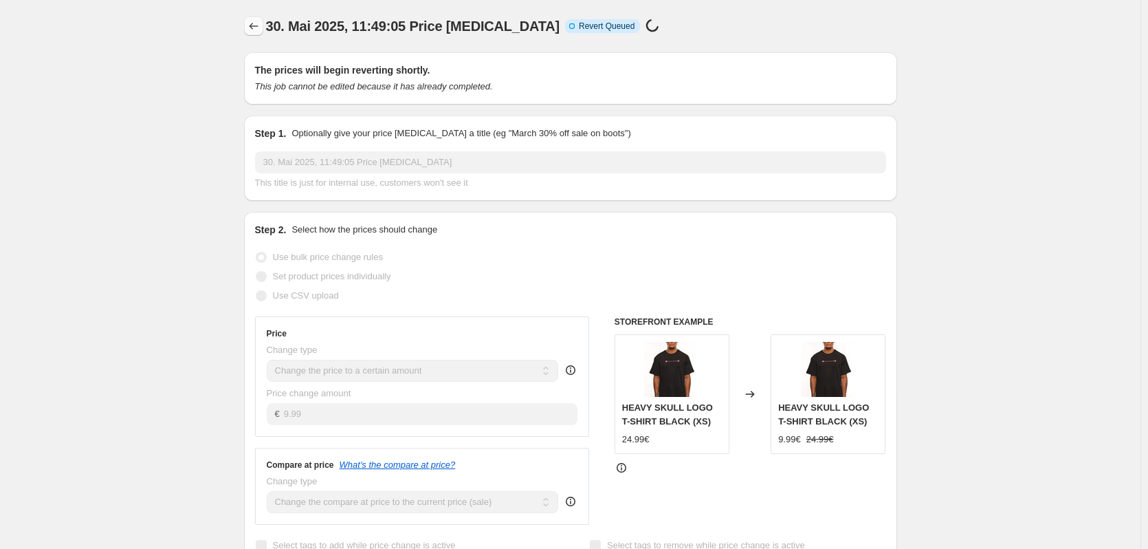
click at [250, 21] on icon "Price change jobs" at bounding box center [254, 26] width 14 height 14
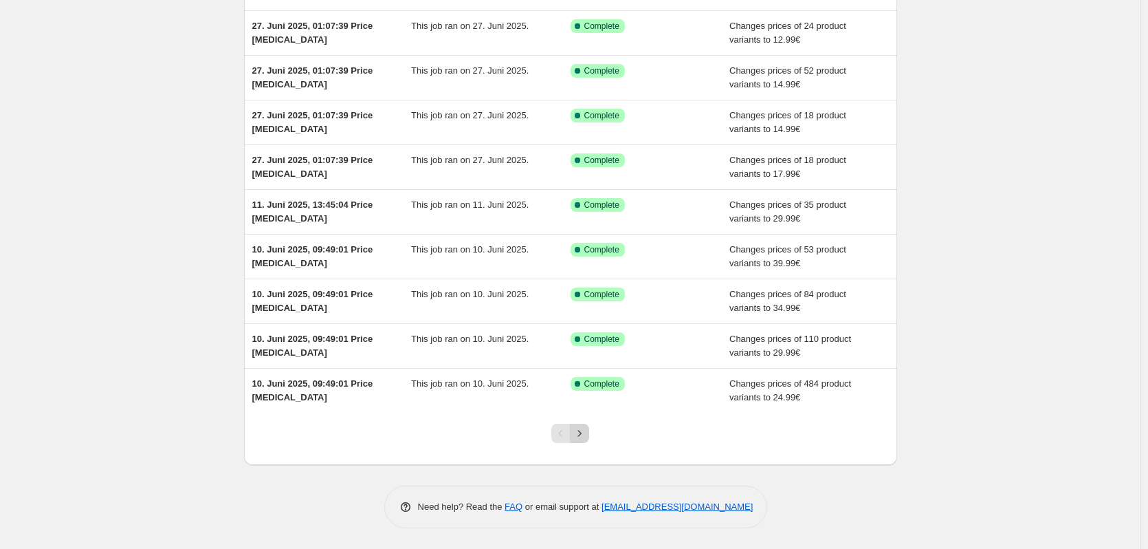
click at [583, 433] on icon "Next" at bounding box center [580, 433] width 14 height 14
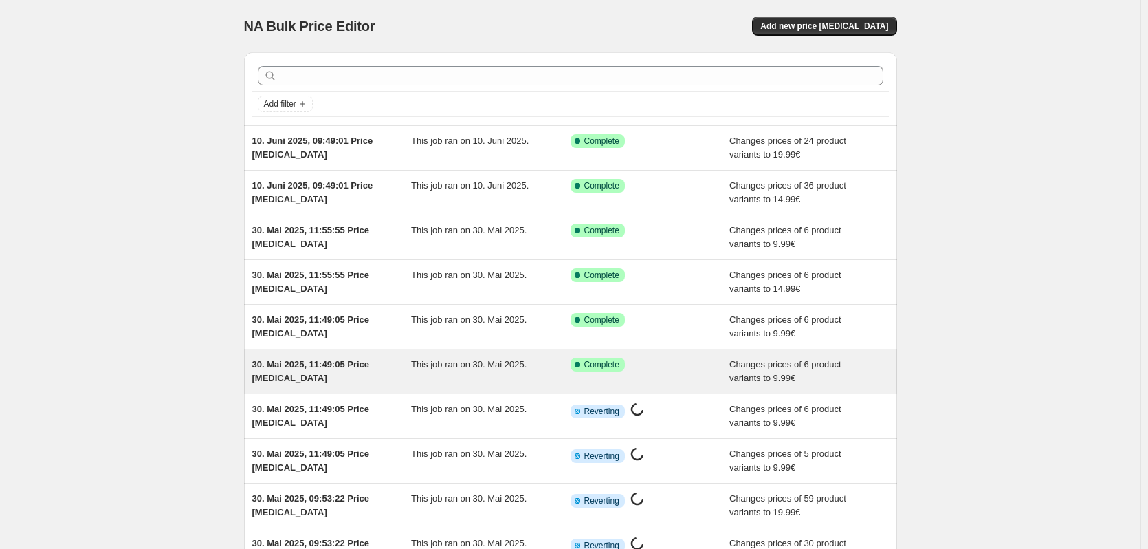
click at [483, 384] on div "This job ran on 30. Mai 2025." at bounding box center [490, 370] width 159 height 27
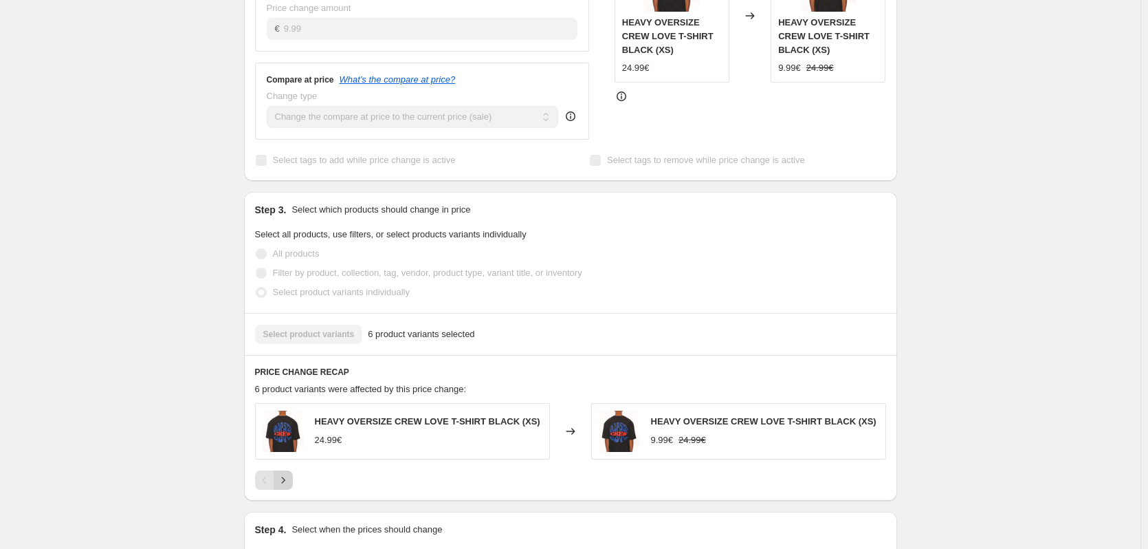
scroll to position [481, 0]
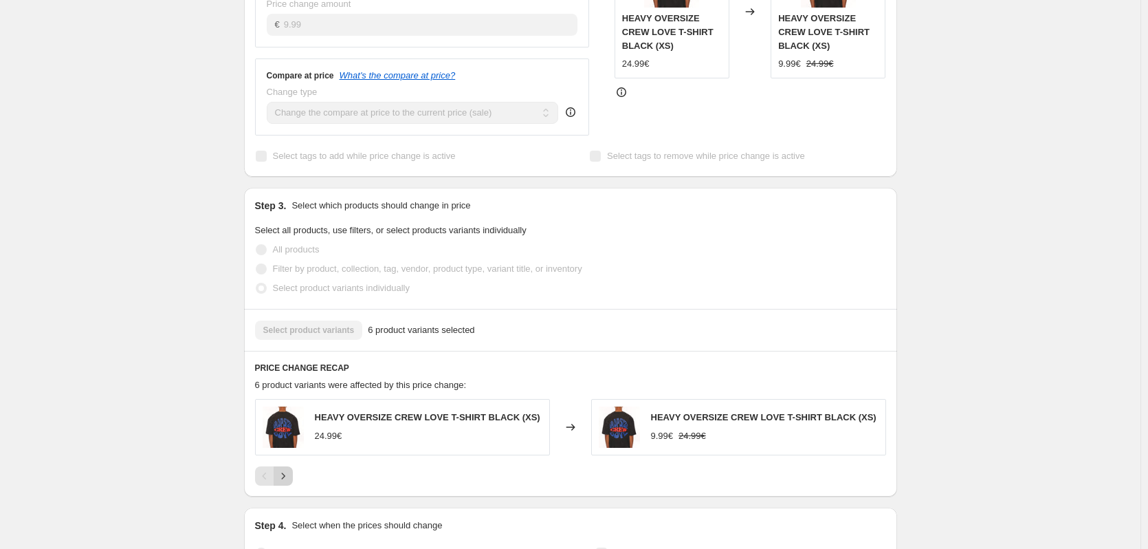
click at [289, 469] on icon "Next" at bounding box center [283, 476] width 14 height 14
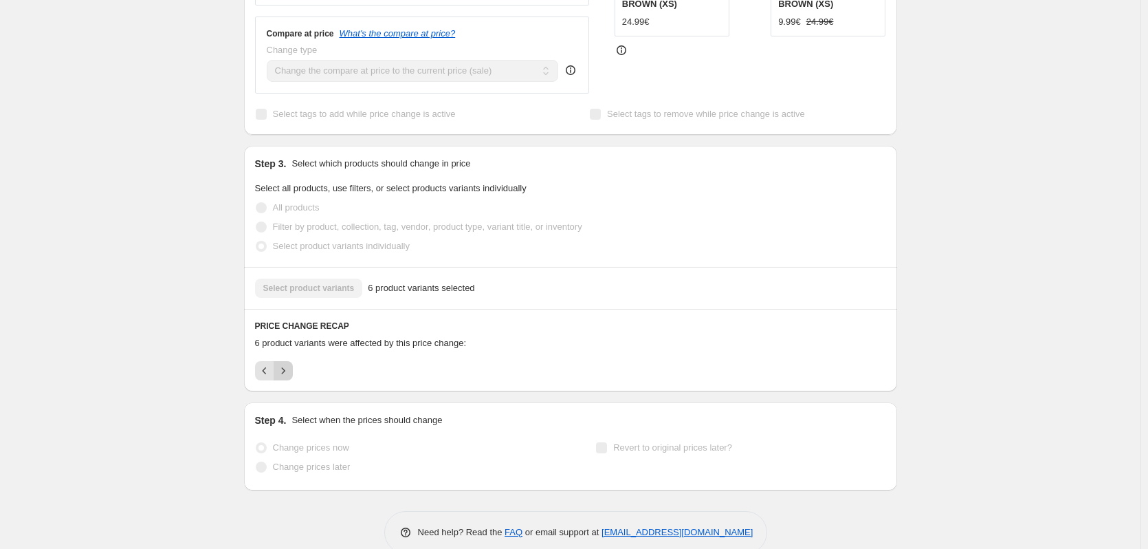
scroll to position [525, 0]
click at [267, 362] on icon "Previous" at bounding box center [265, 369] width 14 height 14
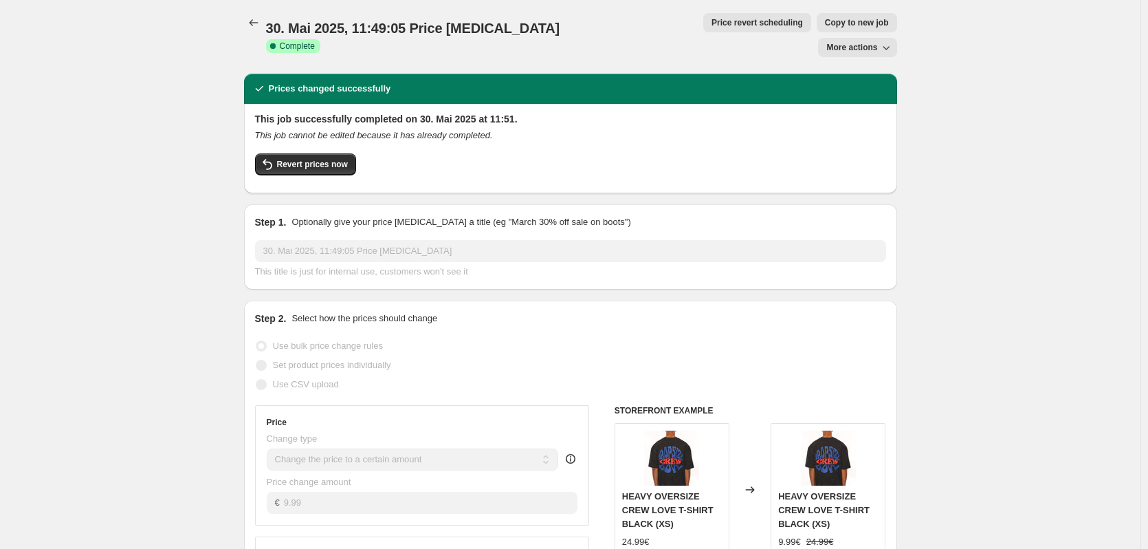
scroll to position [0, 0]
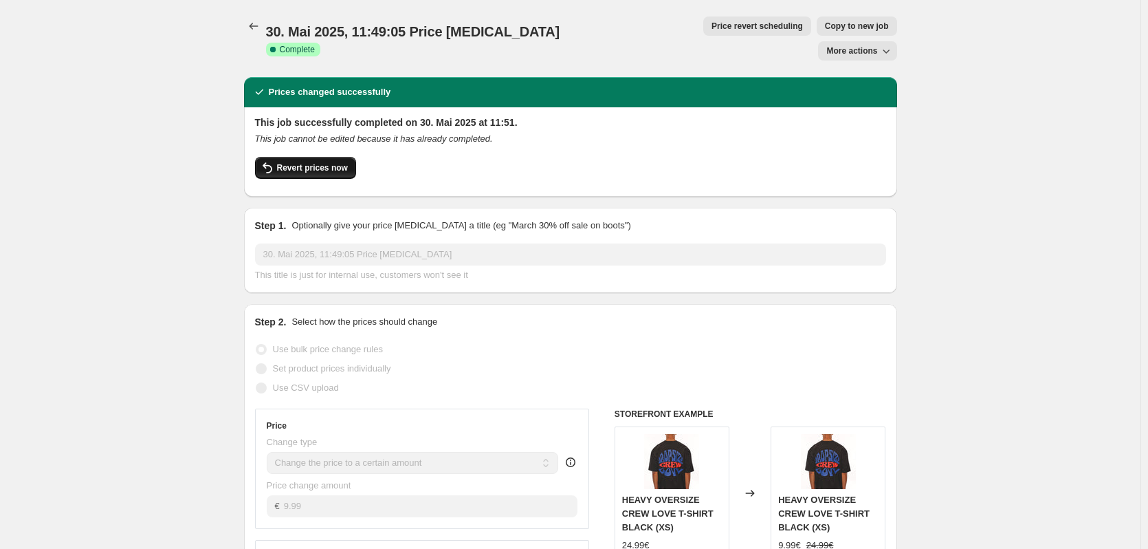
click at [323, 157] on button "Revert prices now" at bounding box center [305, 168] width 101 height 22
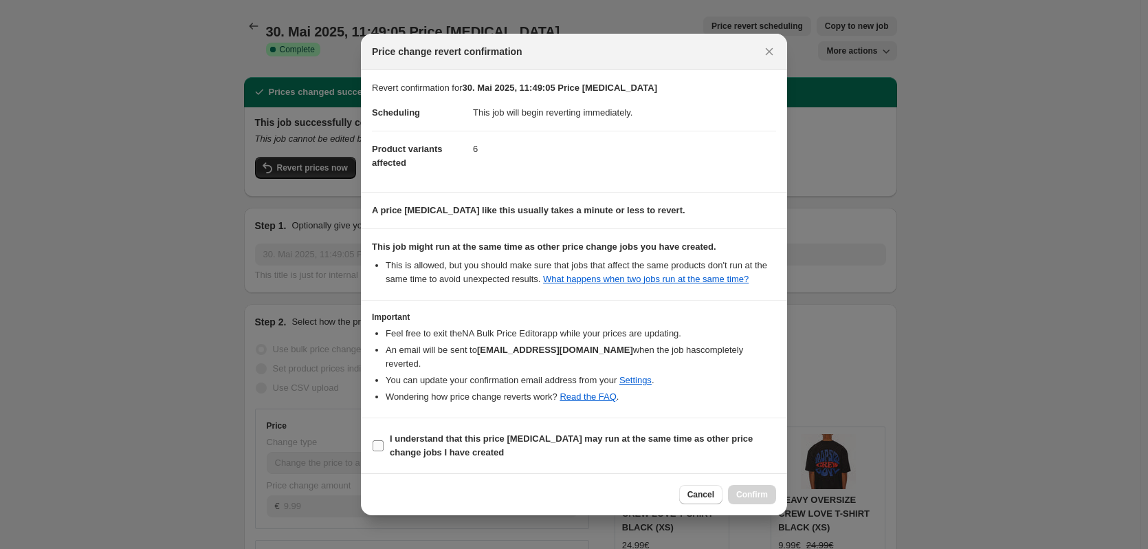
click at [733, 433] on b "I understand that this price [MEDICAL_DATA] may run at the same time as other p…" at bounding box center [571, 445] width 363 height 24
click at [384, 440] on input "I understand that this price [MEDICAL_DATA] may run at the same time as other p…" at bounding box center [378, 445] width 11 height 11
checkbox input "true"
click at [744, 492] on span "Confirm" at bounding box center [752, 494] width 32 height 11
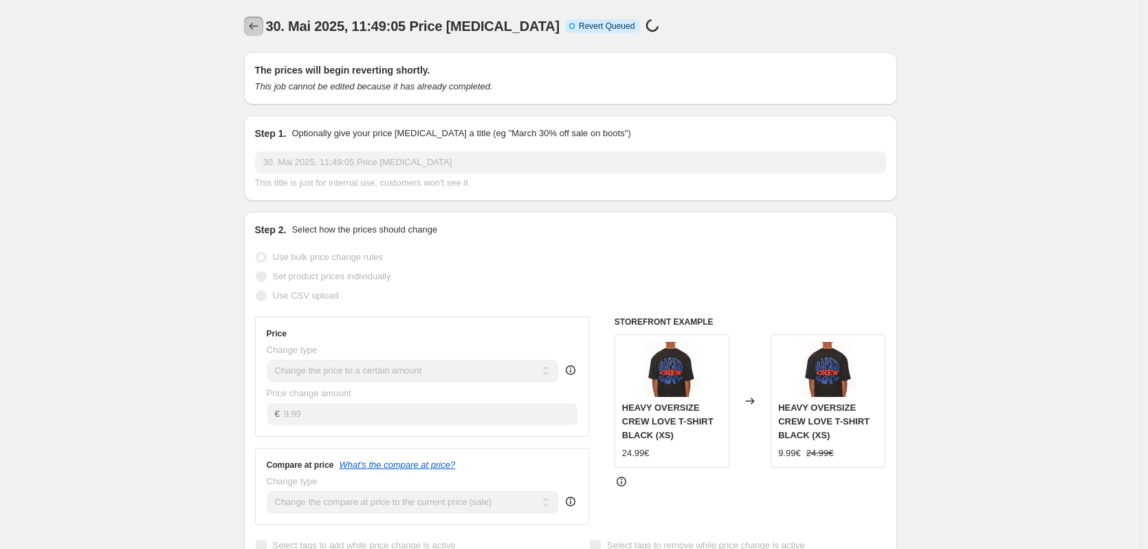
click at [260, 27] on icon "Price change jobs" at bounding box center [254, 26] width 14 height 14
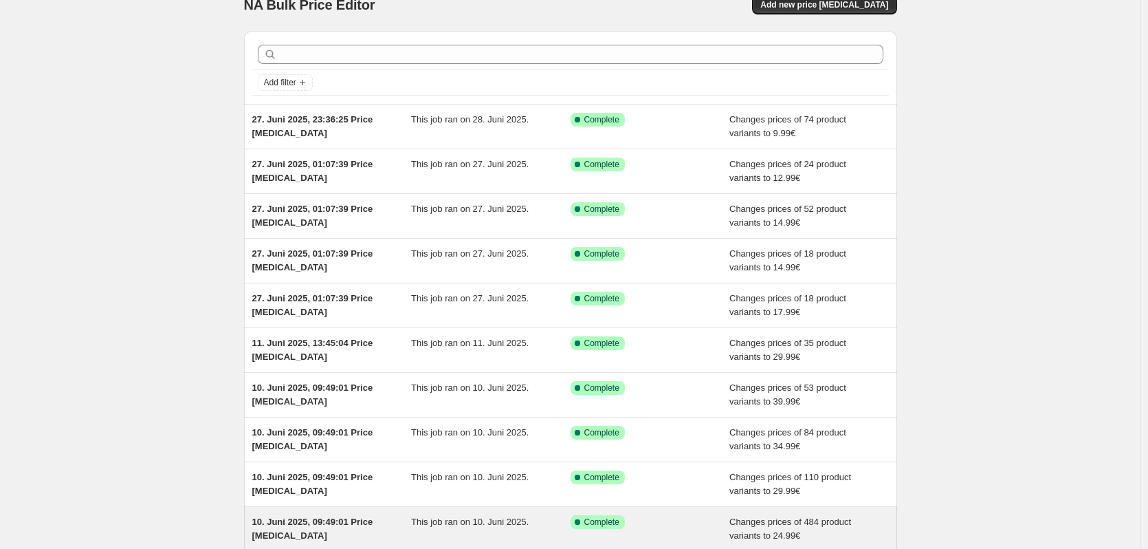
scroll to position [159, 0]
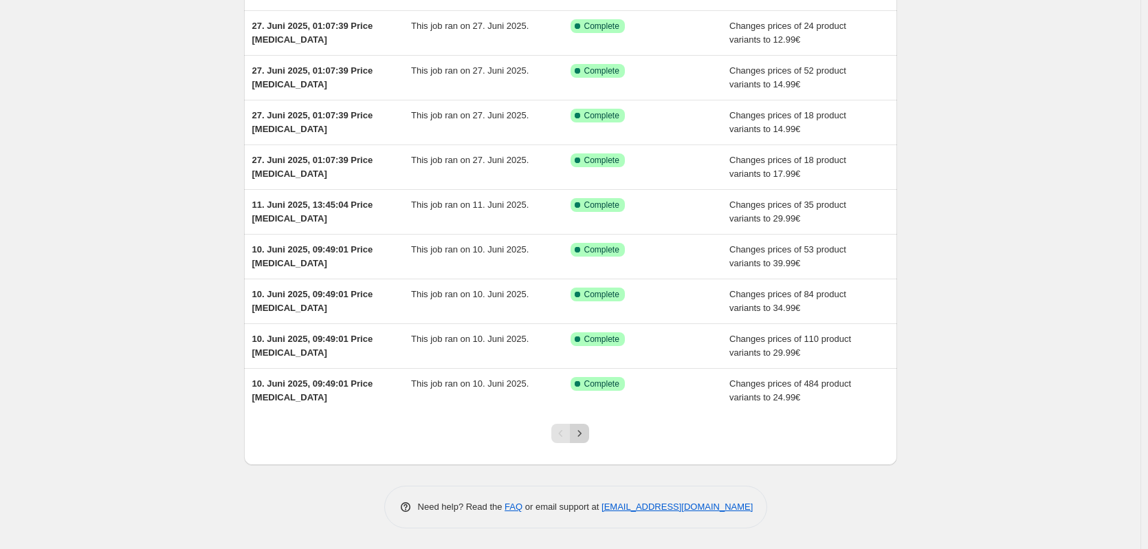
click at [585, 431] on icon "Next" at bounding box center [580, 433] width 14 height 14
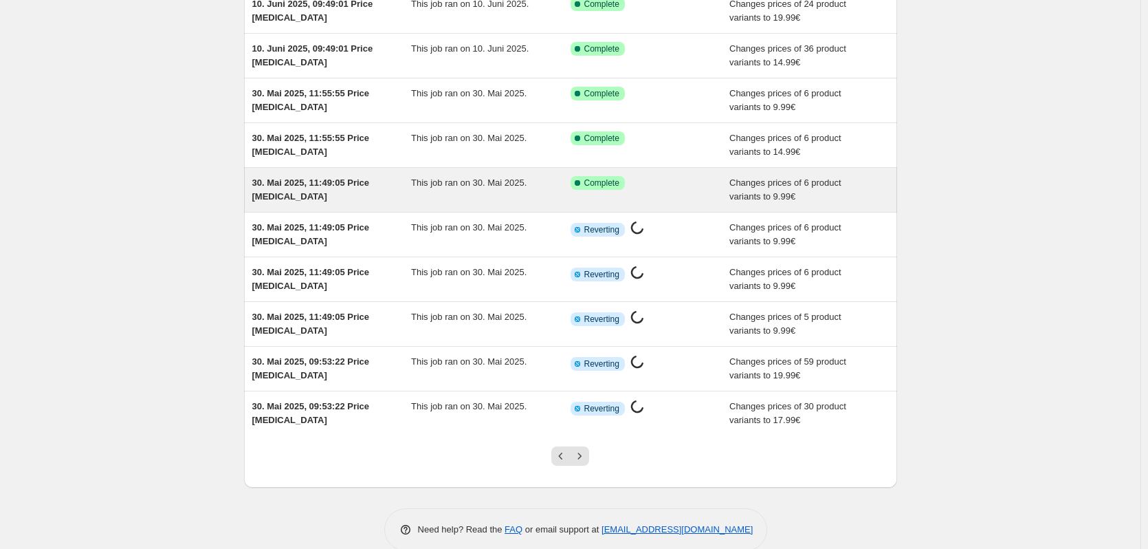
scroll to position [137, 0]
click at [535, 175] on div "This job ran on 30. Mai 2025." at bounding box center [490, 188] width 159 height 27
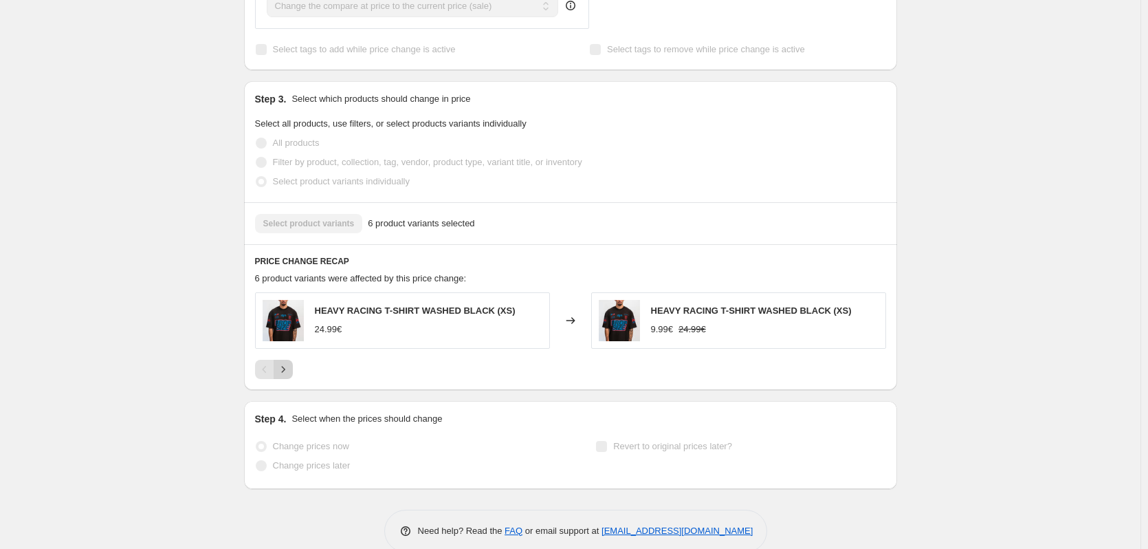
click at [290, 362] on icon "Next" at bounding box center [283, 369] width 14 height 14
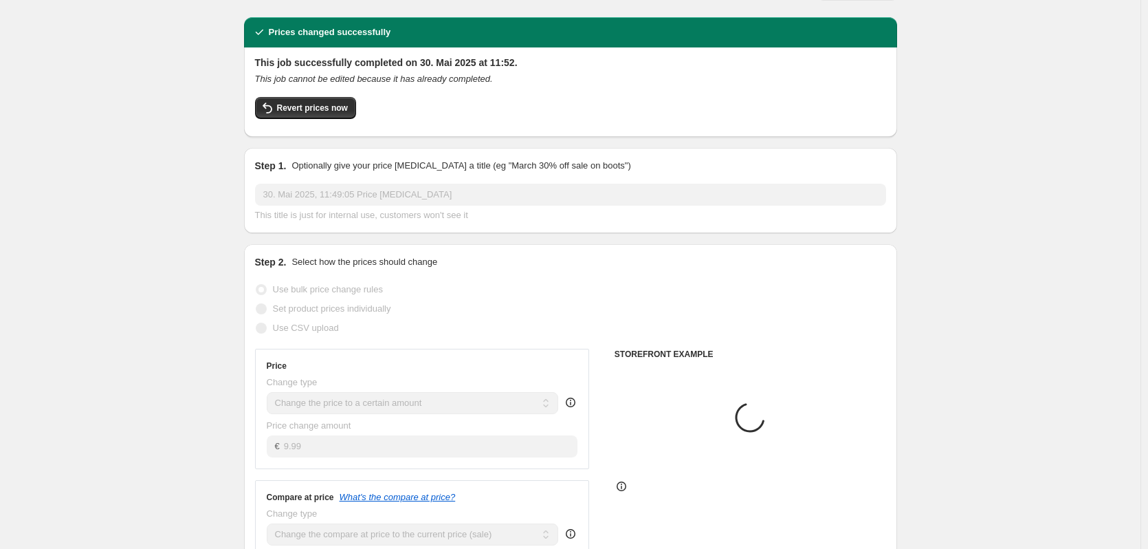
scroll to position [38, 0]
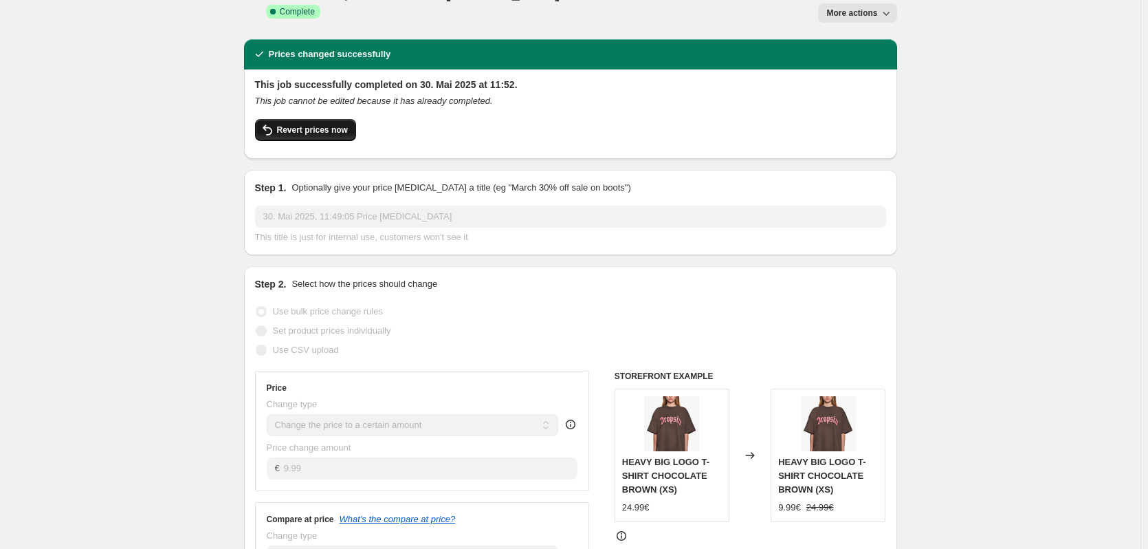
click at [315, 124] on span "Revert prices now" at bounding box center [312, 129] width 71 height 11
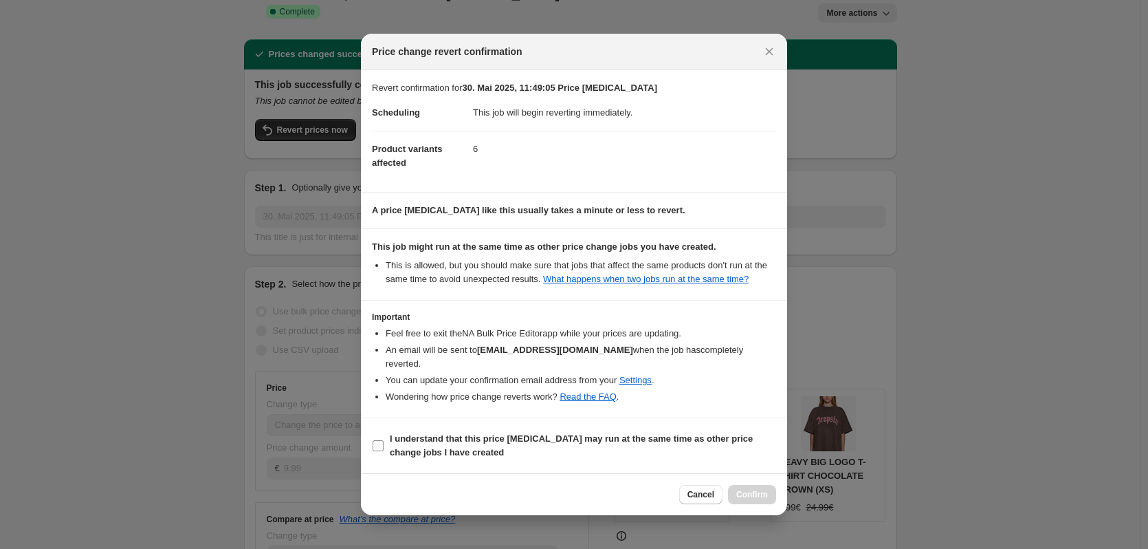
click at [718, 433] on b "I understand that this price [MEDICAL_DATA] may run at the same time as other p…" at bounding box center [571, 445] width 363 height 24
click at [384, 440] on input "I understand that this price [MEDICAL_DATA] may run at the same time as other p…" at bounding box center [378, 445] width 11 height 11
checkbox input "true"
click at [764, 489] on span "Confirm" at bounding box center [752, 494] width 32 height 11
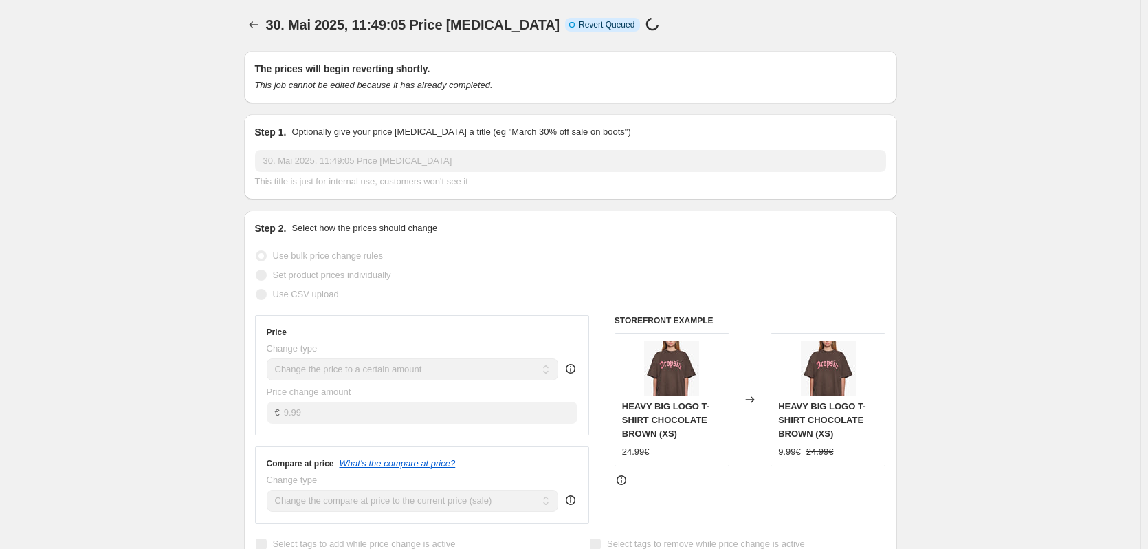
scroll to position [0, 0]
click at [261, 28] on icon "Price change jobs" at bounding box center [254, 26] width 14 height 14
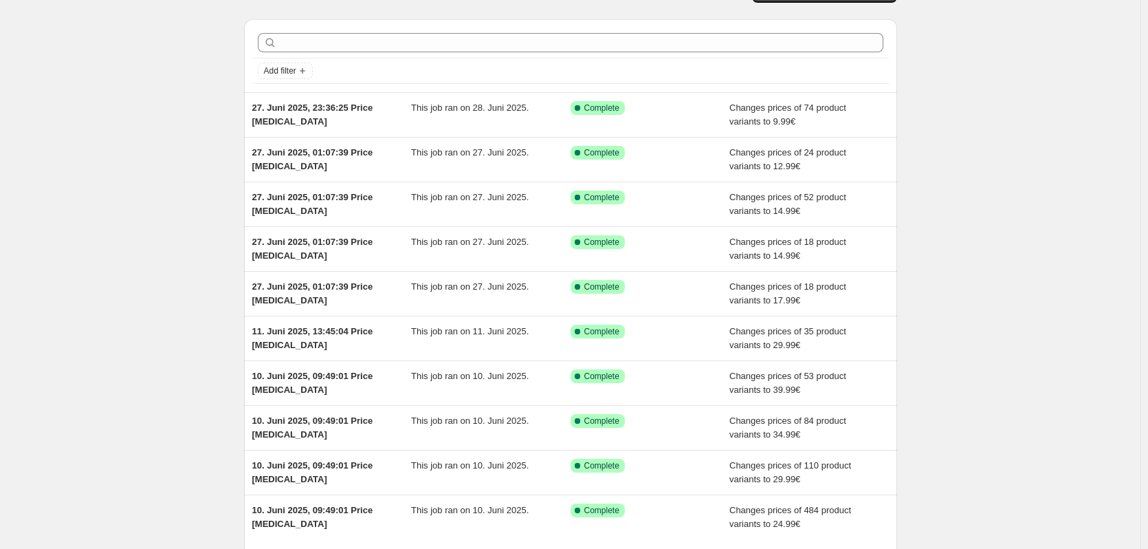
scroll to position [159, 0]
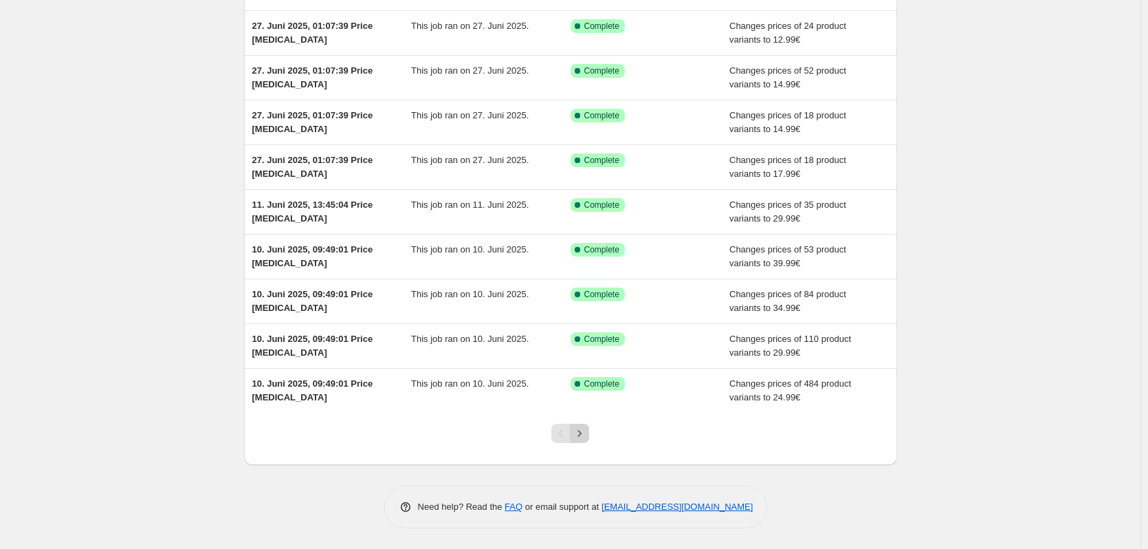
click at [586, 432] on icon "Next" at bounding box center [580, 433] width 14 height 14
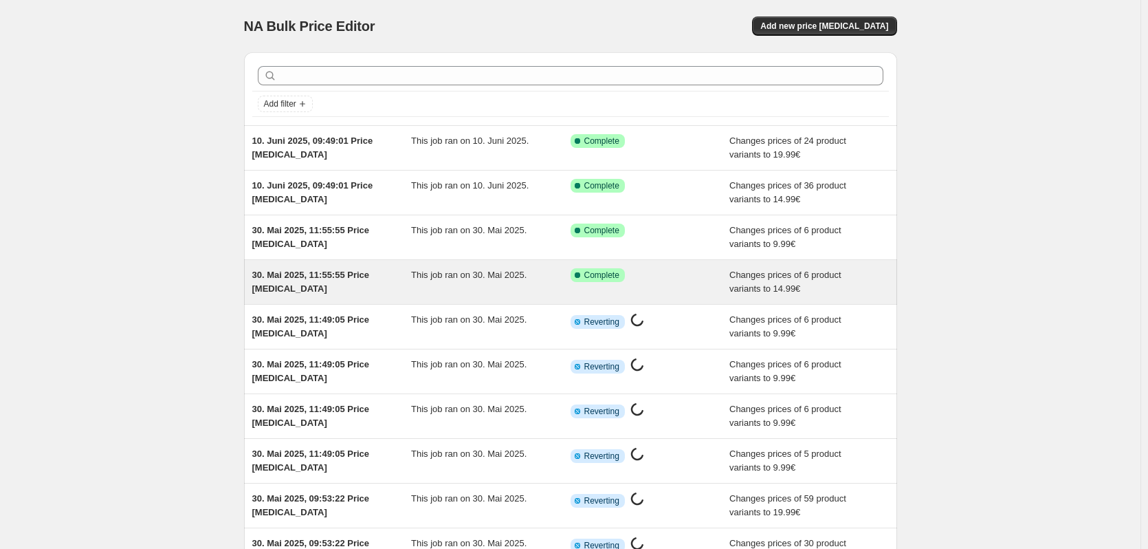
click at [450, 262] on div "30. Mai 2025, 11:55:55 Price [MEDICAL_DATA] This job ran on 30. Mai 2025. Succe…" at bounding box center [570, 282] width 653 height 44
